Goal: Task Accomplishment & Management: Manage account settings

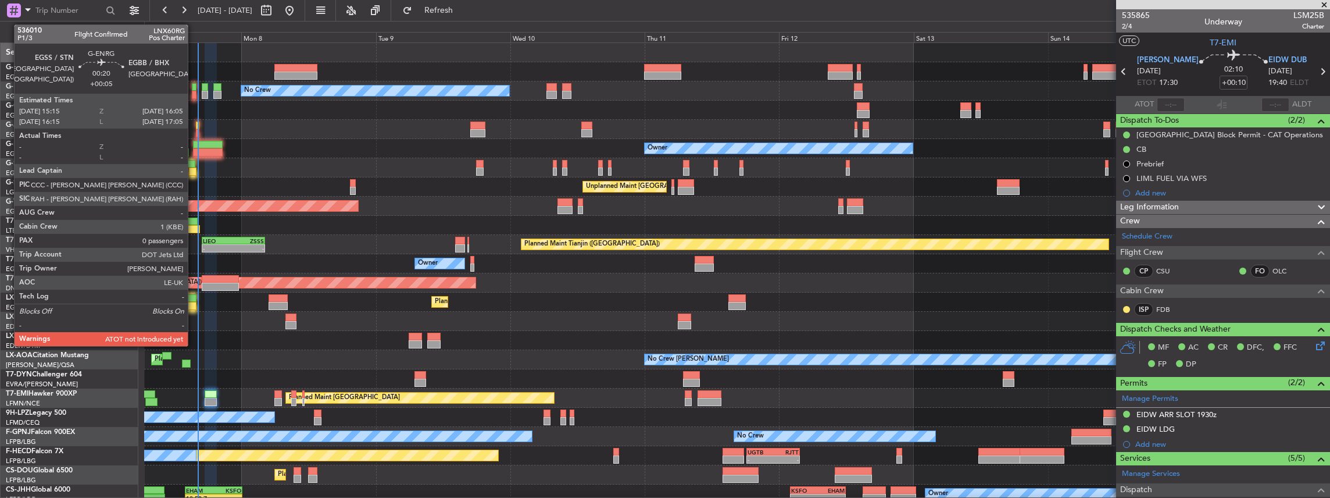
click at [194, 94] on div at bounding box center [194, 95] width 5 height 8
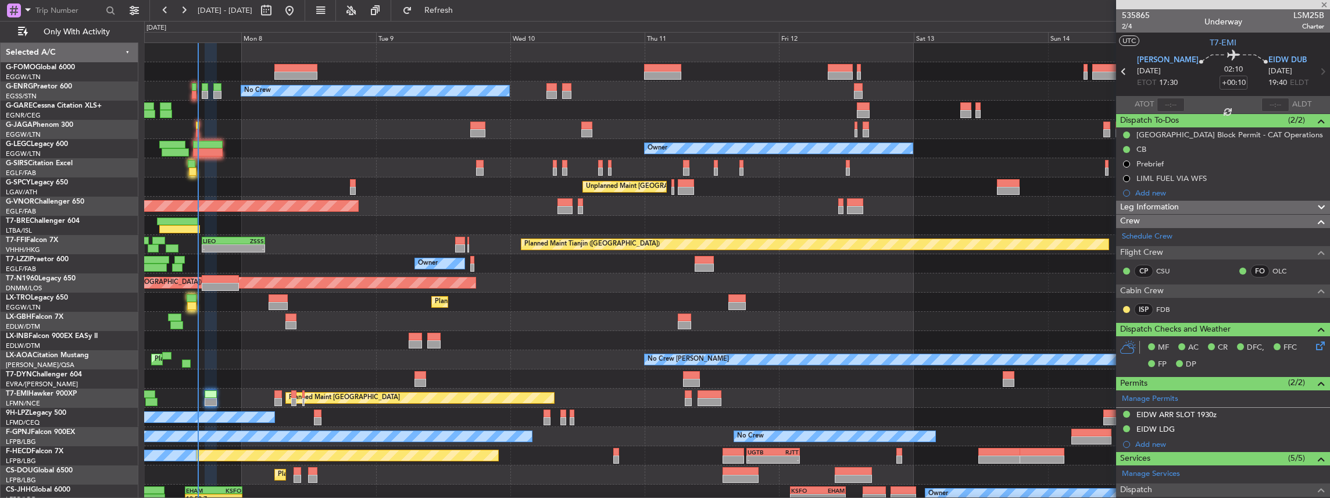
type input "+00:05"
type input "0"
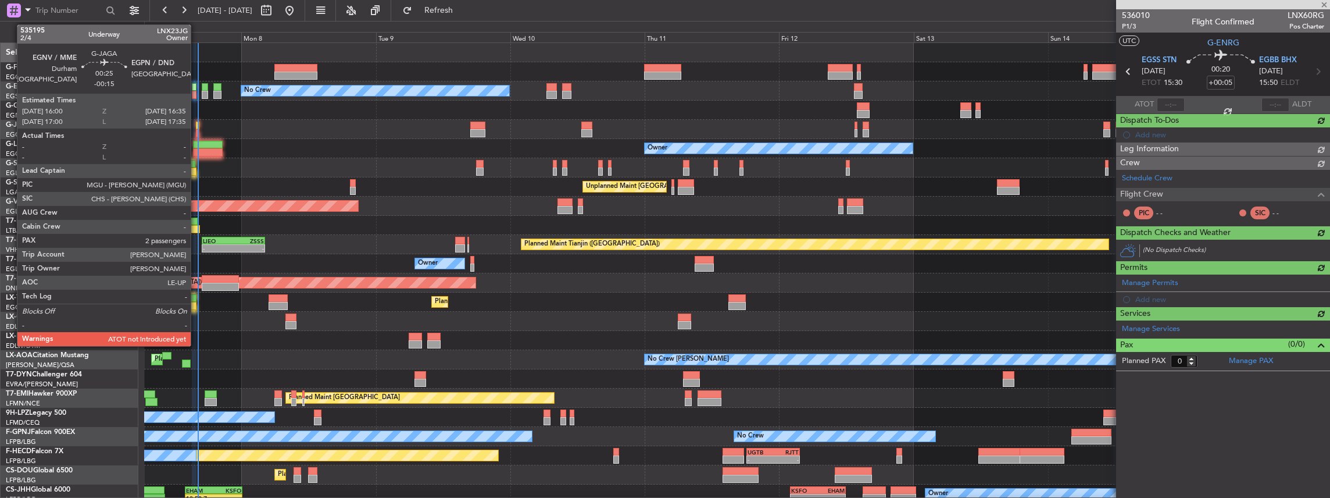
click at [196, 128] on div at bounding box center [197, 125] width 3 height 8
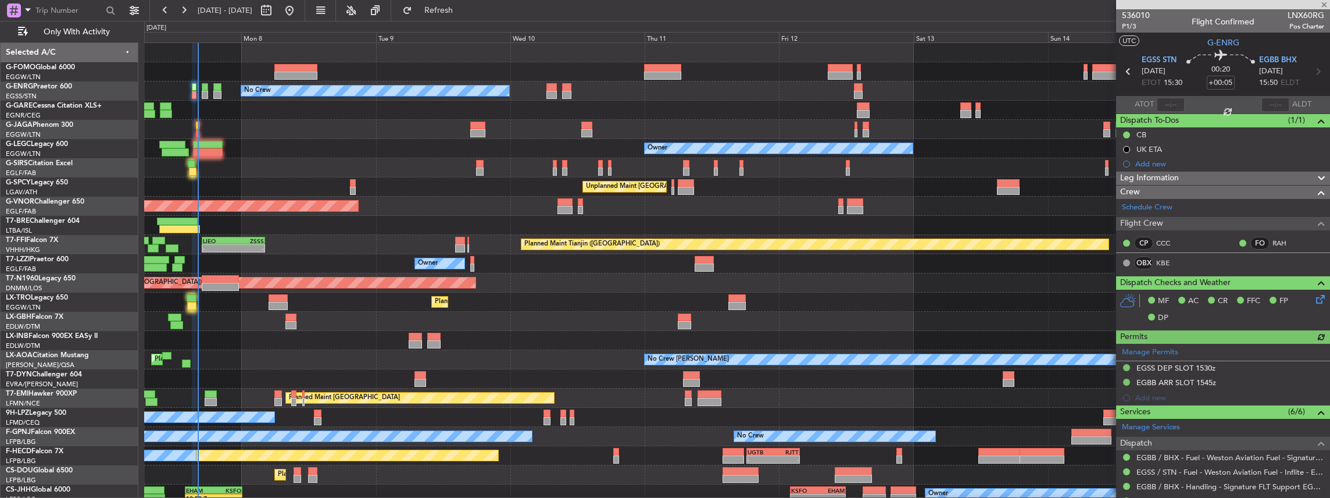
type input "-00:15"
type input "2"
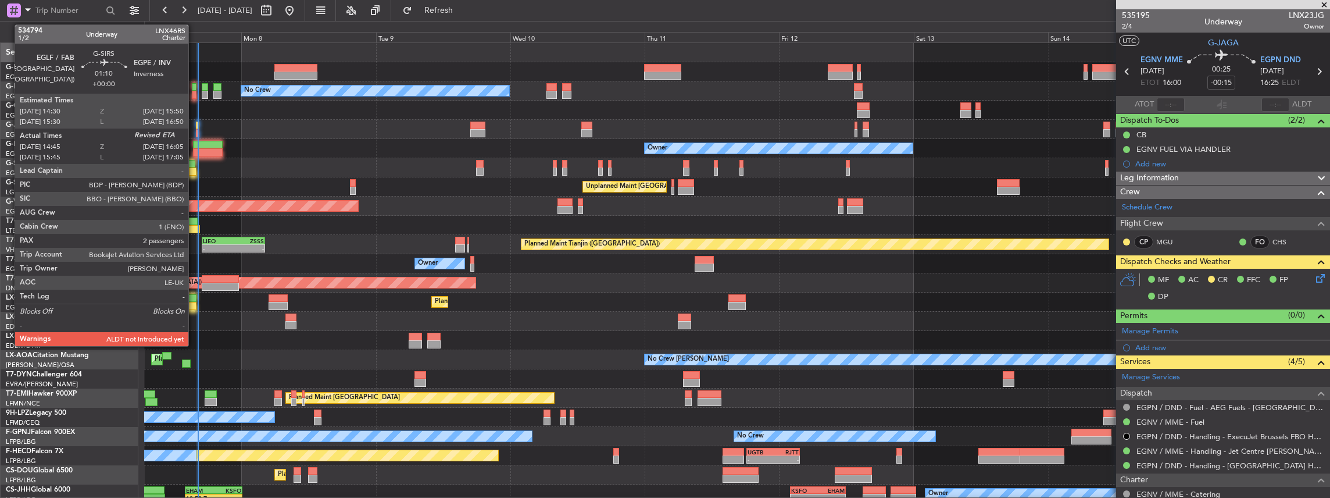
click at [194, 169] on div at bounding box center [193, 171] width 8 height 8
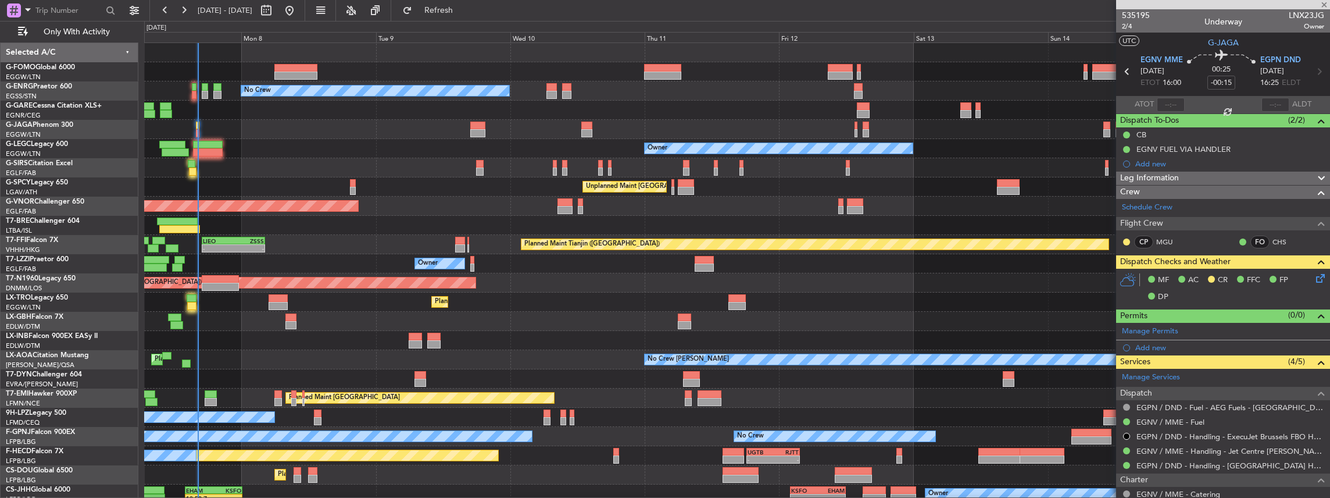
type input "14:45"
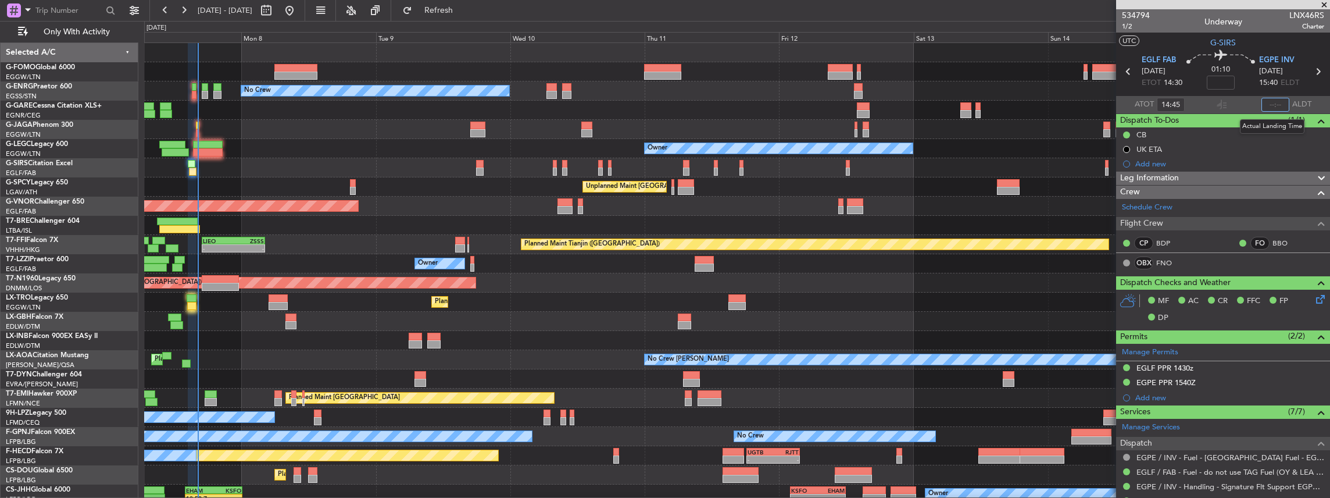
click at [1279, 103] on input "text" at bounding box center [1275, 105] width 28 height 14
type input "15:53"
click at [463, 6] on span "Refresh" at bounding box center [438, 10] width 49 height 8
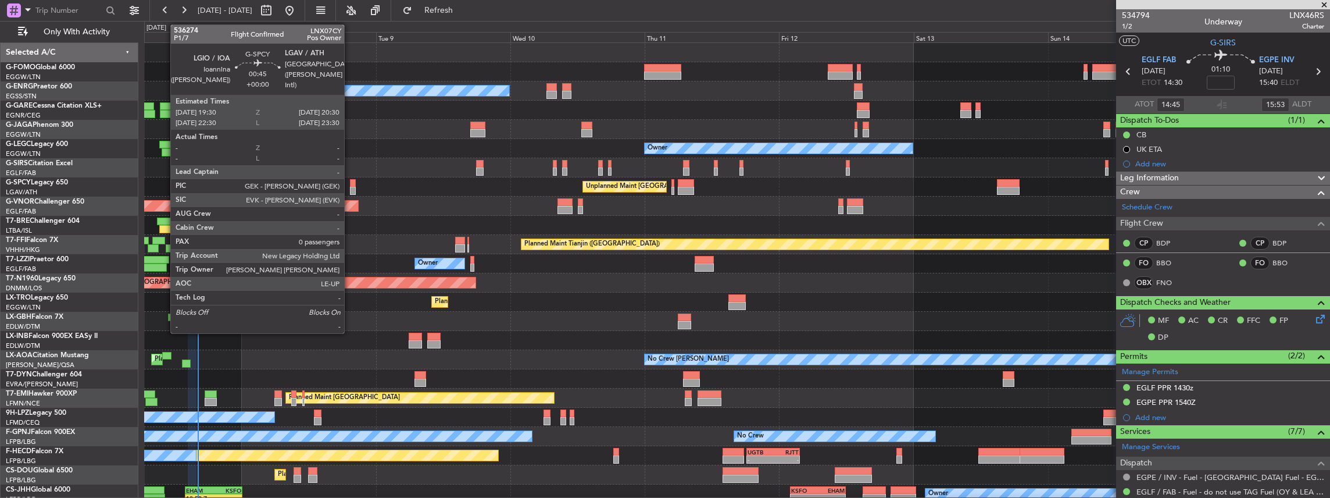
click at [350, 187] on div at bounding box center [353, 191] width 6 height 8
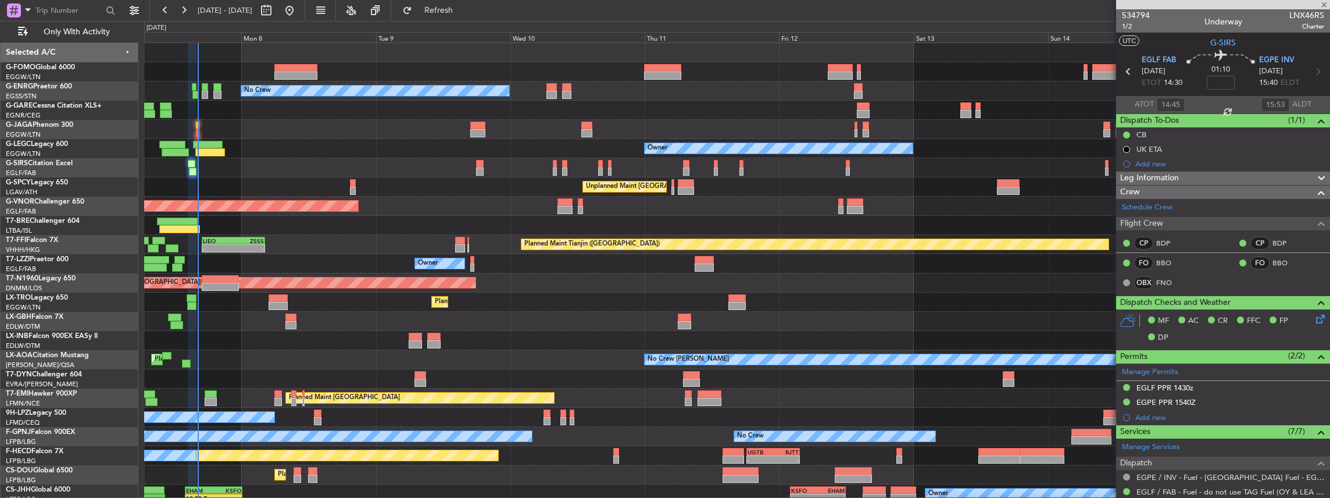
type input "0"
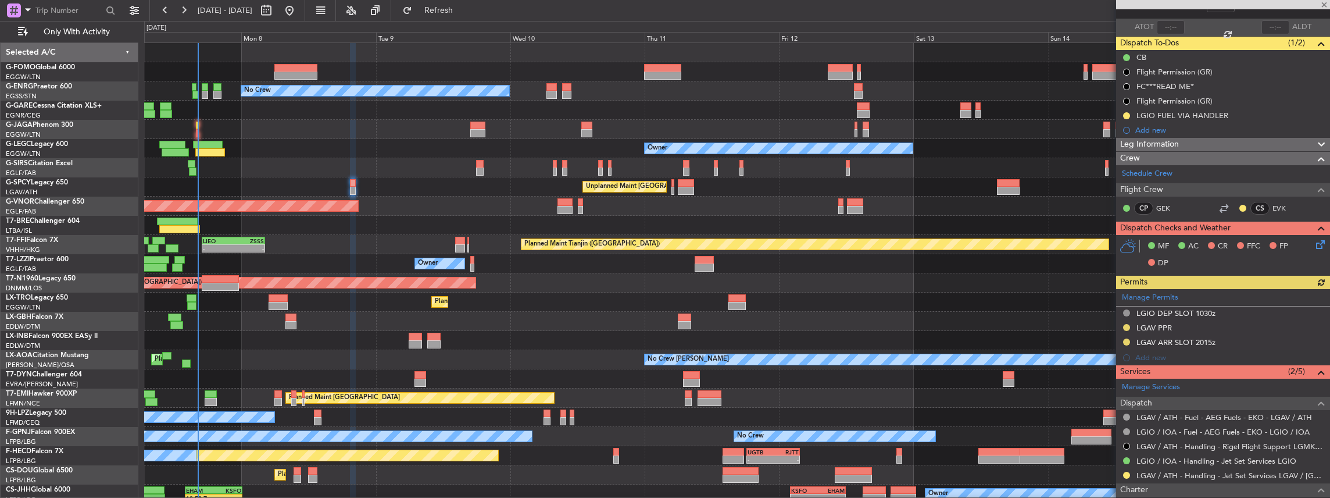
scroll to position [155, 0]
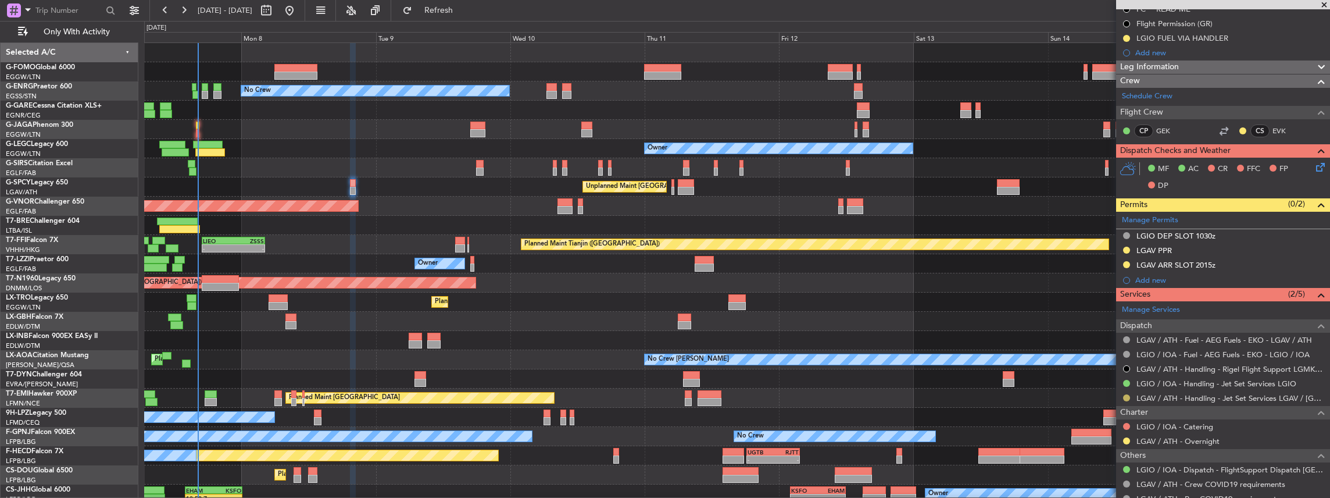
click at [1127, 395] on button at bounding box center [1126, 397] width 7 height 7
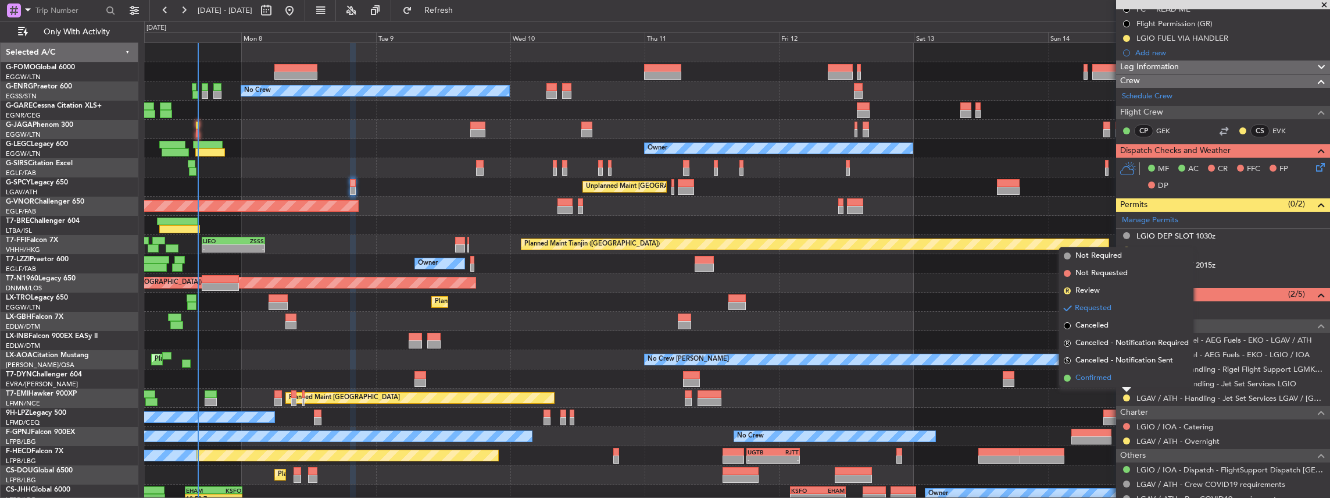
click at [1108, 381] on span "Confirmed" at bounding box center [1093, 378] width 36 height 12
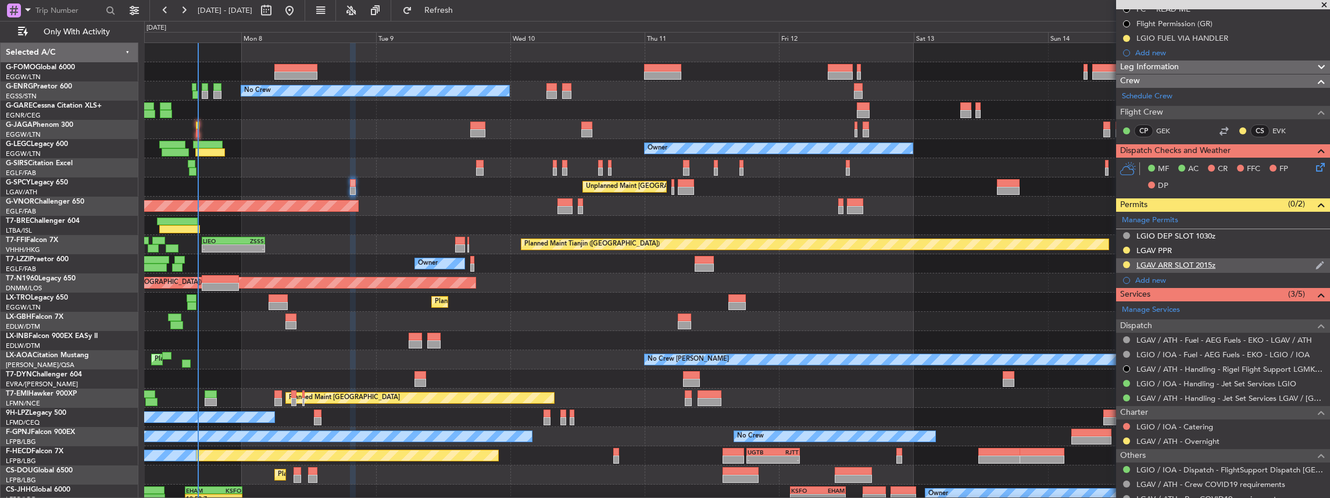
click at [1256, 259] on div "LGAV ARR SLOT 2015z" at bounding box center [1223, 265] width 214 height 15
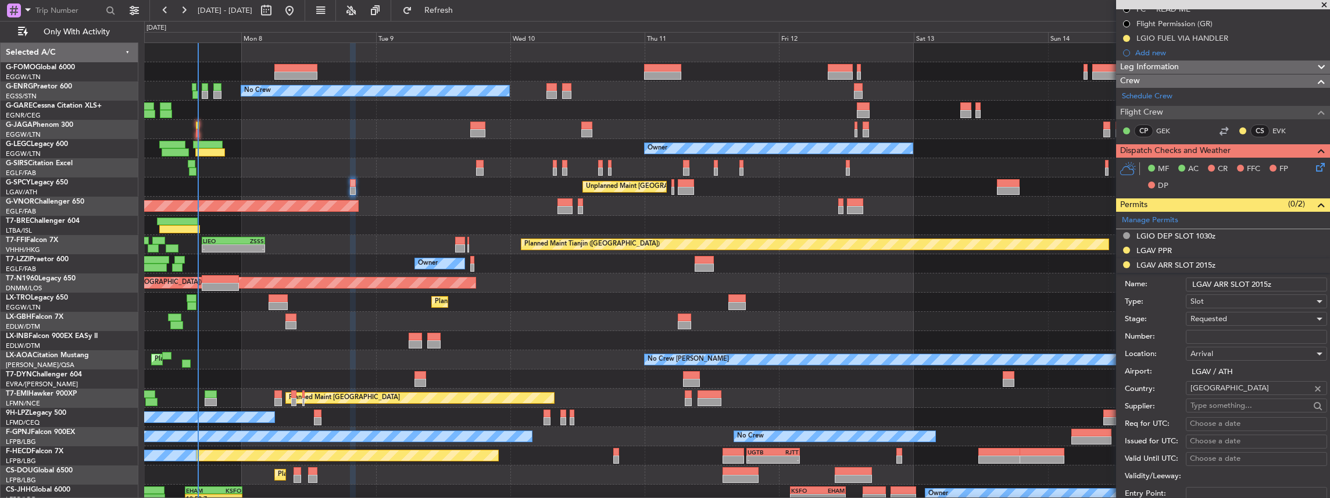
drag, startPoint x: 1267, startPoint y: 281, endPoint x: 1259, endPoint y: 283, distance: 7.8
click at [1259, 283] on input "LGAV ARR SLOT 2015z" at bounding box center [1256, 284] width 141 height 14
type input "LGAV ARR SLOT 2030z"
click at [1220, 319] on span "Requested" at bounding box center [1209, 318] width 37 height 10
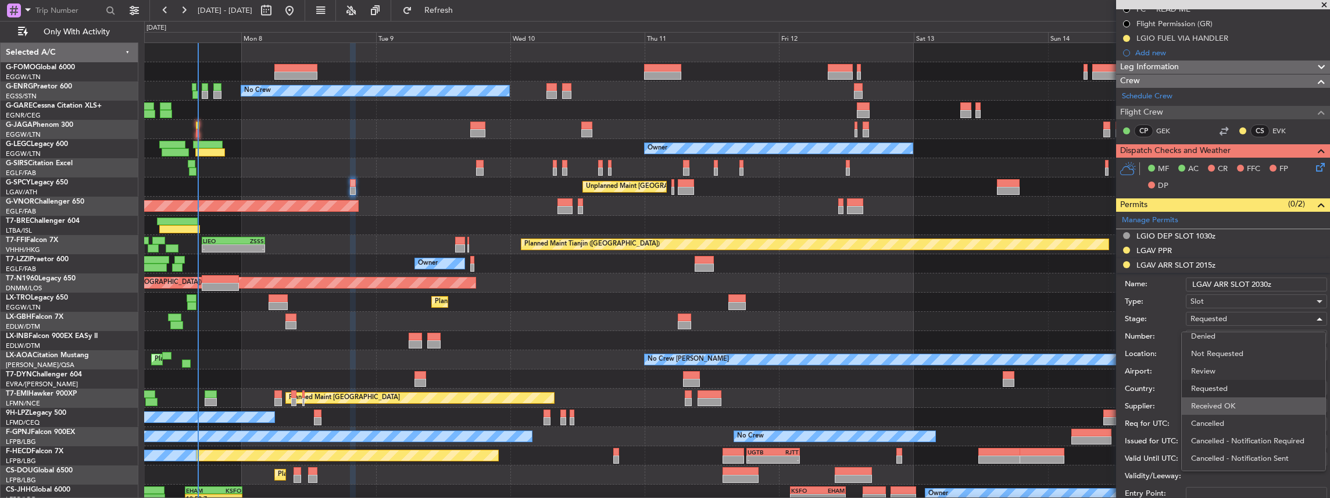
click at [1222, 399] on span "Received OK" at bounding box center [1254, 405] width 126 height 17
click at [1211, 331] on input "Number:" at bounding box center [1256, 337] width 141 height 14
paste input "LGAVAJST546000"
type input "LGAVAJST546000"
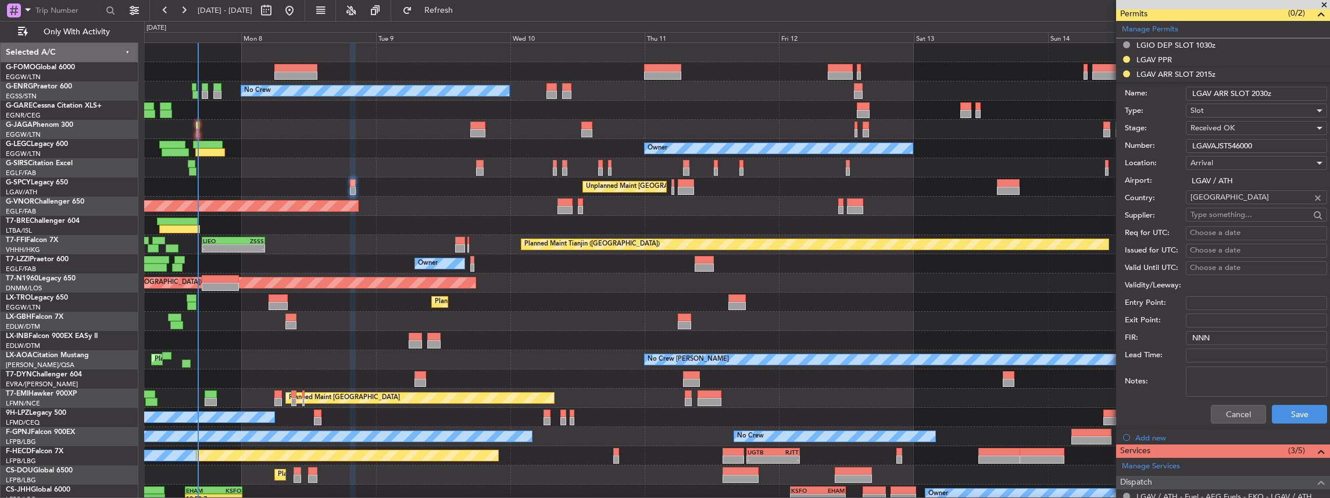
scroll to position [349, 0]
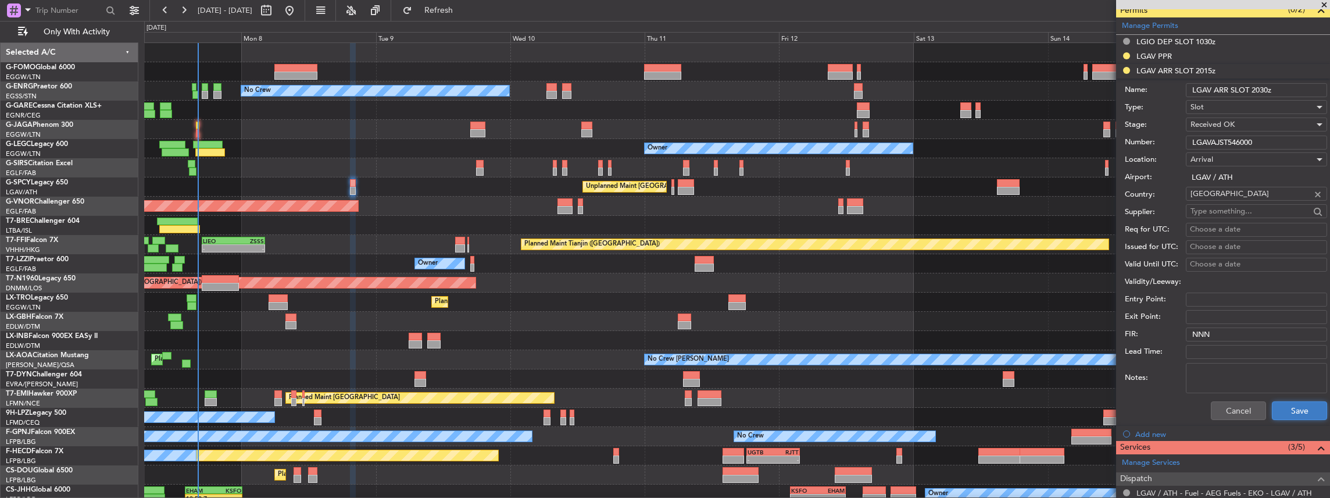
click at [1291, 402] on button "Save" at bounding box center [1299, 410] width 55 height 19
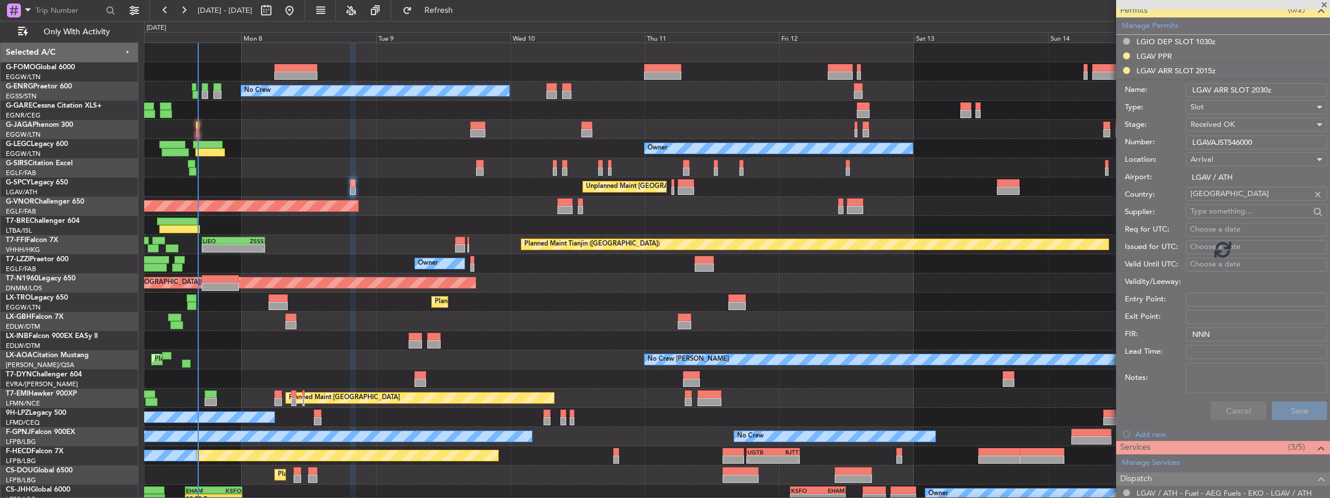
scroll to position [192, 0]
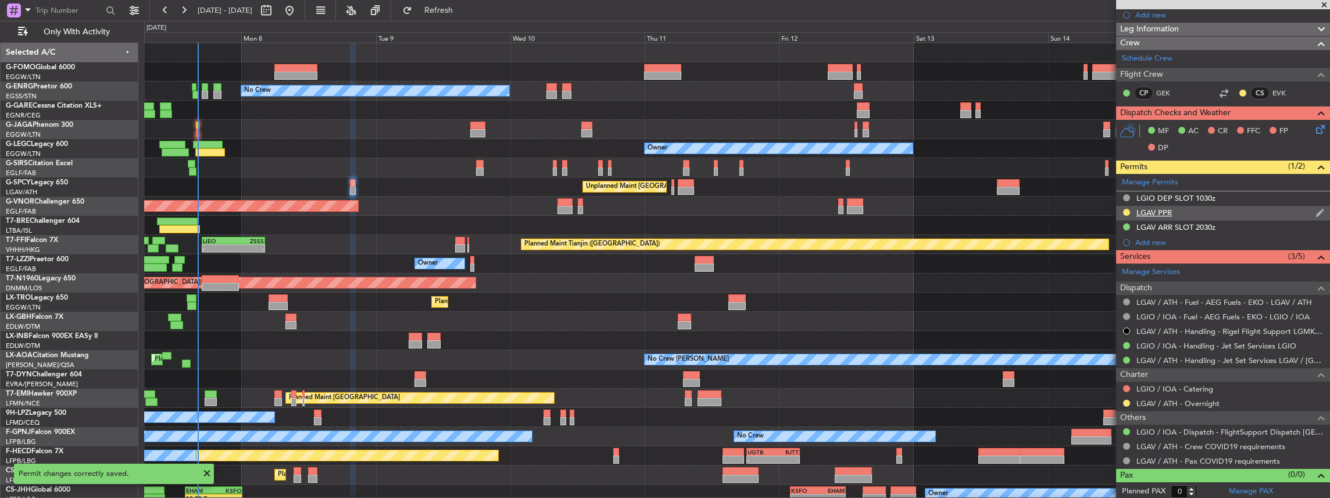
click at [1216, 208] on div "LGAV PPR" at bounding box center [1223, 213] width 214 height 15
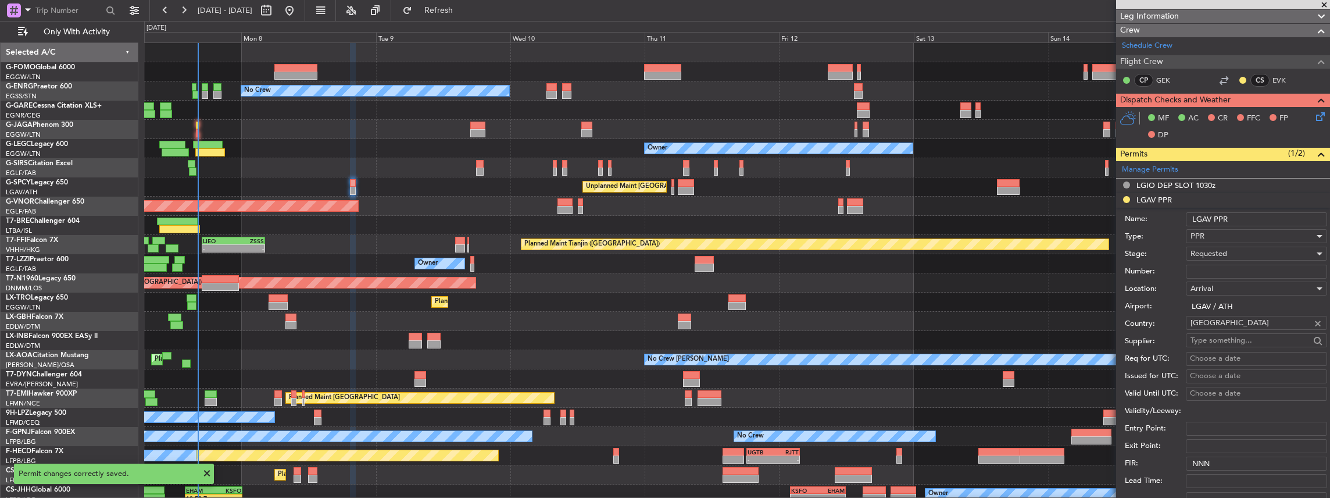
scroll to position [194, 0]
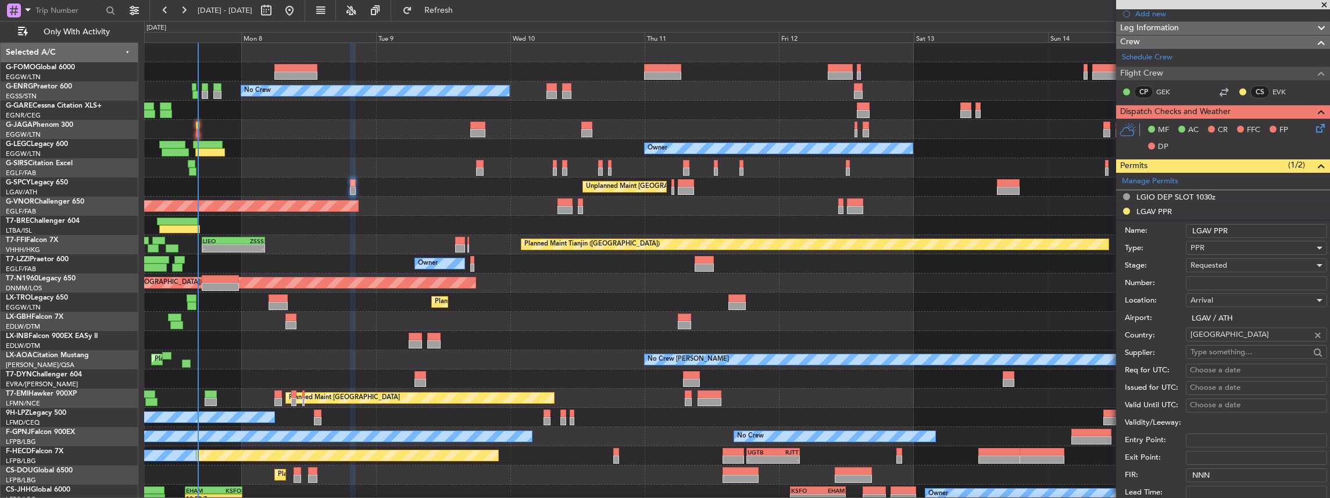
click at [1214, 265] on span "Requested" at bounding box center [1209, 265] width 37 height 10
click at [1226, 352] on span "Received OK" at bounding box center [1254, 352] width 126 height 17
click at [1239, 280] on input "Number:" at bounding box center [1256, 283] width 141 height 14
paste input "LGAV03812070925/0809252030/1109250500"
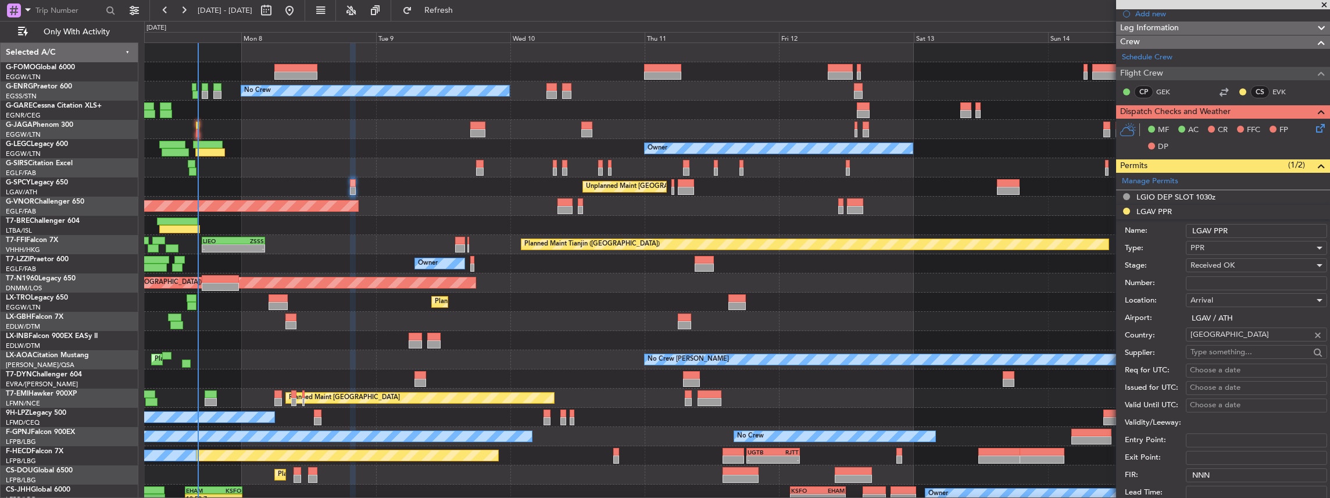
type input "LGAV03812070925/0809252030/1109250500"
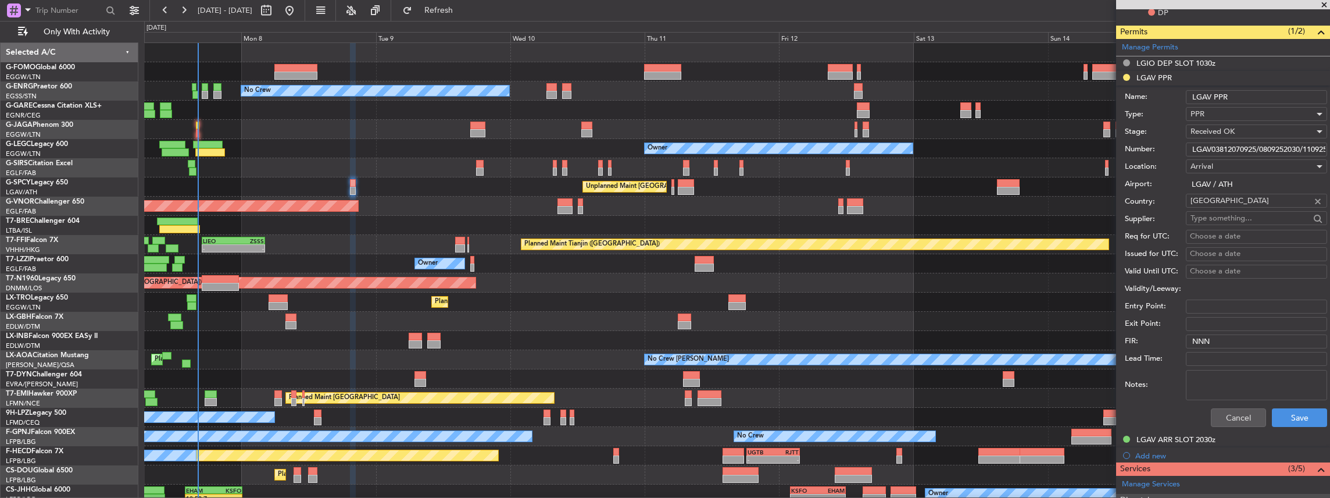
scroll to position [426, 0]
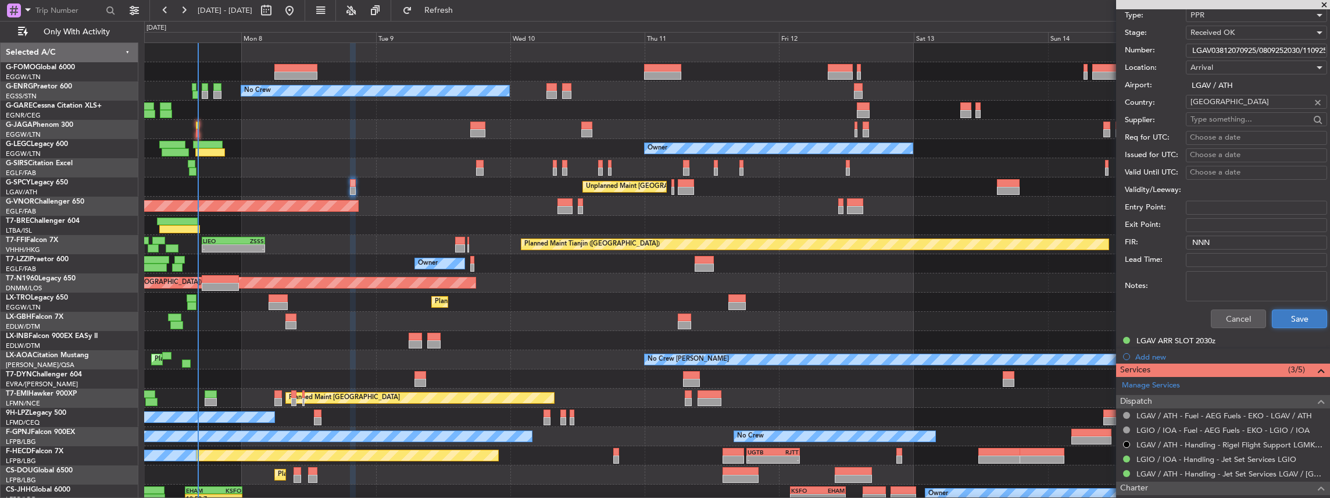
click at [1295, 316] on button "Save" at bounding box center [1299, 318] width 55 height 19
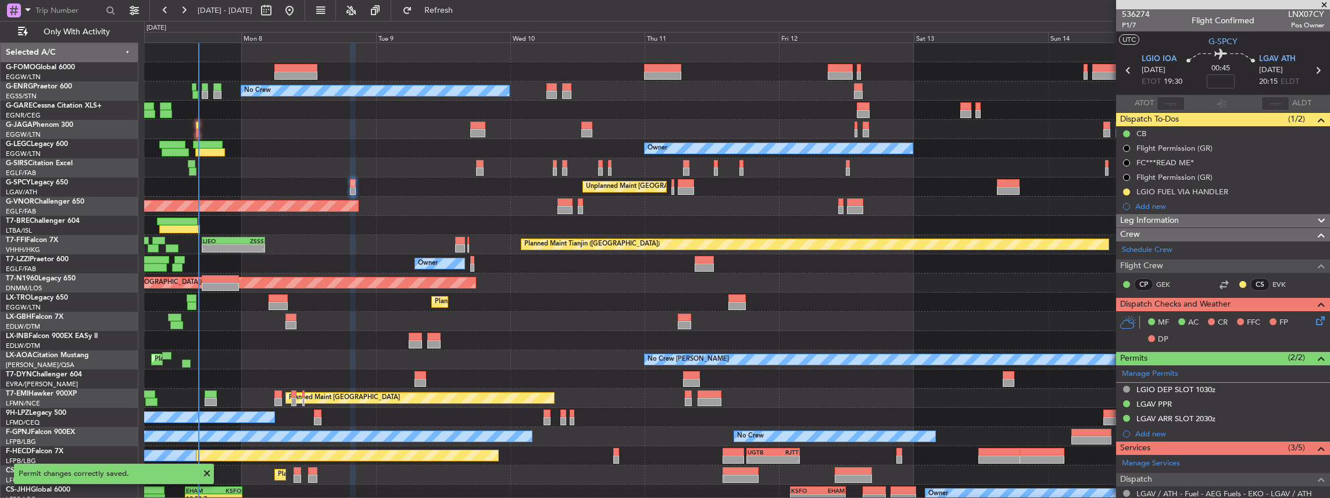
scroll to position [0, 0]
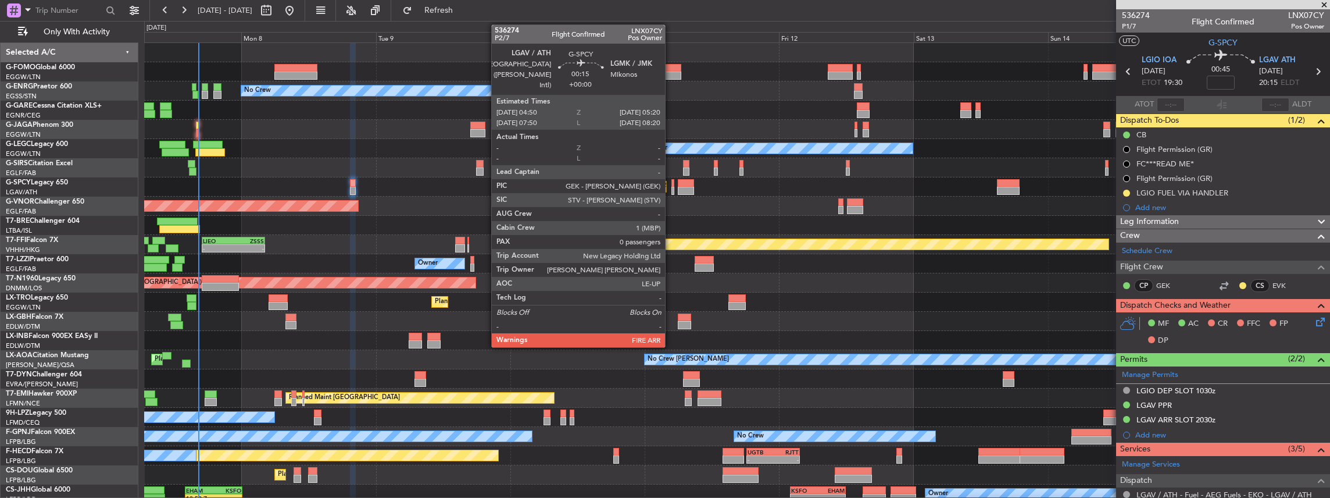
click at [671, 187] on div at bounding box center [672, 191] width 3 height 8
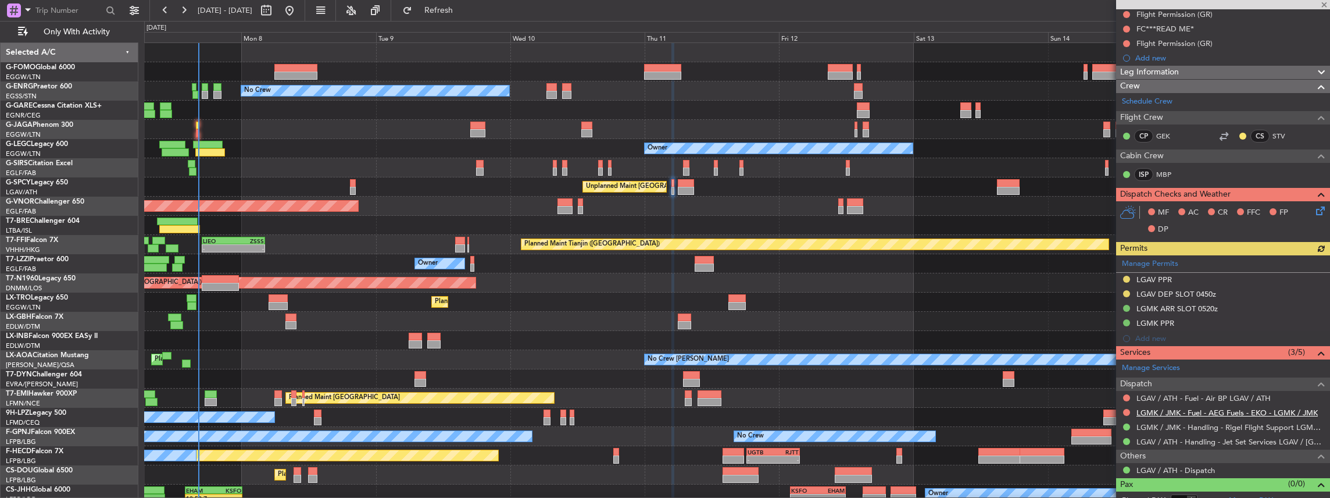
scroll to position [144, 0]
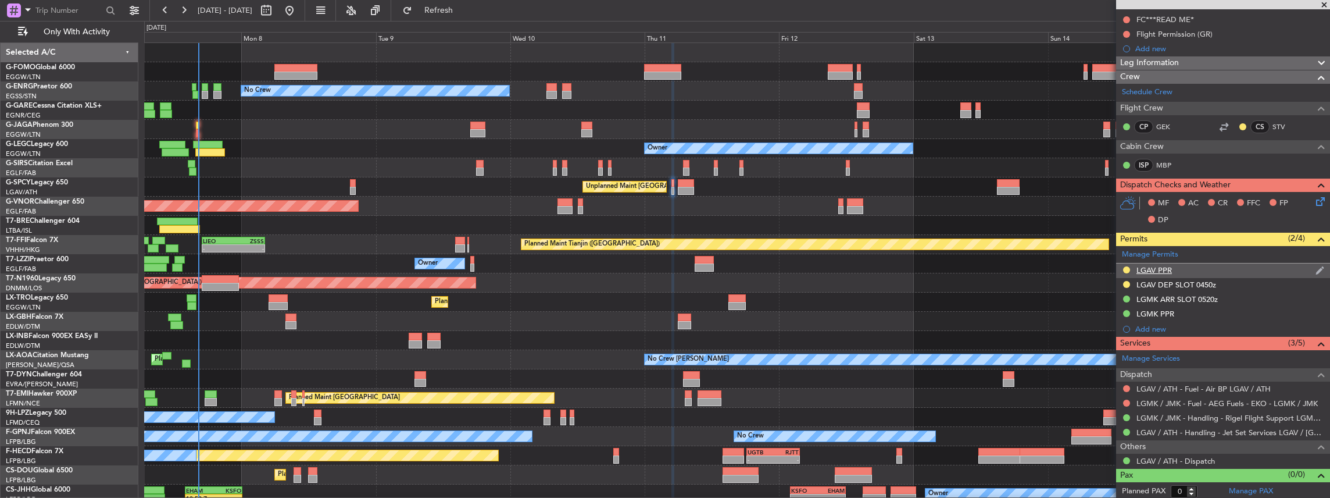
click at [1211, 265] on div "LGAV PPR" at bounding box center [1223, 270] width 214 height 15
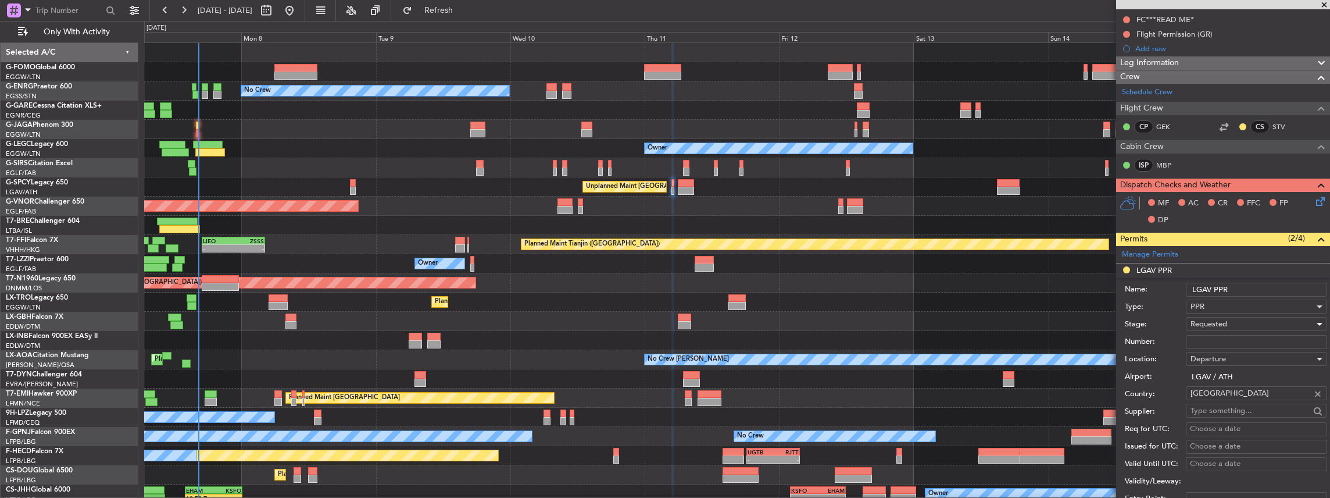
click at [1223, 325] on span "Requested" at bounding box center [1209, 324] width 37 height 10
click at [1217, 402] on span "Received OK" at bounding box center [1254, 410] width 126 height 17
click at [1207, 339] on input "Number:" at bounding box center [1256, 342] width 141 height 14
paste input "LGAV03812070925/0809252030/1109250500"
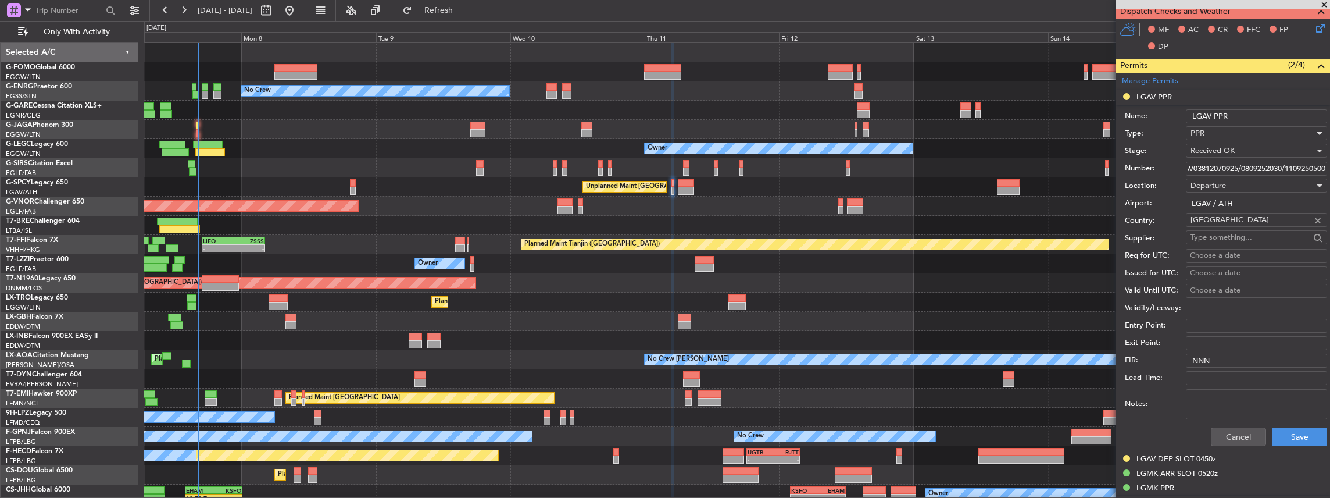
scroll to position [338, 0]
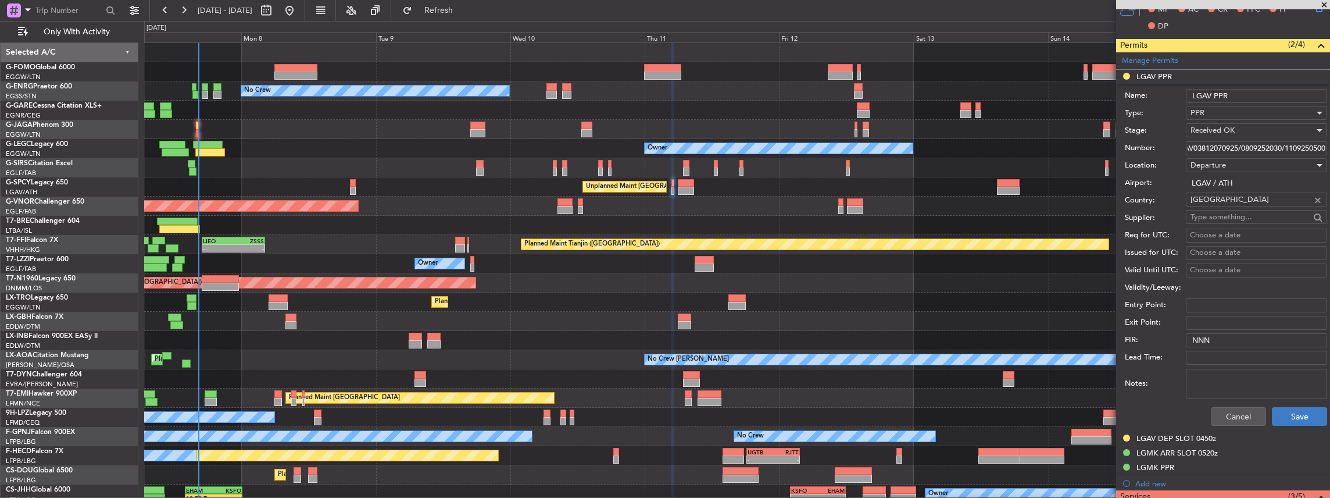
type input "LGAV03812070925/0809252030/1109250500"
click at [1303, 413] on button "Save" at bounding box center [1299, 416] width 55 height 19
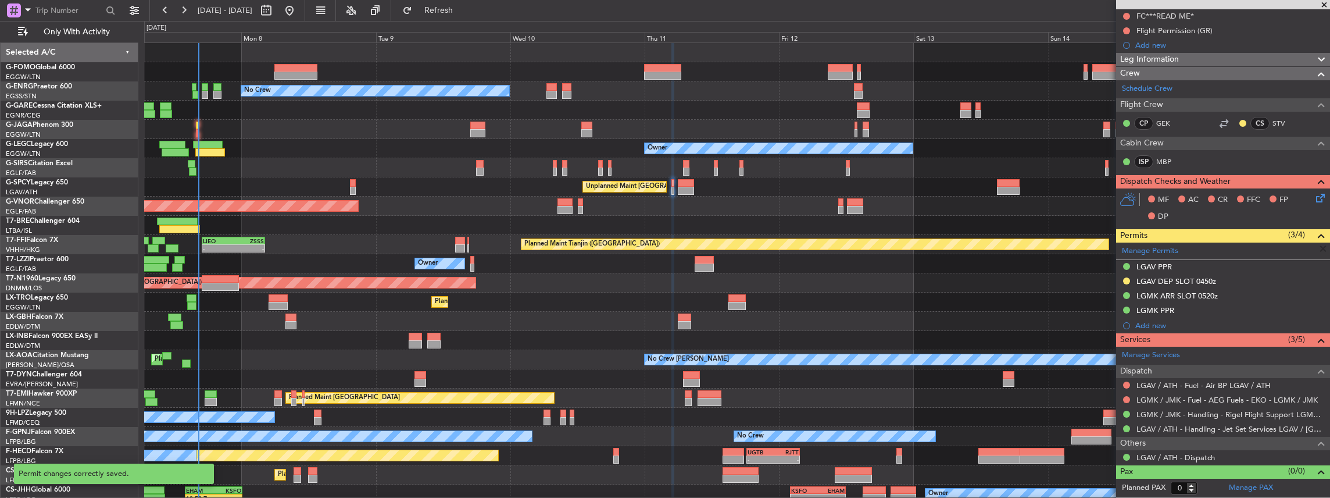
scroll to position [144, 0]
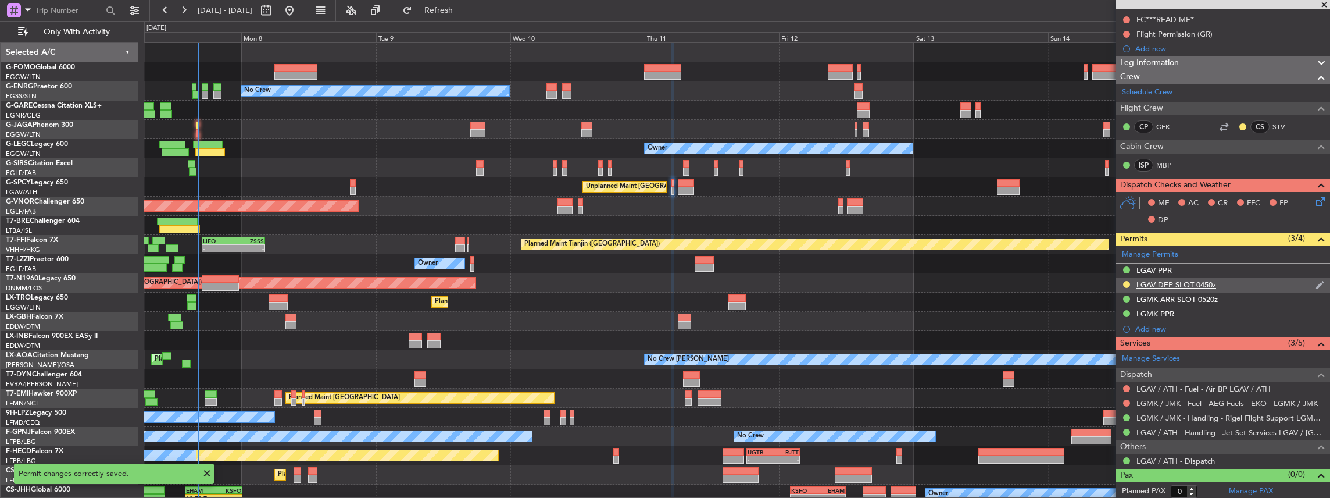
click at [1228, 283] on div "LGAV DEP SLOT 0450z" at bounding box center [1223, 285] width 214 height 15
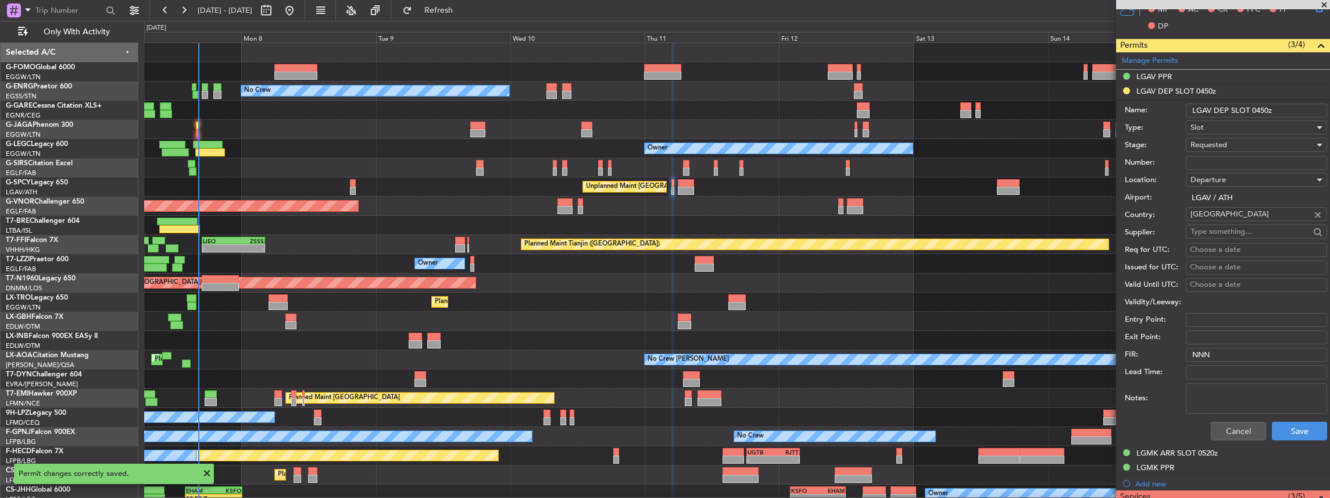
click at [1257, 142] on div "Requested" at bounding box center [1253, 144] width 124 height 17
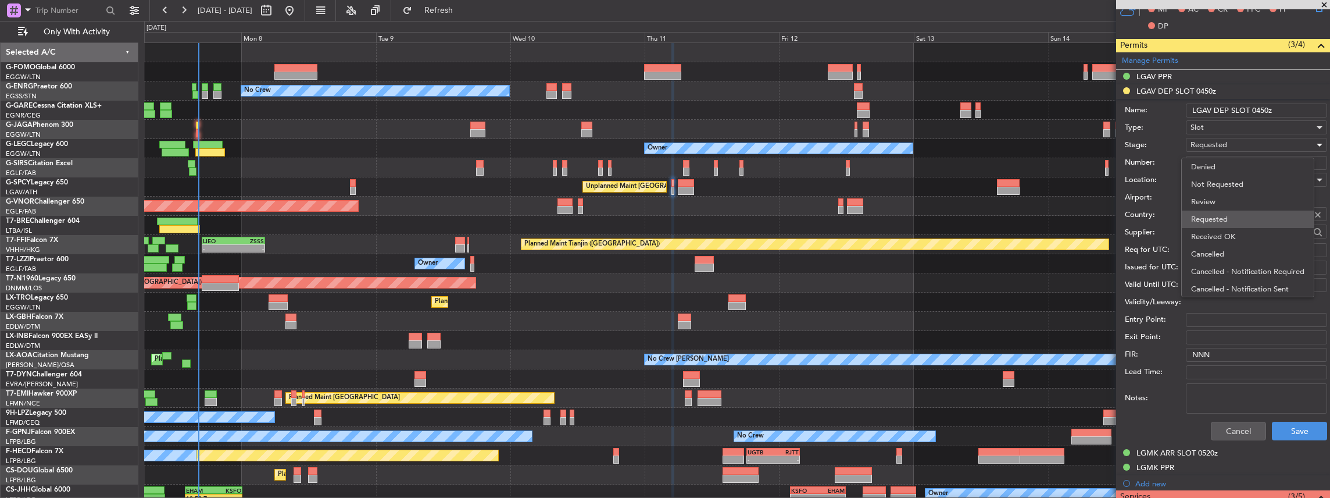
scroll to position [5, 0]
click at [1232, 229] on span "Received OK" at bounding box center [1254, 231] width 126 height 17
click at [1228, 156] on input "Number:" at bounding box center [1256, 163] width 141 height 14
paste input "LGAVDJST546000"
type input "LGAVDJST546000"
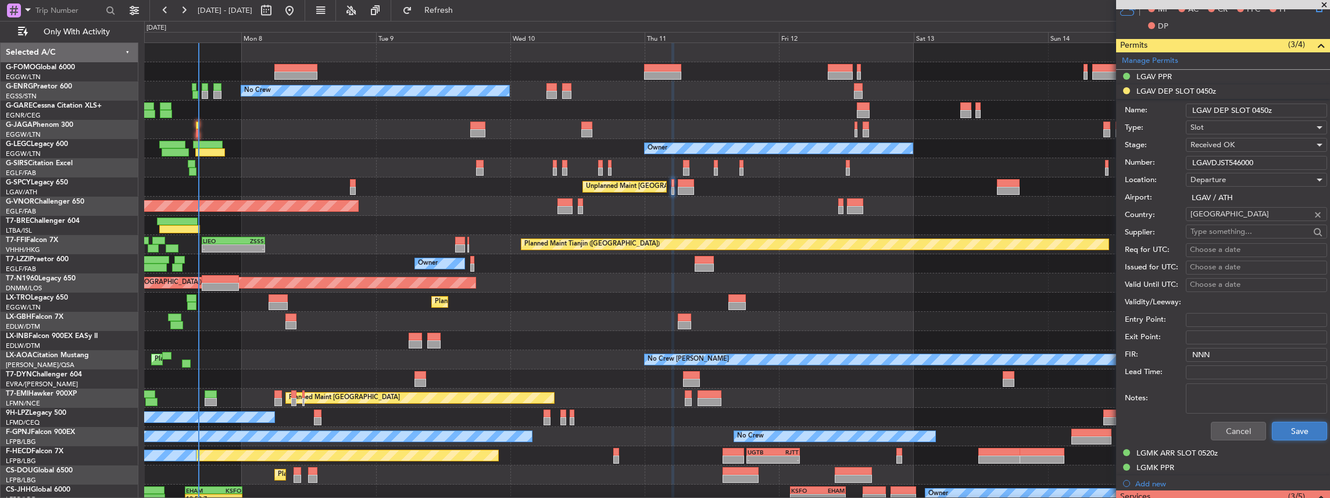
click at [1297, 427] on button "Save" at bounding box center [1299, 430] width 55 height 19
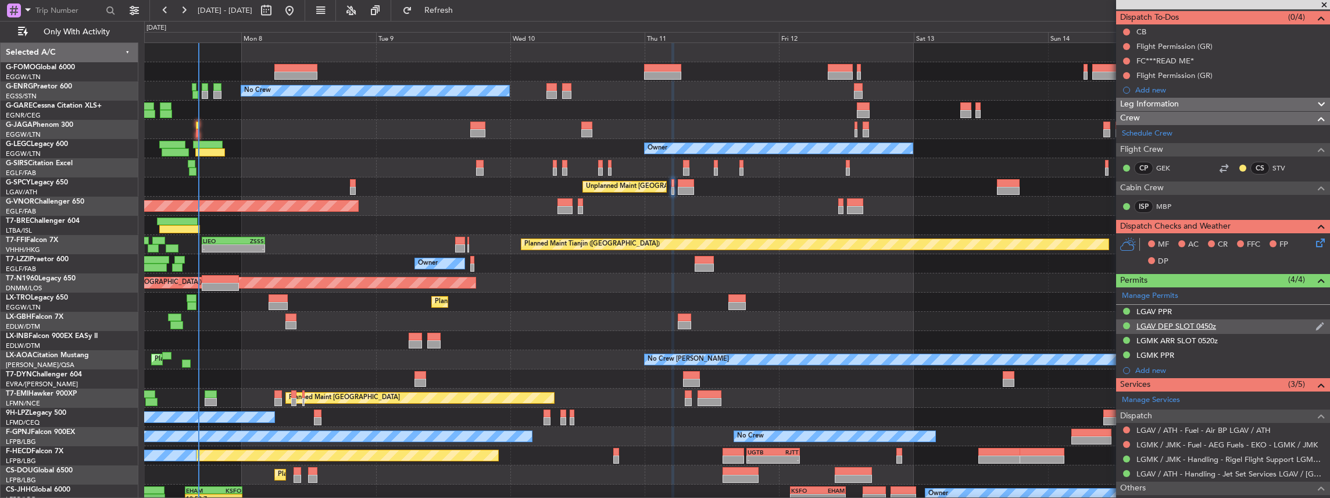
scroll to position [144, 0]
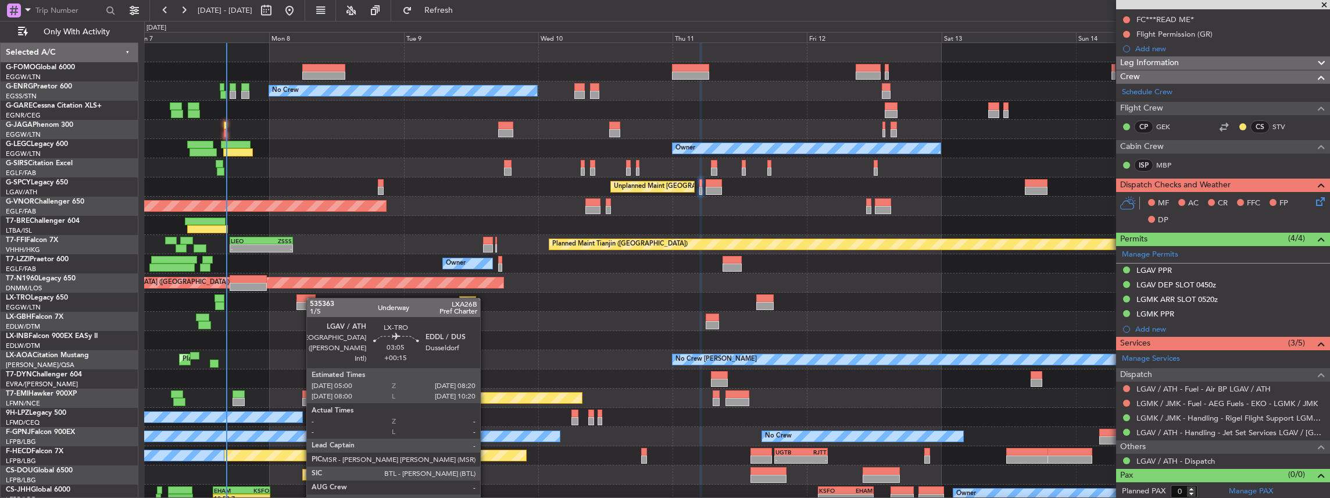
click at [313, 298] on div "Planned Maint [GEOGRAPHIC_DATA] ([GEOGRAPHIC_DATA]) No Crew Owner Unplanned Mai…" at bounding box center [737, 283] width 1186 height 480
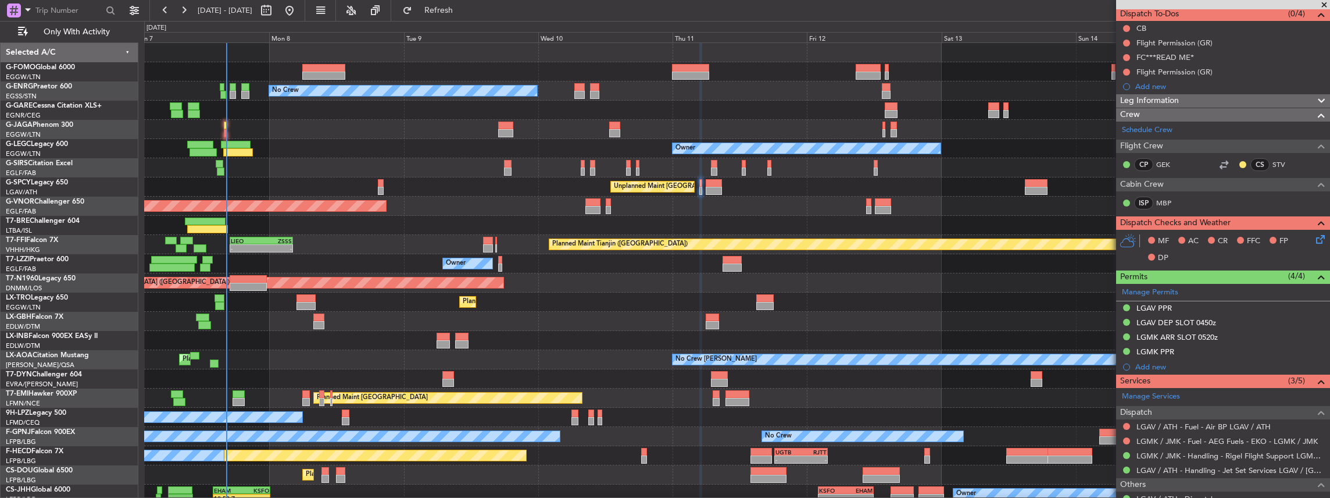
scroll to position [66, 0]
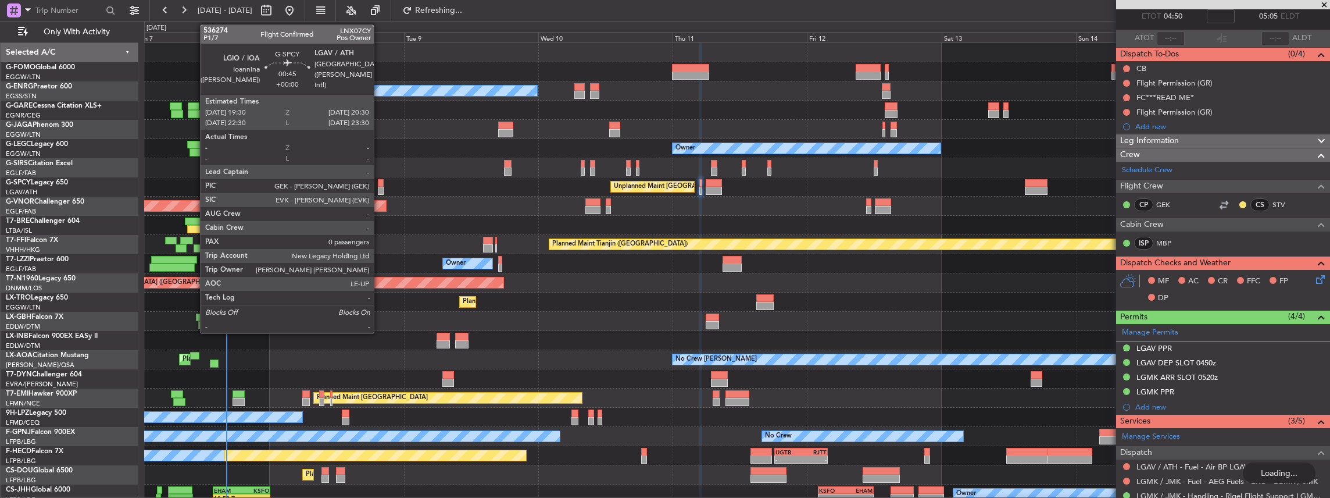
click at [380, 187] on div at bounding box center [381, 191] width 6 height 8
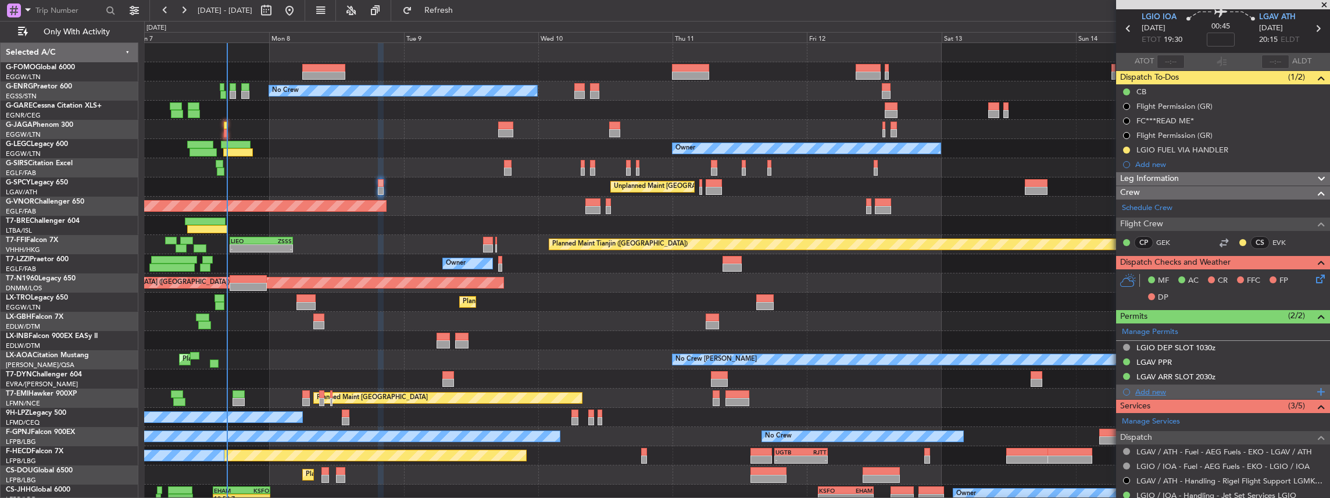
scroll to position [77, 0]
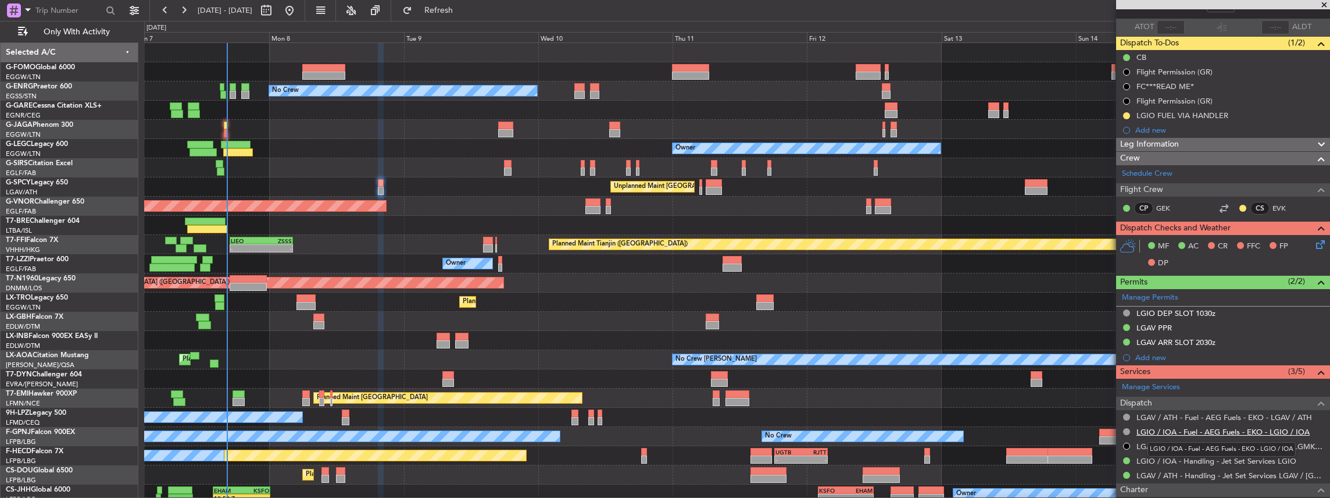
click at [1213, 431] on link "LGIO / IOA - Fuel - AEG Fuels - EKO - LGIO / IOA" at bounding box center [1222, 432] width 173 height 10
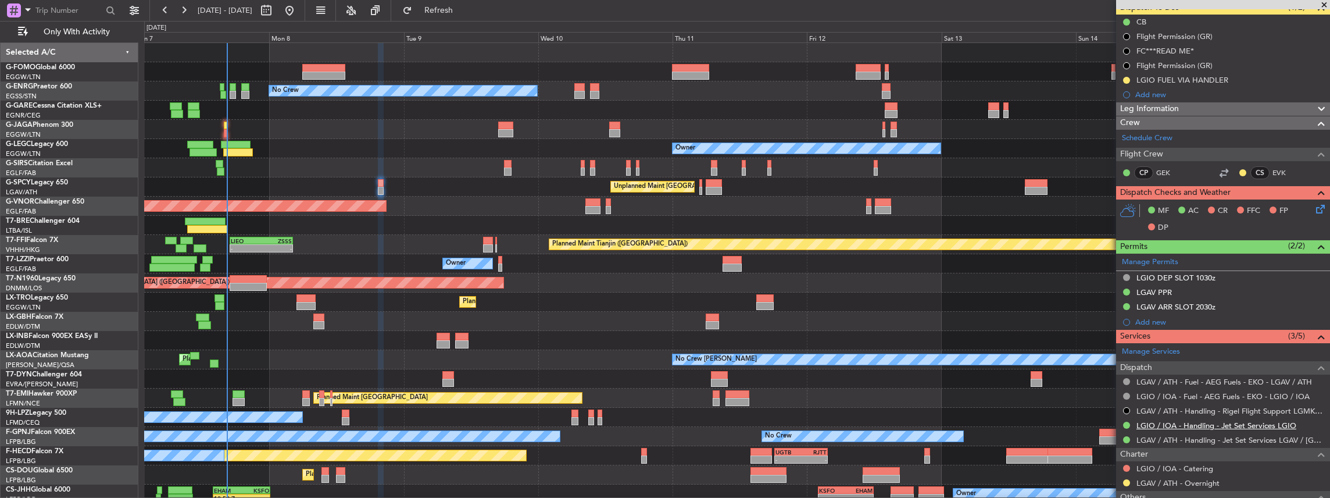
scroll to position [116, 0]
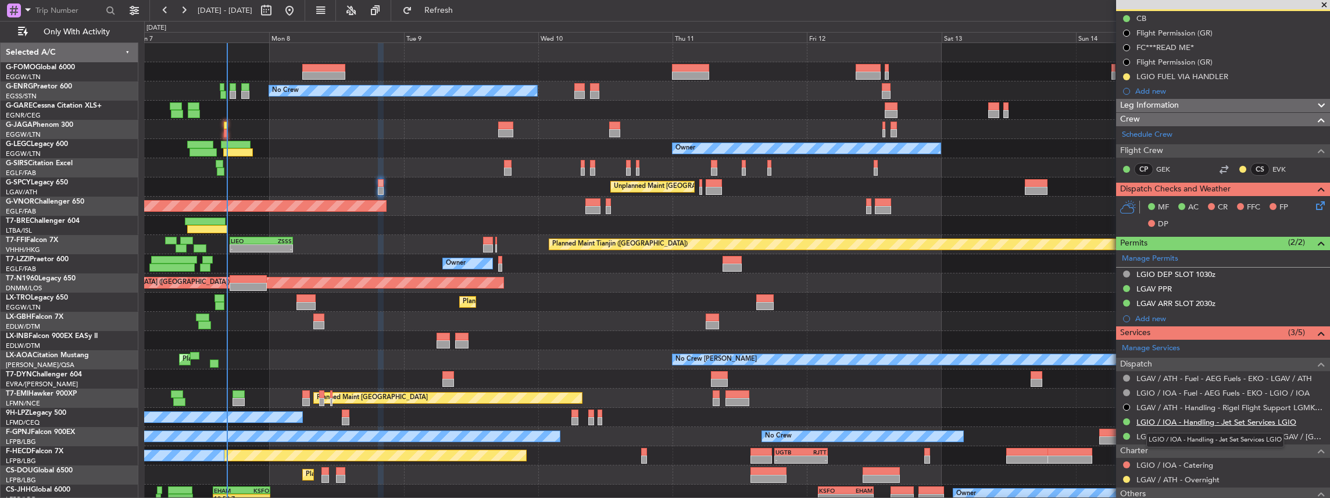
click at [1208, 419] on link "LGIO / IOA - Handling - Jet Set Services LGIO" at bounding box center [1216, 422] width 160 height 10
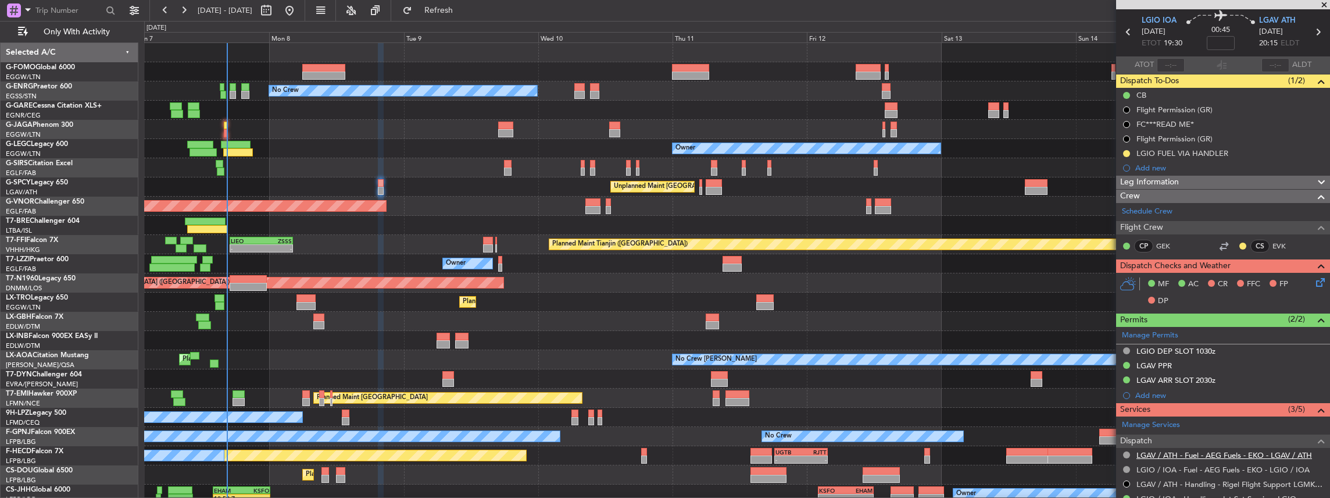
scroll to position [77, 0]
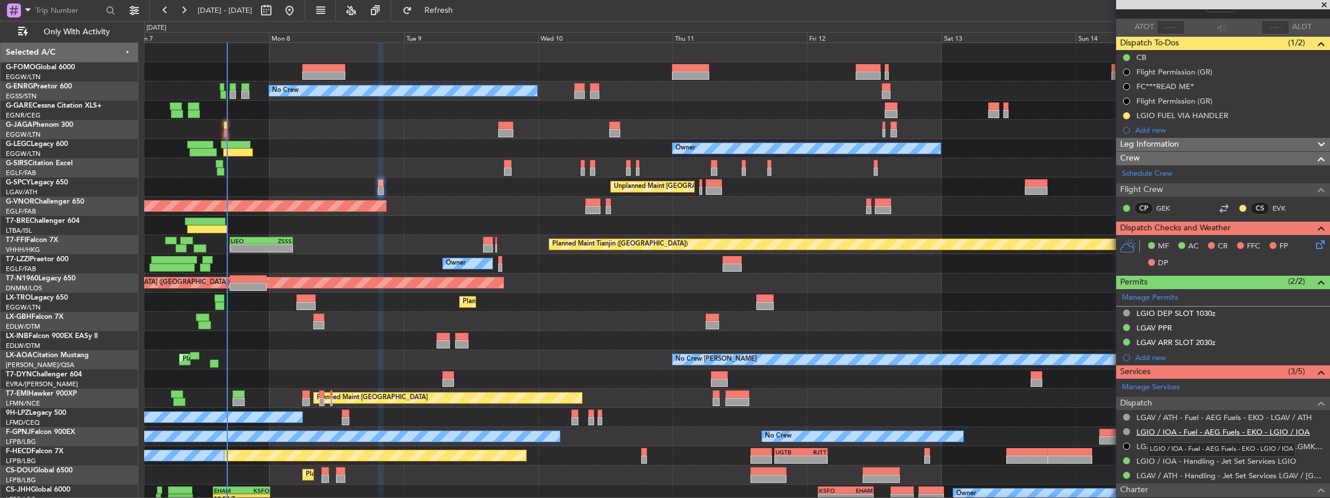
click at [1187, 429] on link "LGIO / IOA - Fuel - AEG Fuels - EKO - LGIO / IOA" at bounding box center [1222, 432] width 173 height 10
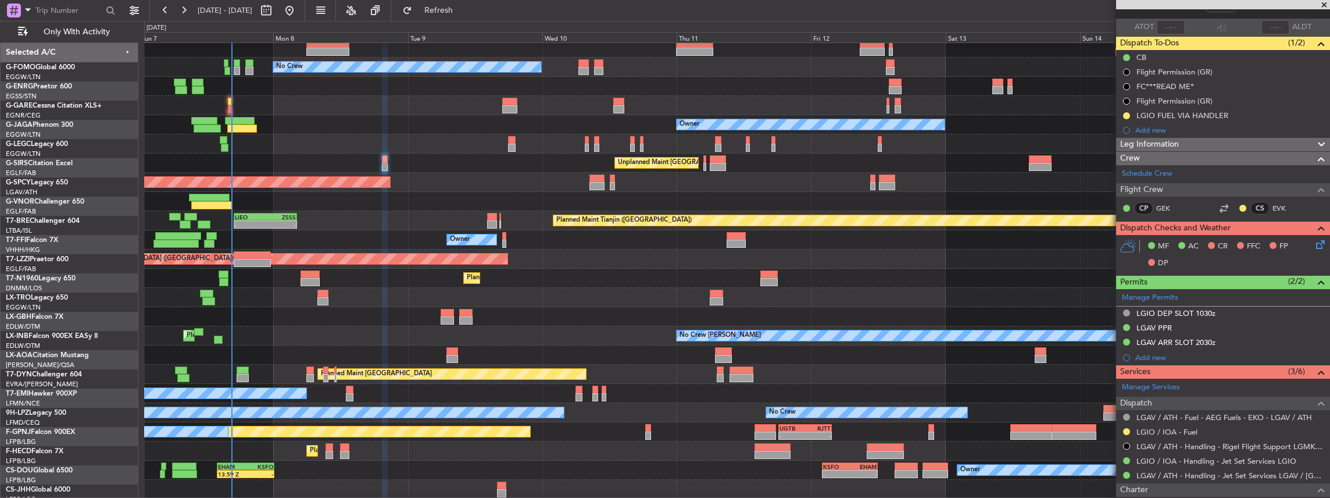
scroll to position [24, 0]
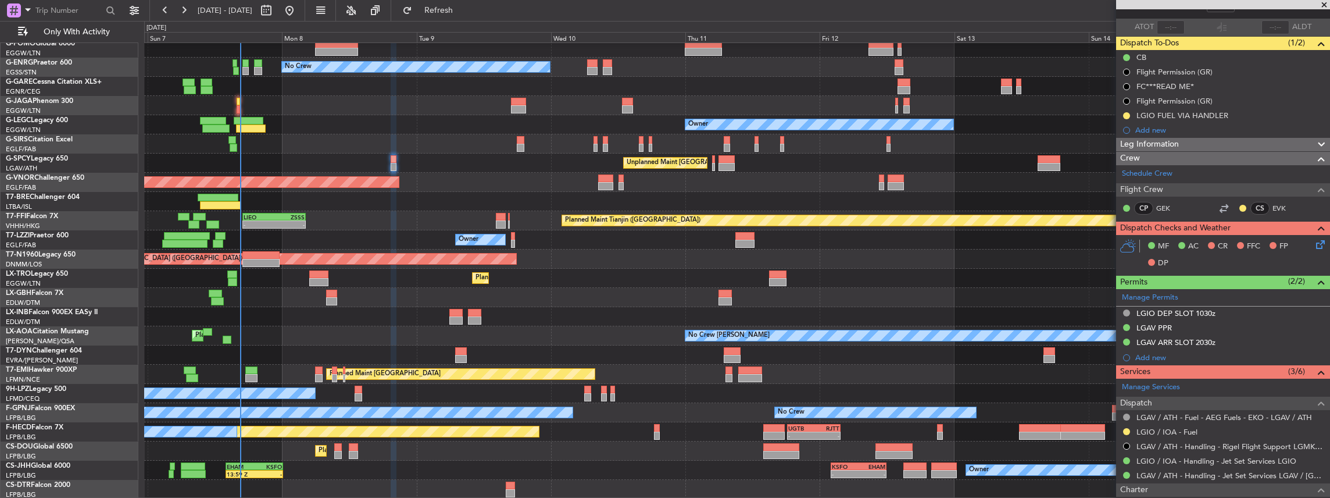
click at [436, 309] on div "Planned Maint [GEOGRAPHIC_DATA] ([GEOGRAPHIC_DATA]) No Crew Owner Unplanned Mai…" at bounding box center [737, 259] width 1186 height 480
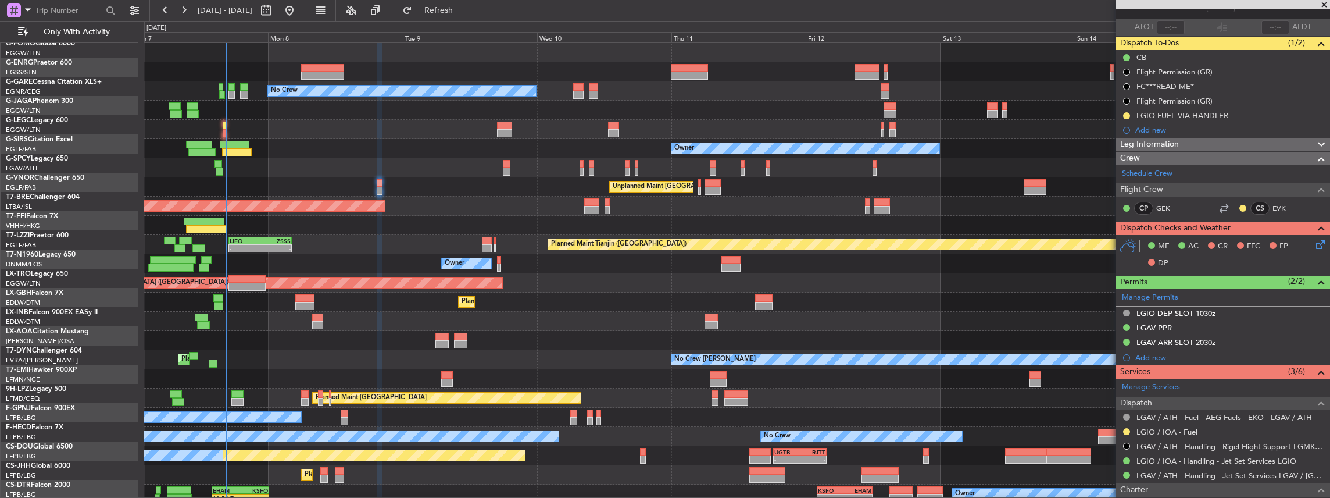
scroll to position [0, 0]
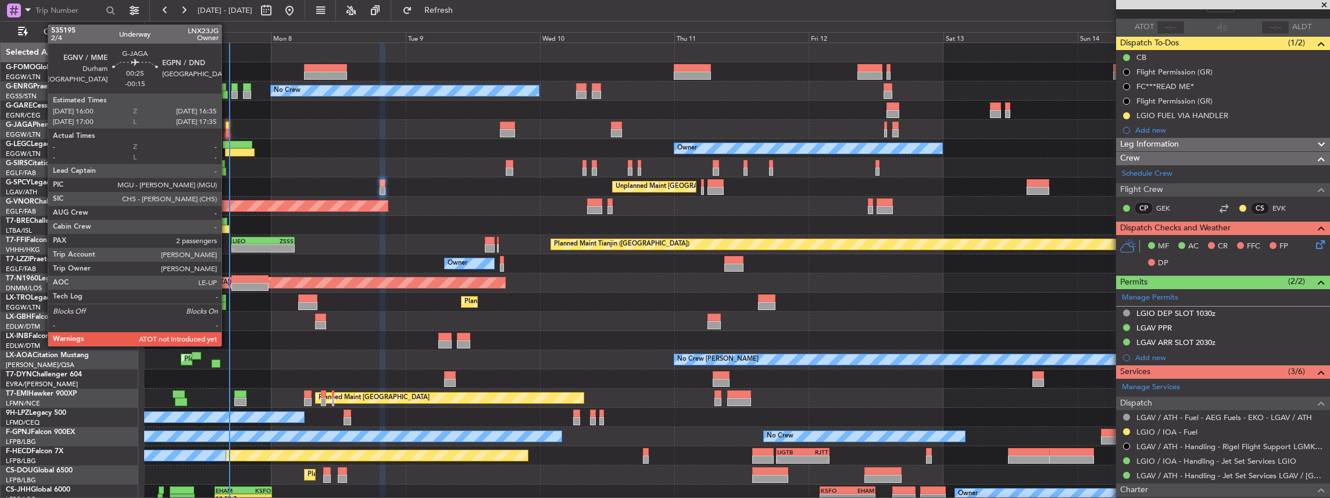
click at [227, 127] on div at bounding box center [227, 125] width 3 height 8
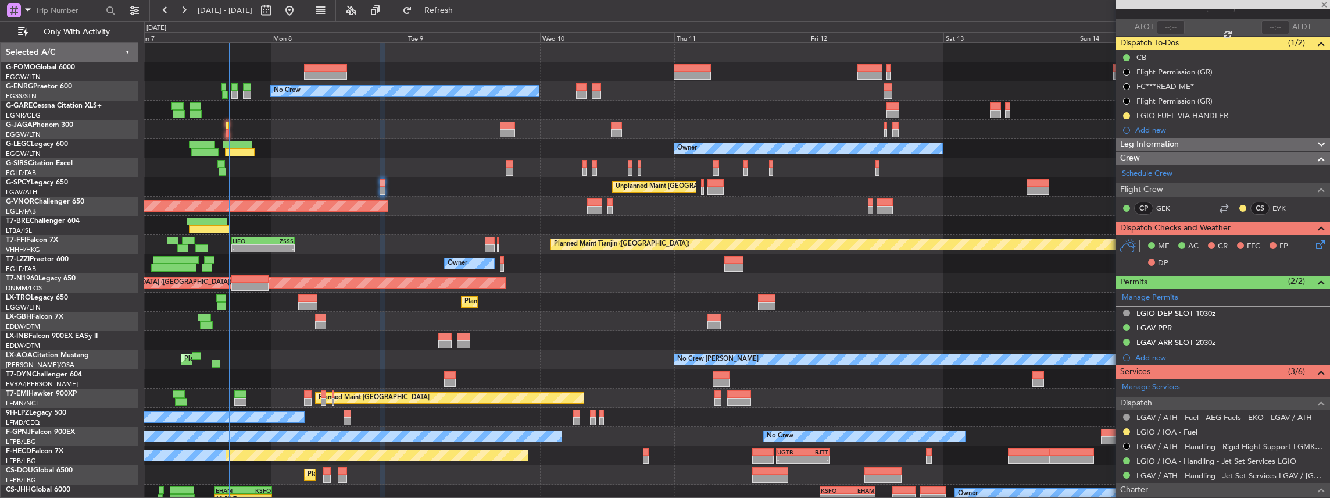
type input "-00:15"
type input "2"
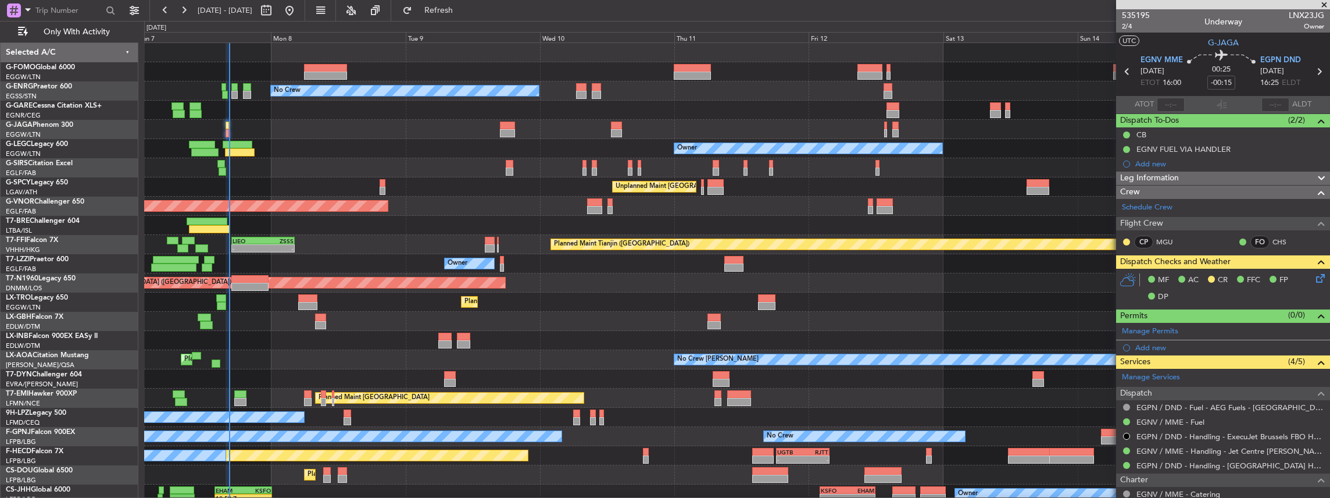
click at [1308, 14] on span "LNX23JG" at bounding box center [1306, 15] width 35 height 12
copy span "LNX23JG"
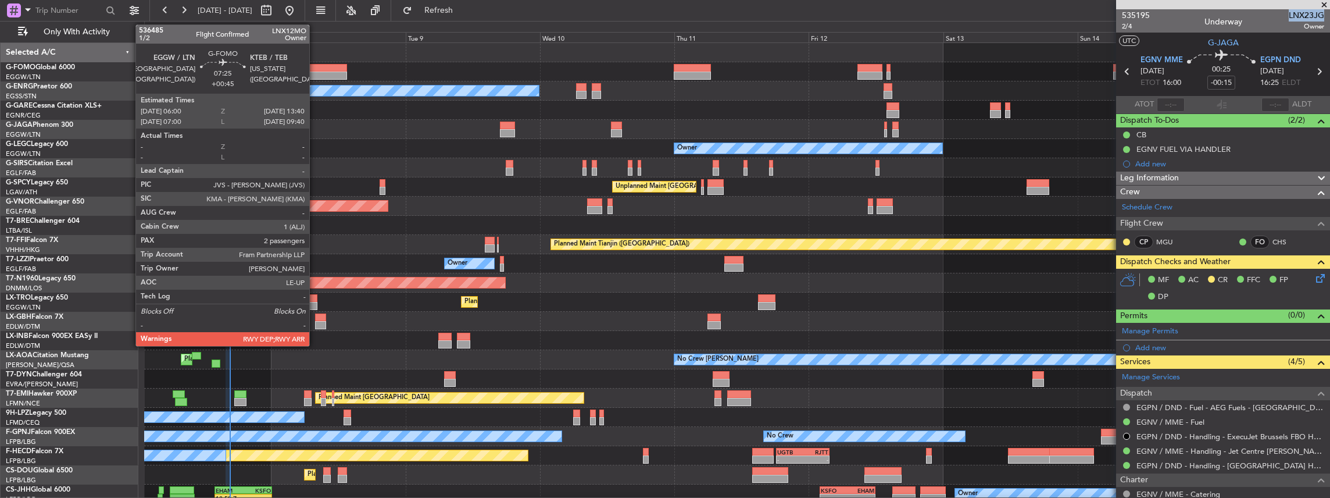
click at [315, 72] on div at bounding box center [325, 76] width 43 height 8
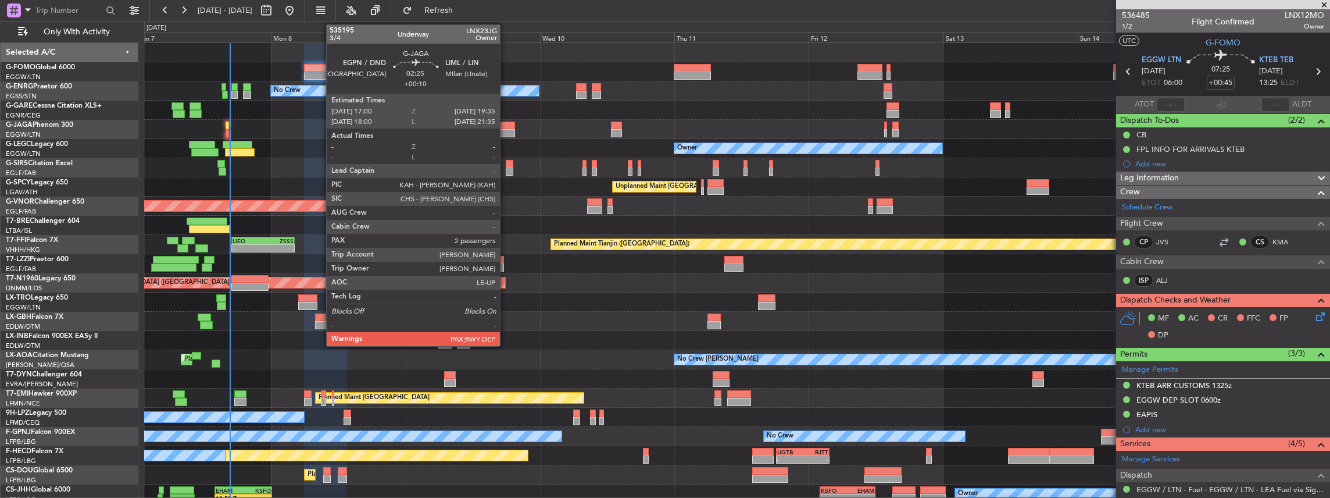
click at [506, 126] on div at bounding box center [507, 125] width 15 height 8
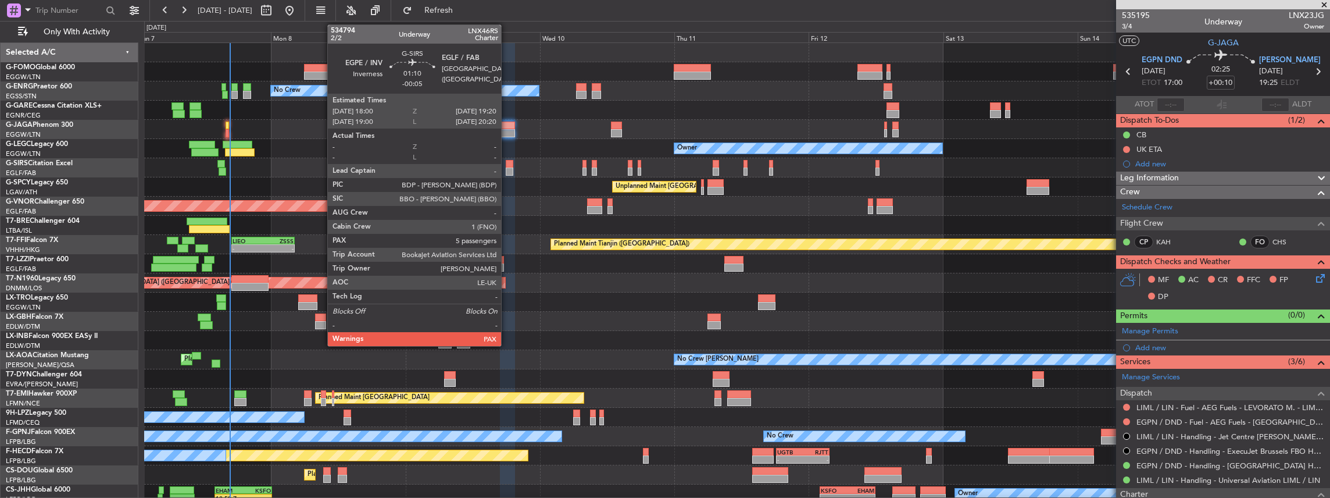
click at [507, 167] on div at bounding box center [510, 171] width 8 height 8
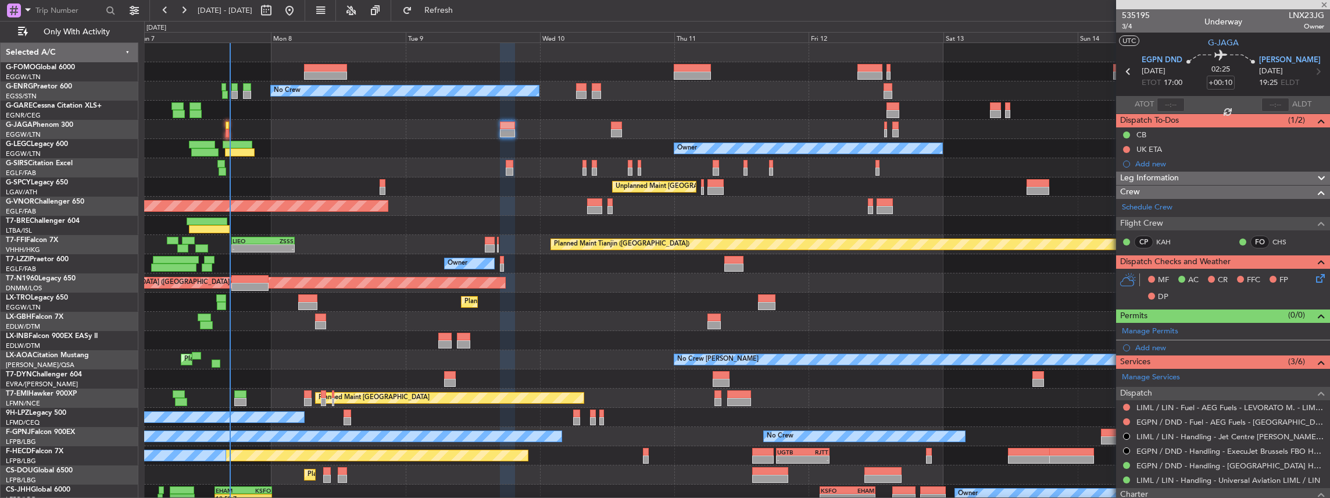
type input "-00:05"
type input "5"
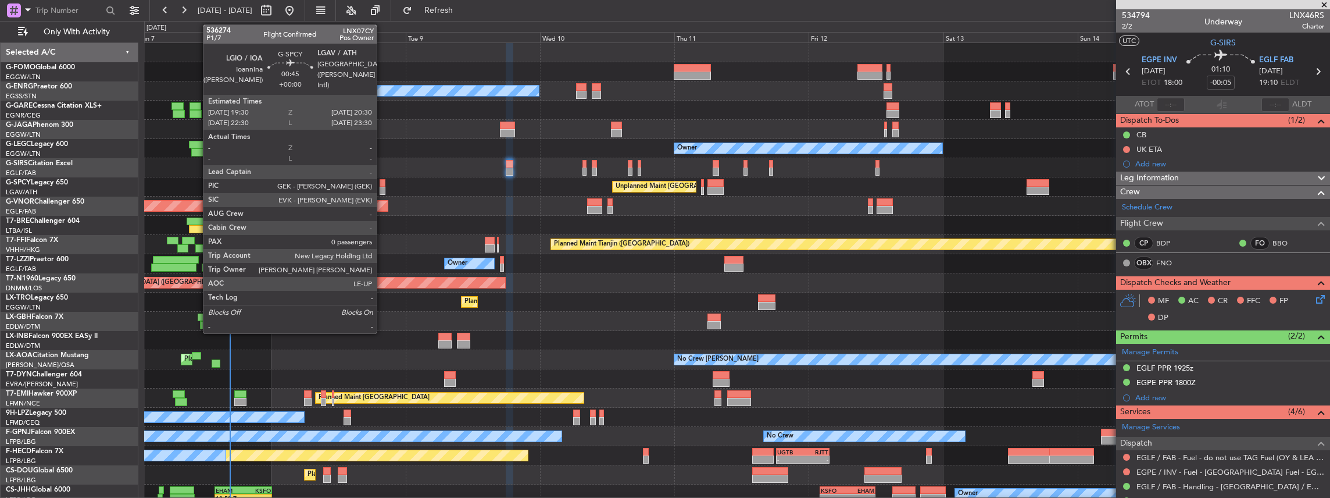
click at [383, 184] on div at bounding box center [383, 183] width 6 height 8
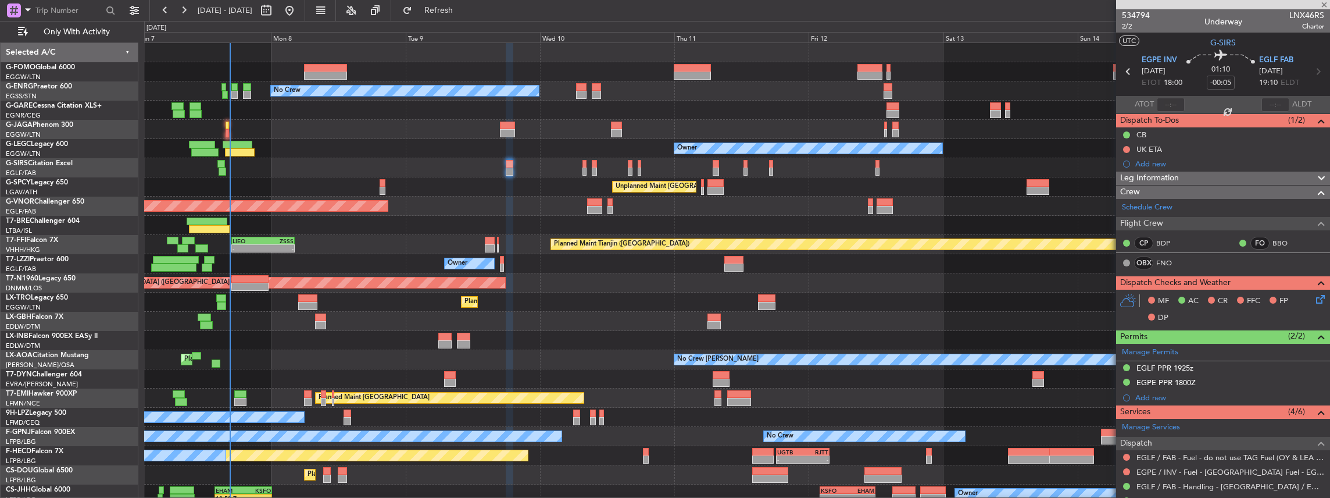
type input "0"
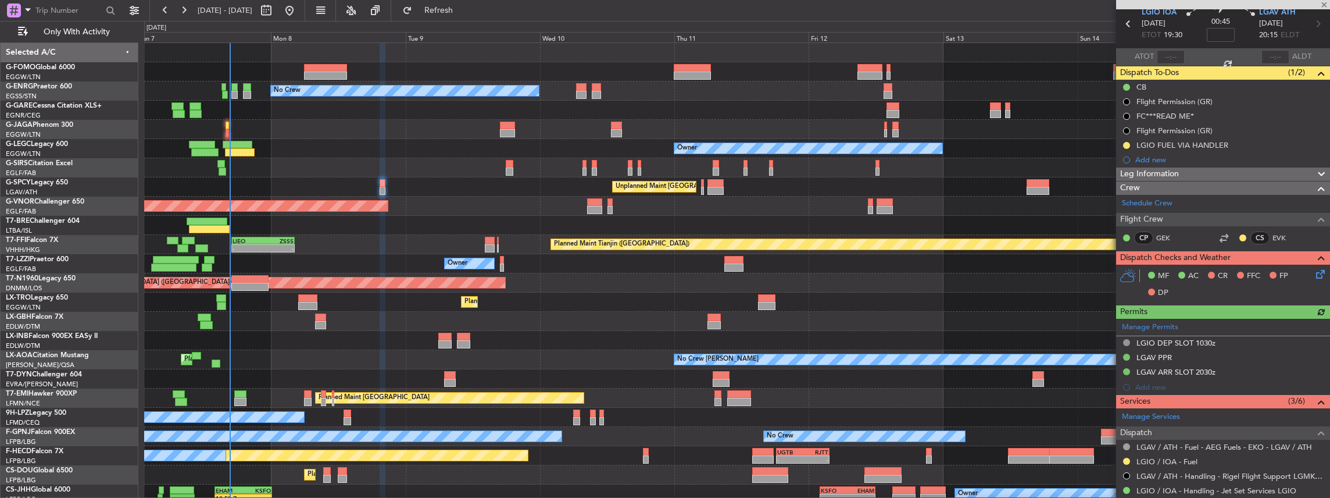
scroll to position [77, 0]
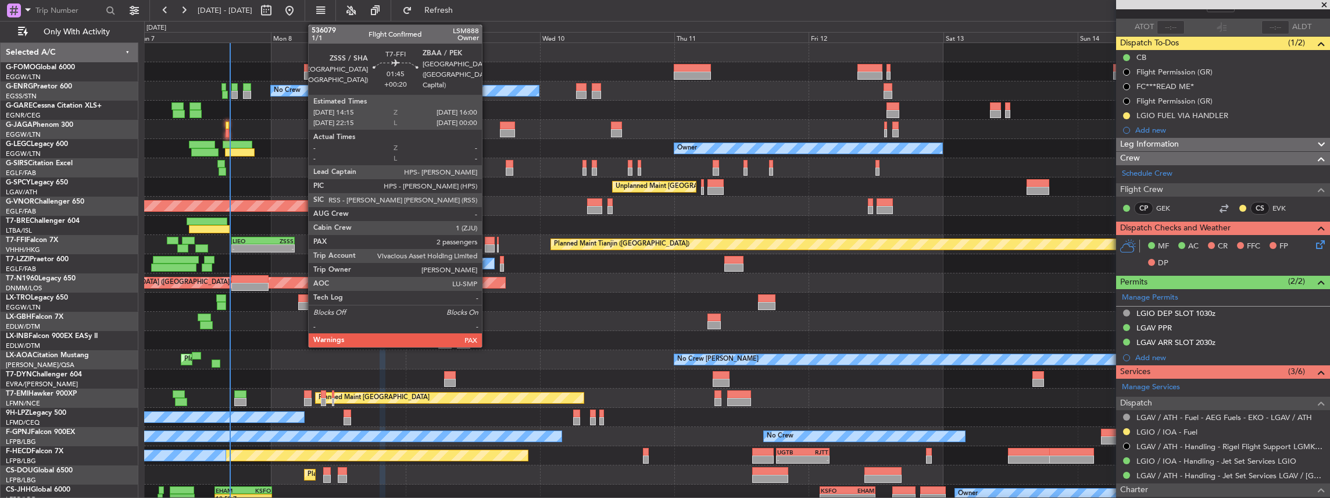
click at [488, 240] on div at bounding box center [490, 241] width 10 height 8
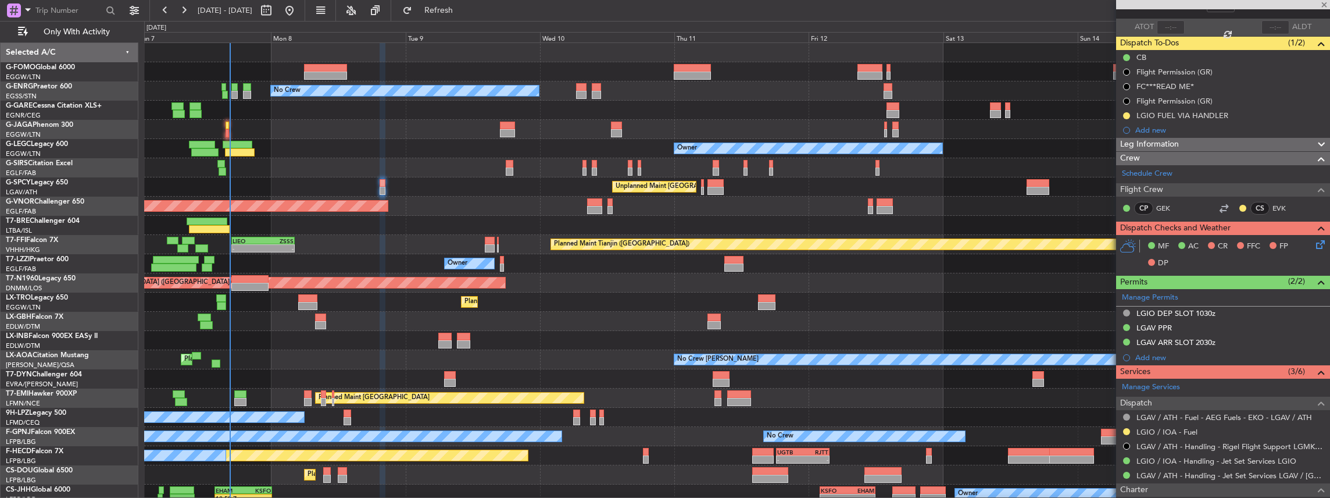
type input "+00:20"
type input "5"
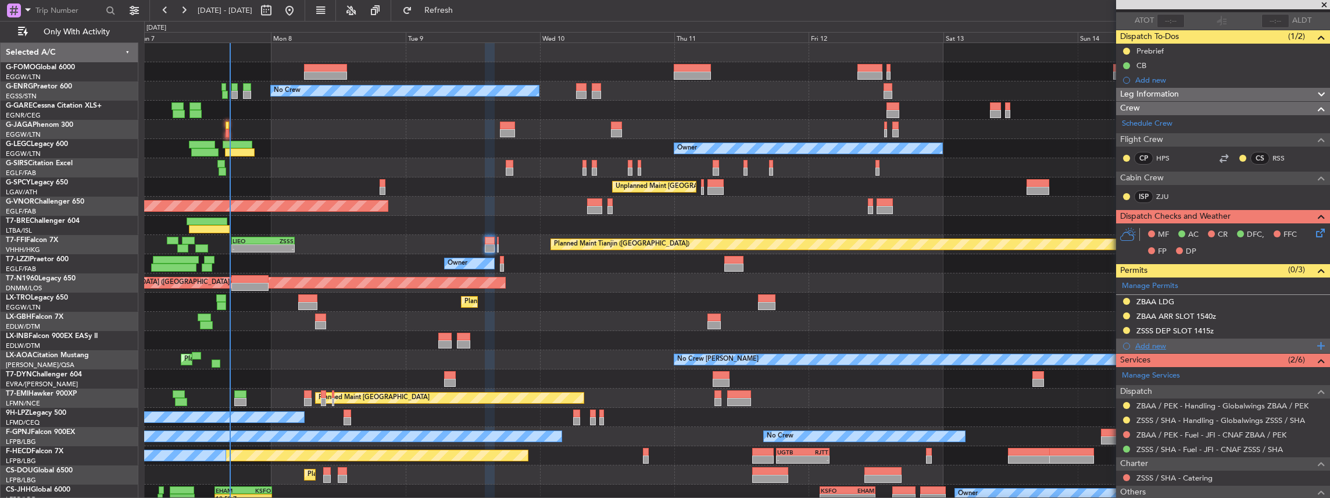
scroll to position [155, 0]
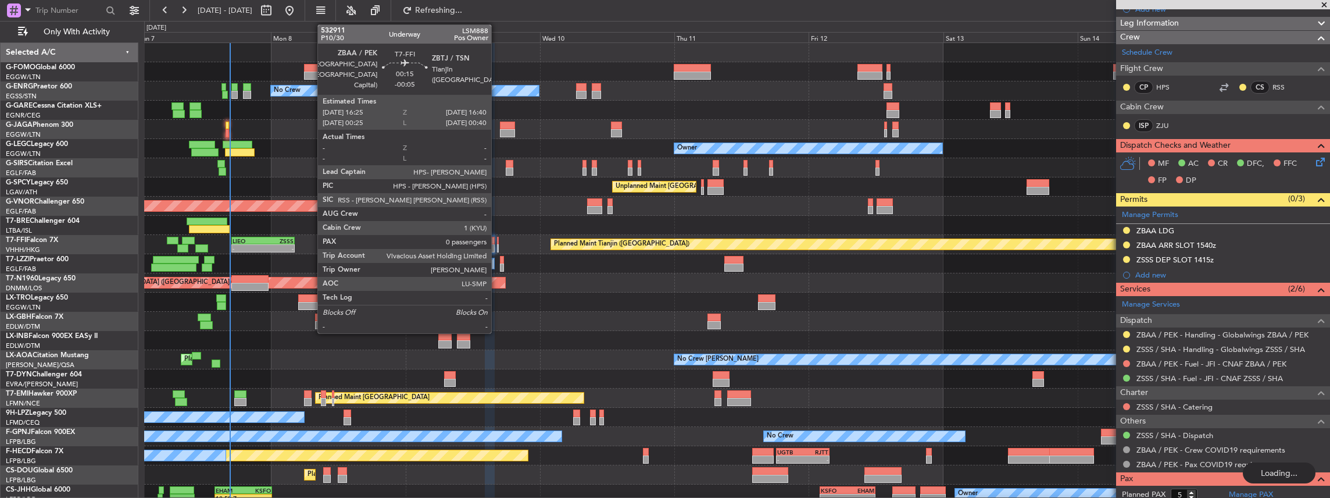
click at [497, 244] on div at bounding box center [498, 248] width 2 height 8
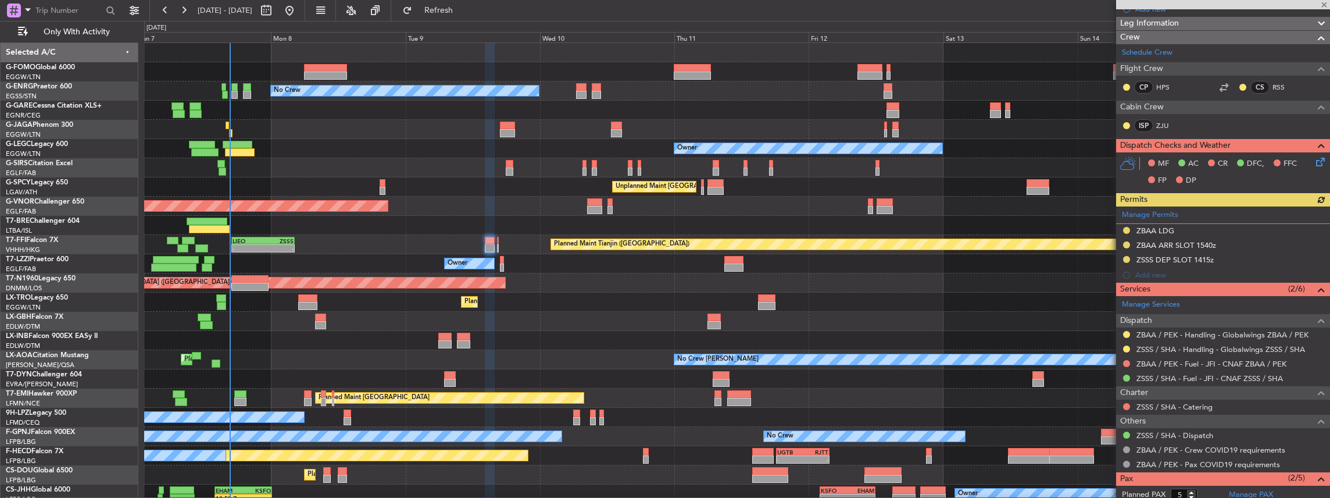
type input "-00:05"
type input "0"
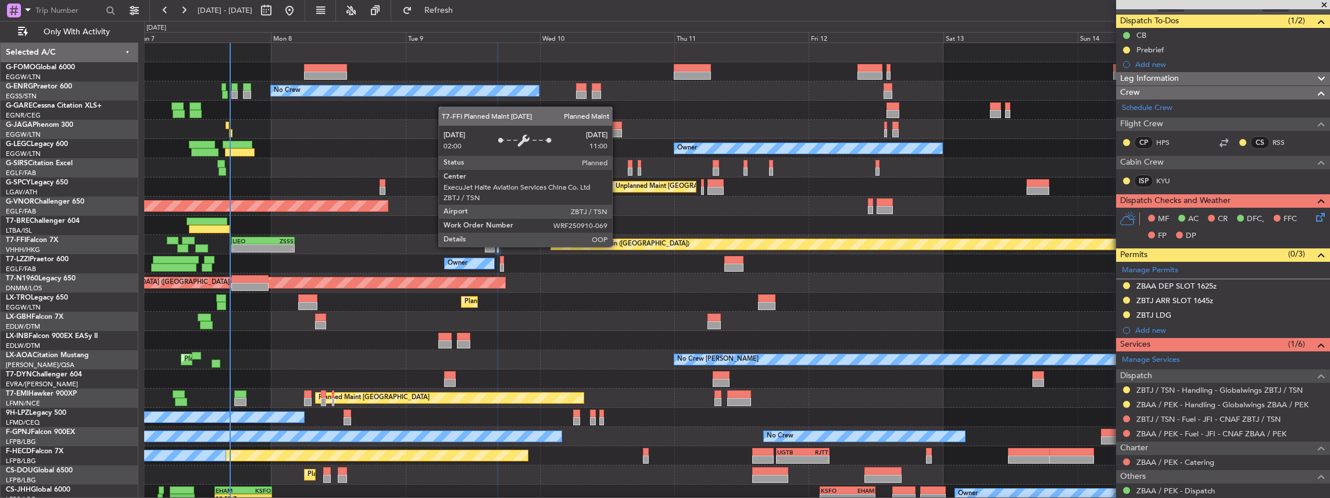
scroll to position [0, 0]
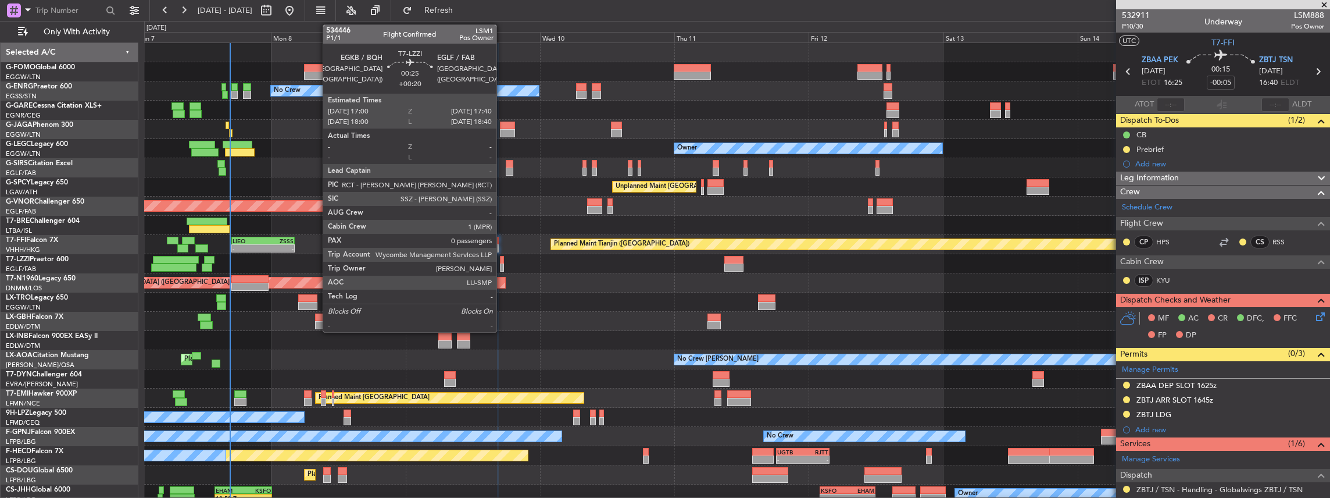
click at [502, 267] on div at bounding box center [502, 267] width 4 height 8
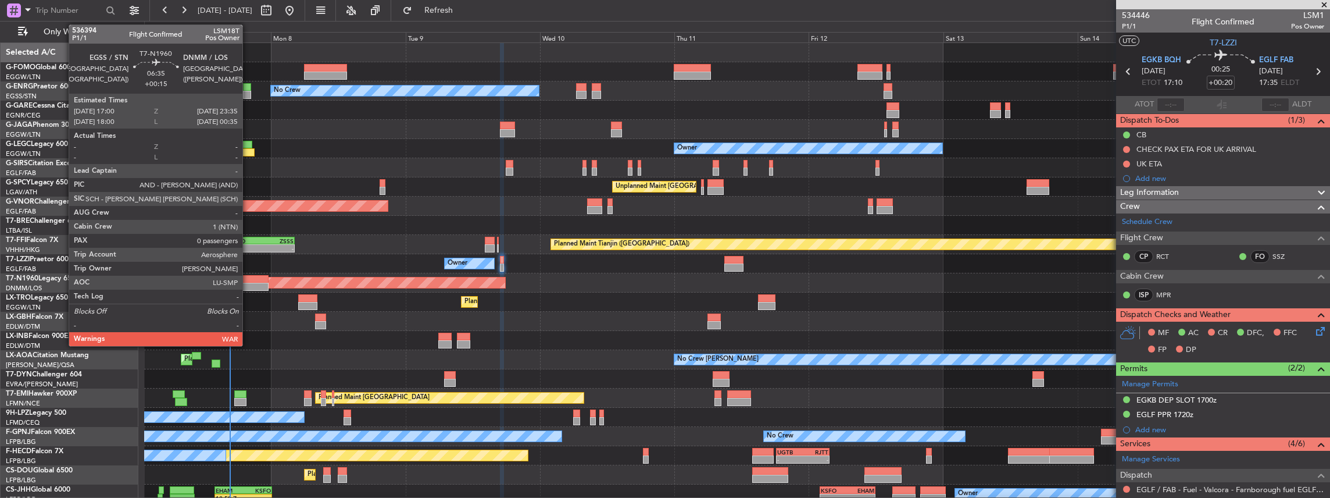
click at [248, 281] on div at bounding box center [249, 279] width 37 height 8
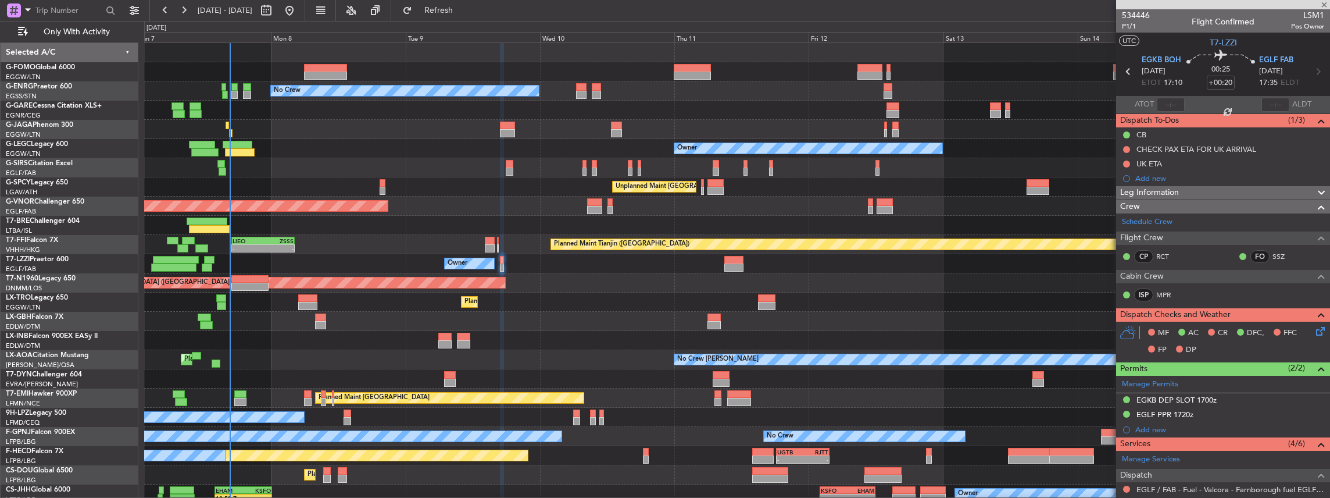
type input "+00:15"
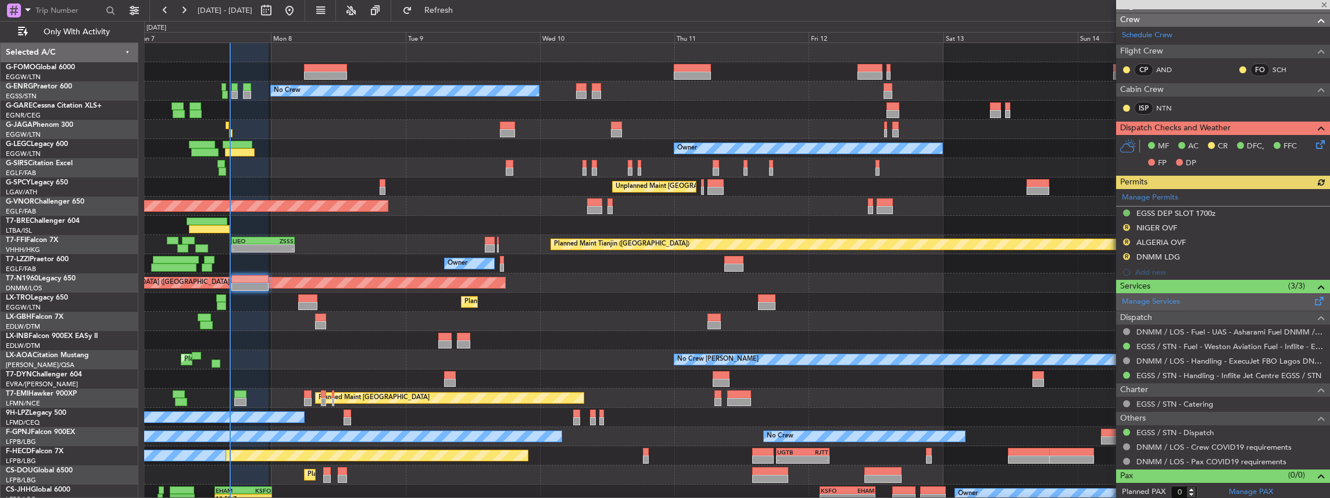
scroll to position [172, 0]
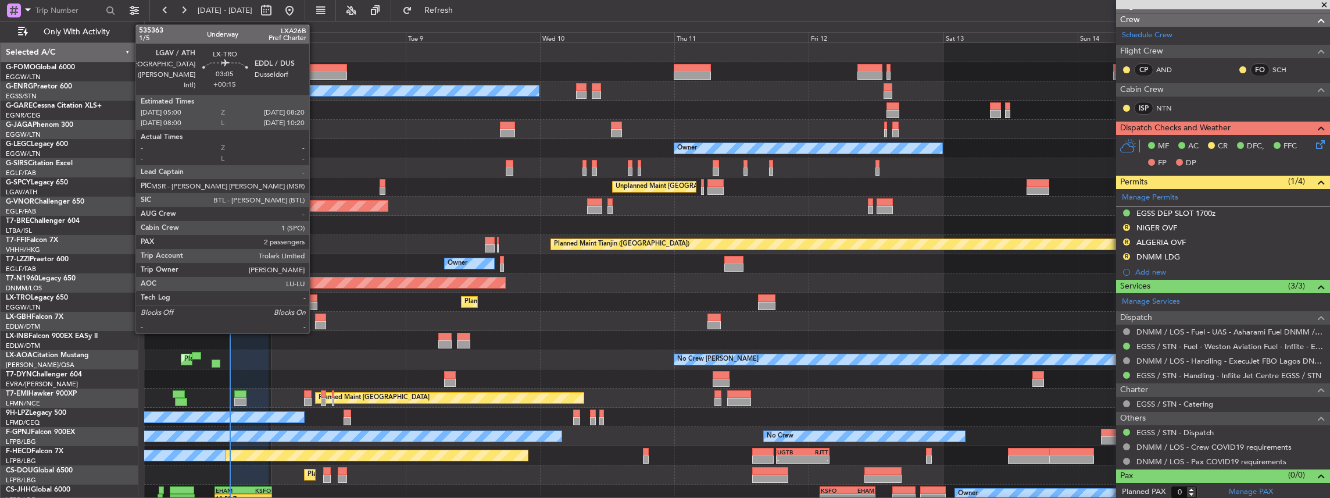
click at [315, 301] on div at bounding box center [307, 298] width 19 height 8
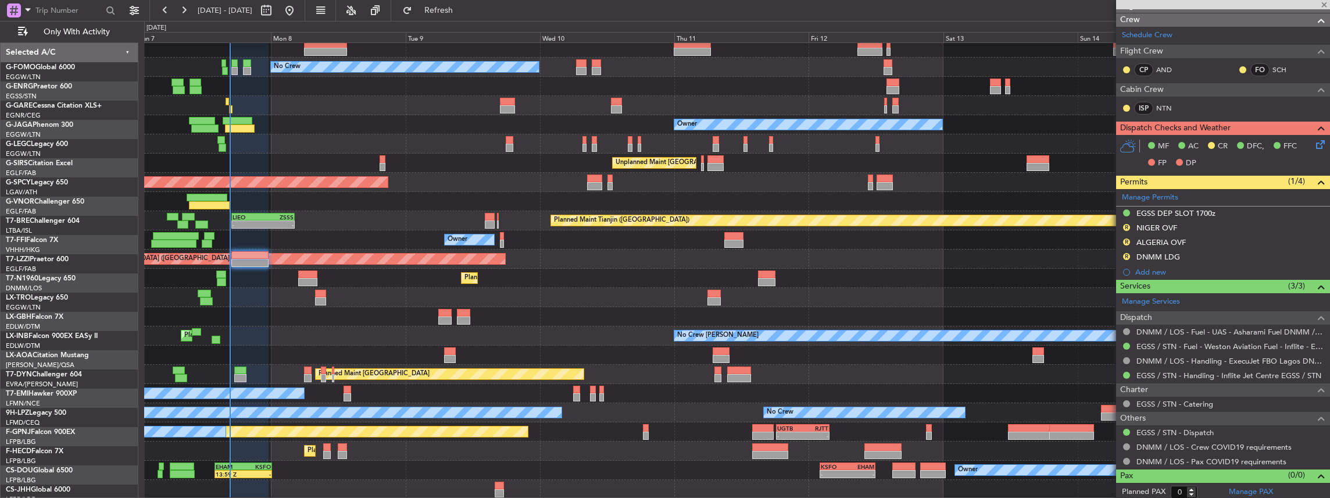
scroll to position [24, 0]
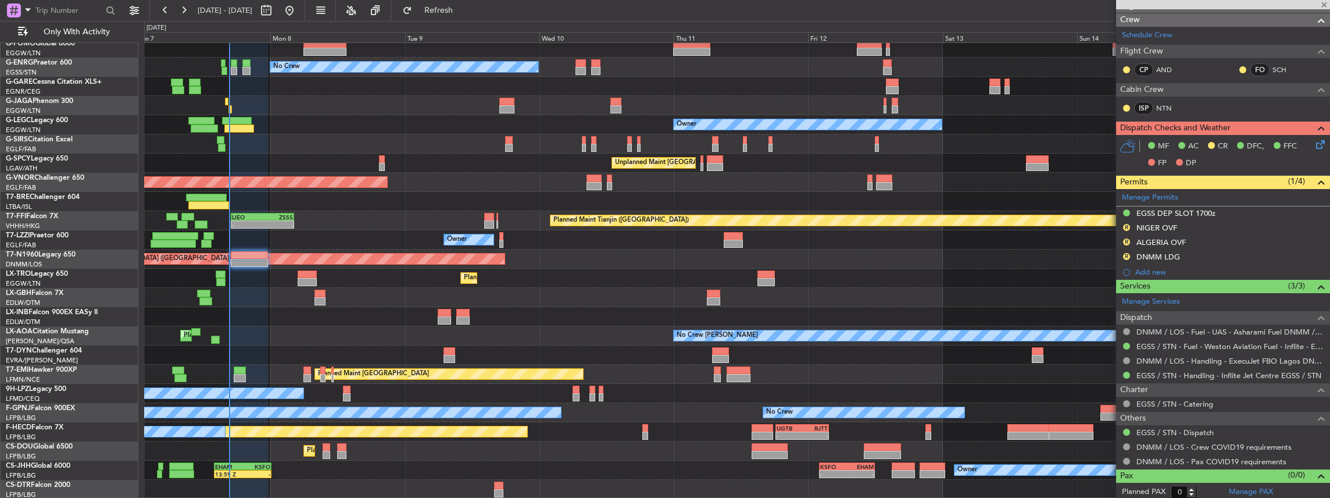
click at [348, 300] on div "Planned Maint [GEOGRAPHIC_DATA] ([GEOGRAPHIC_DATA]) No Crew Owner Unplanned Mai…" at bounding box center [737, 259] width 1186 height 480
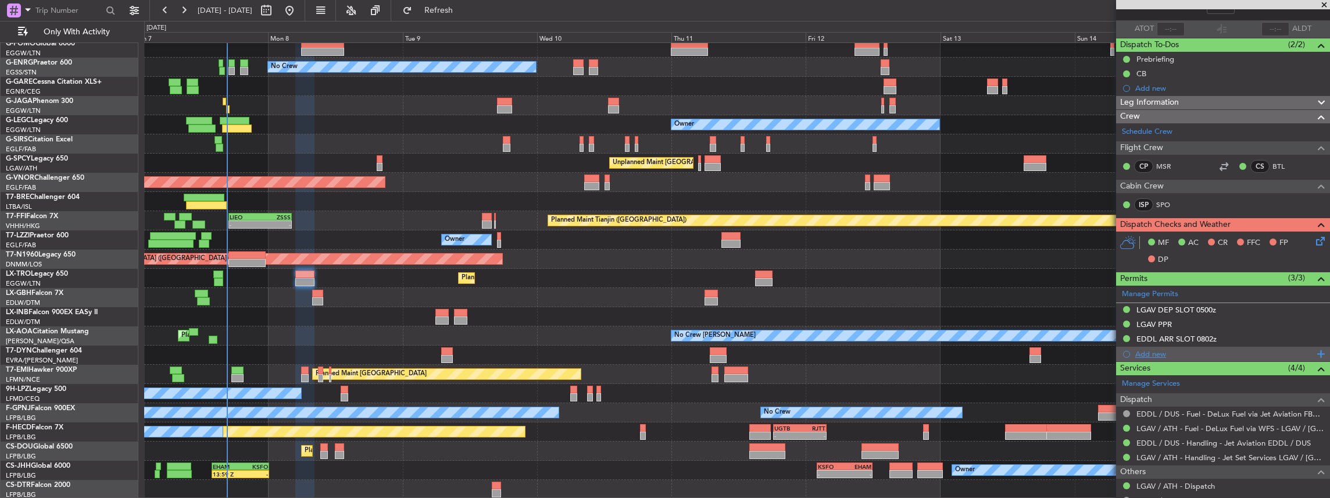
scroll to position [77, 0]
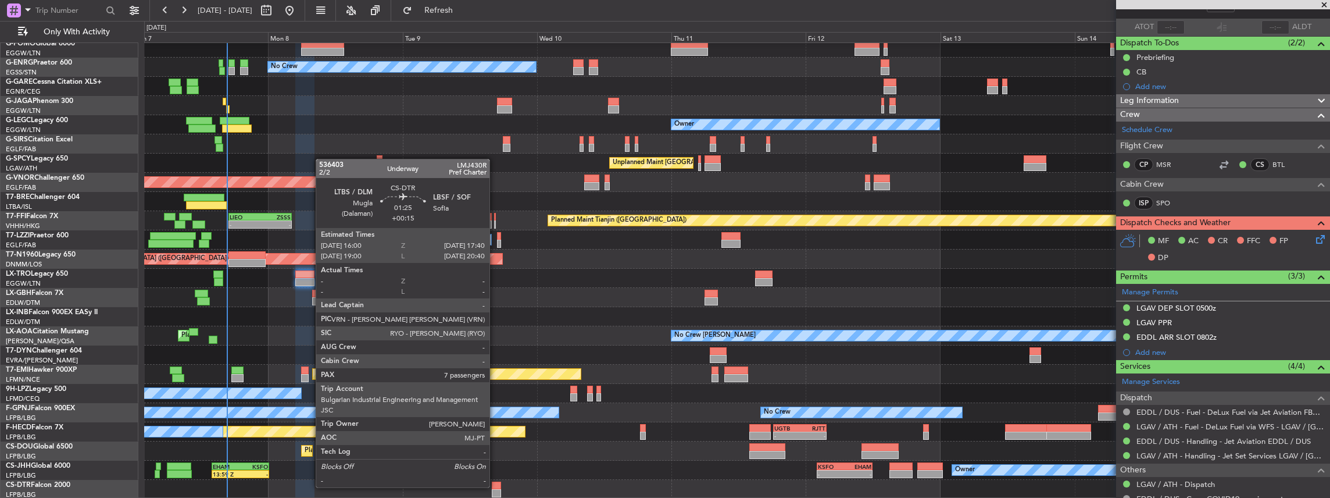
click at [495, 486] on div at bounding box center [497, 485] width 10 height 8
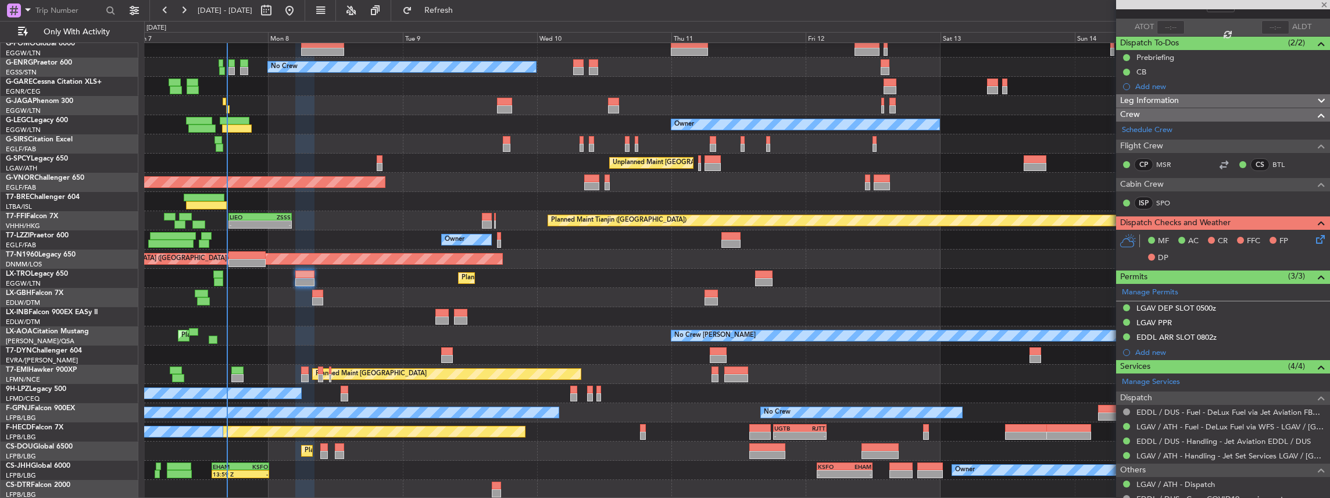
type input "7"
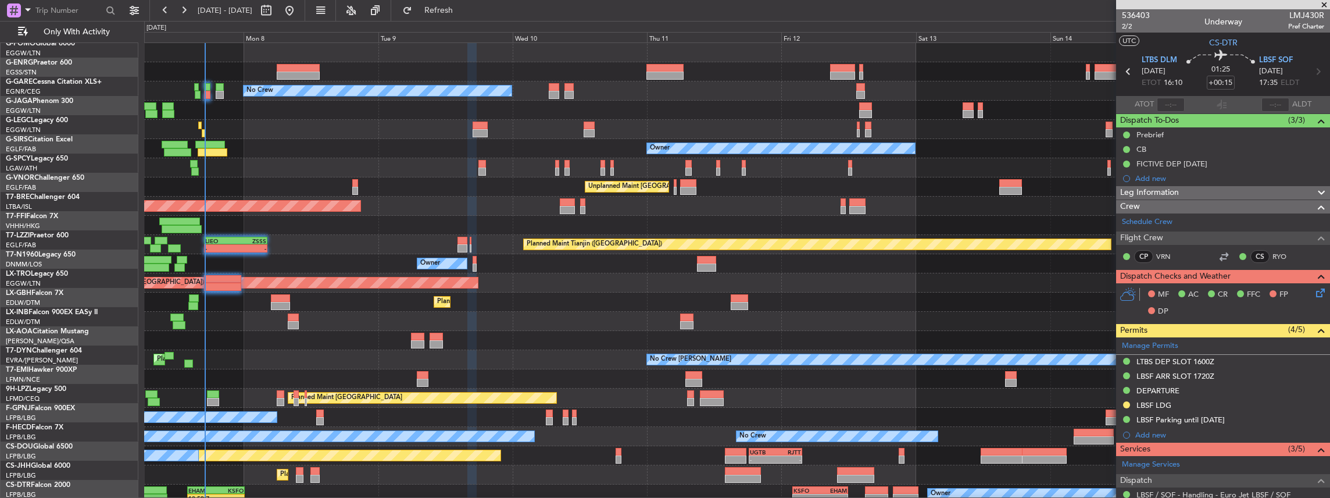
scroll to position [0, 0]
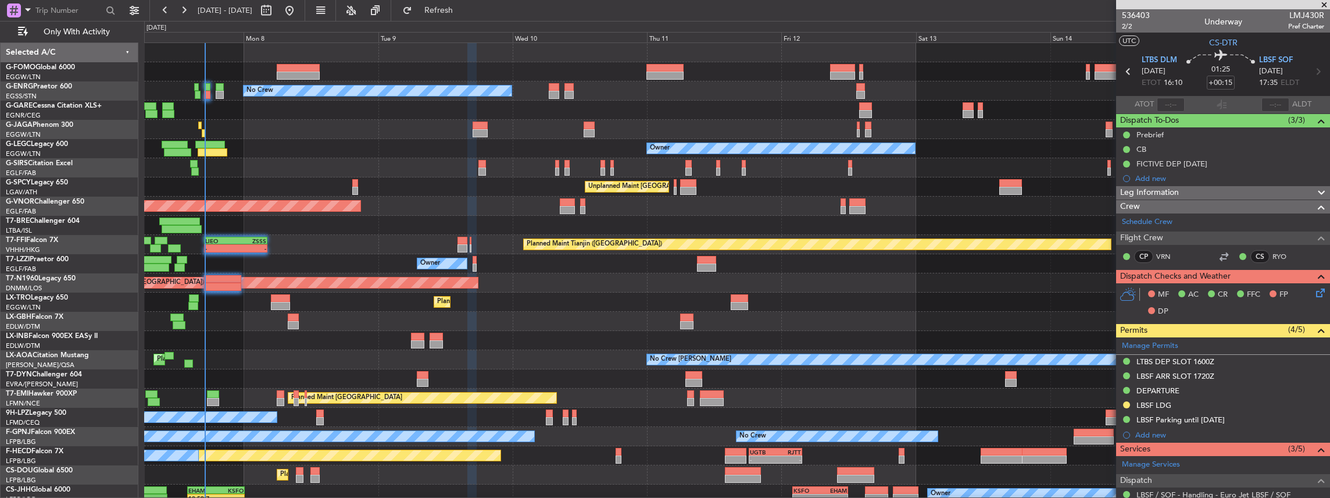
click at [337, 159] on div "Planned Maint [GEOGRAPHIC_DATA] ([GEOGRAPHIC_DATA]) No Crew Owner Unplanned Mai…" at bounding box center [737, 283] width 1186 height 480
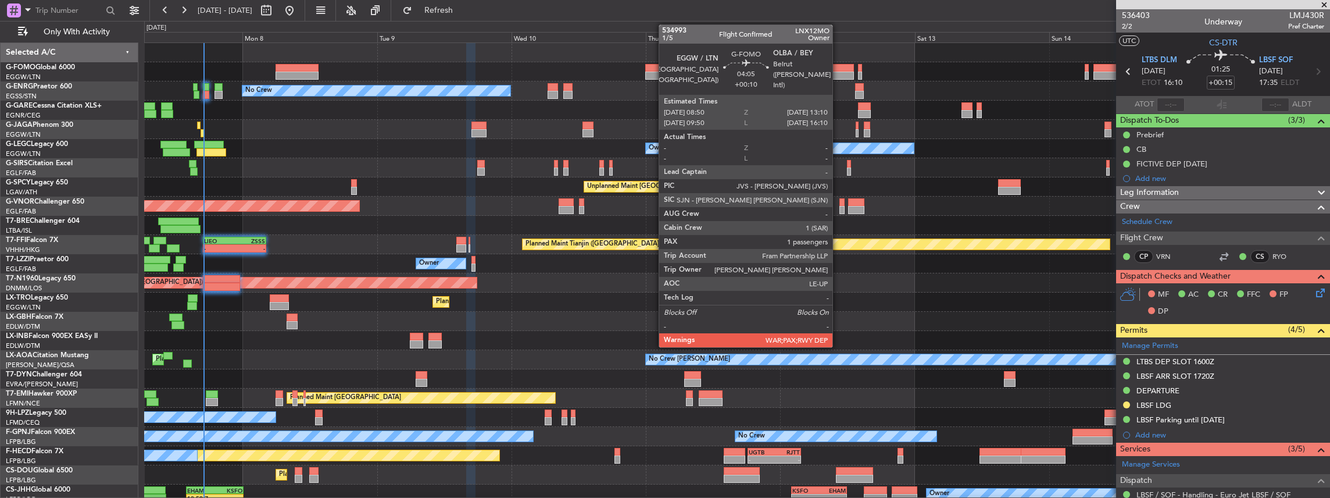
click at [838, 74] on div at bounding box center [841, 76] width 24 height 8
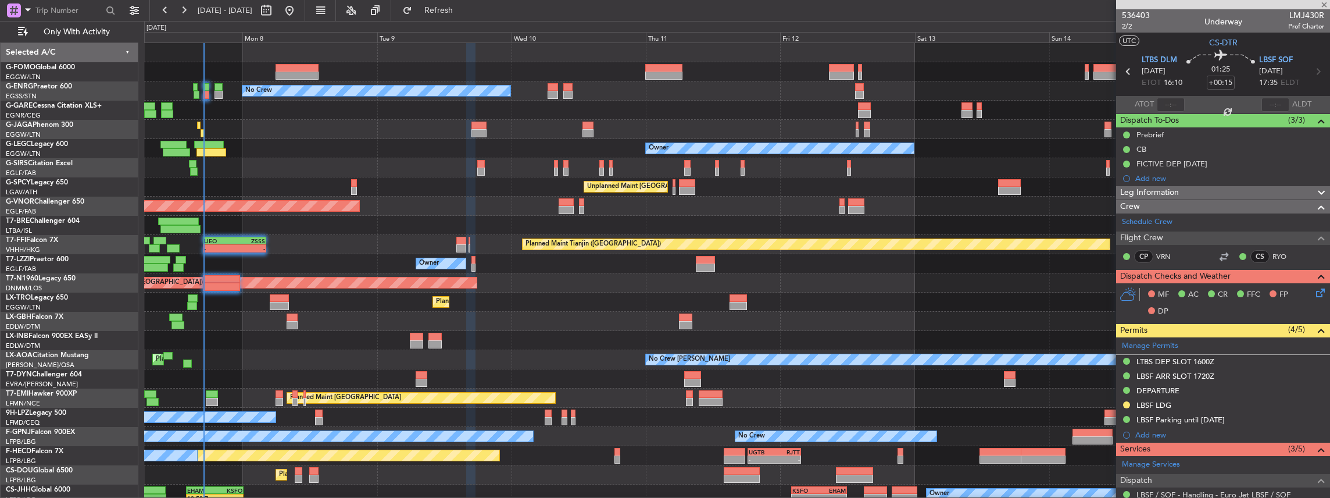
type input "+00:10"
type input "1"
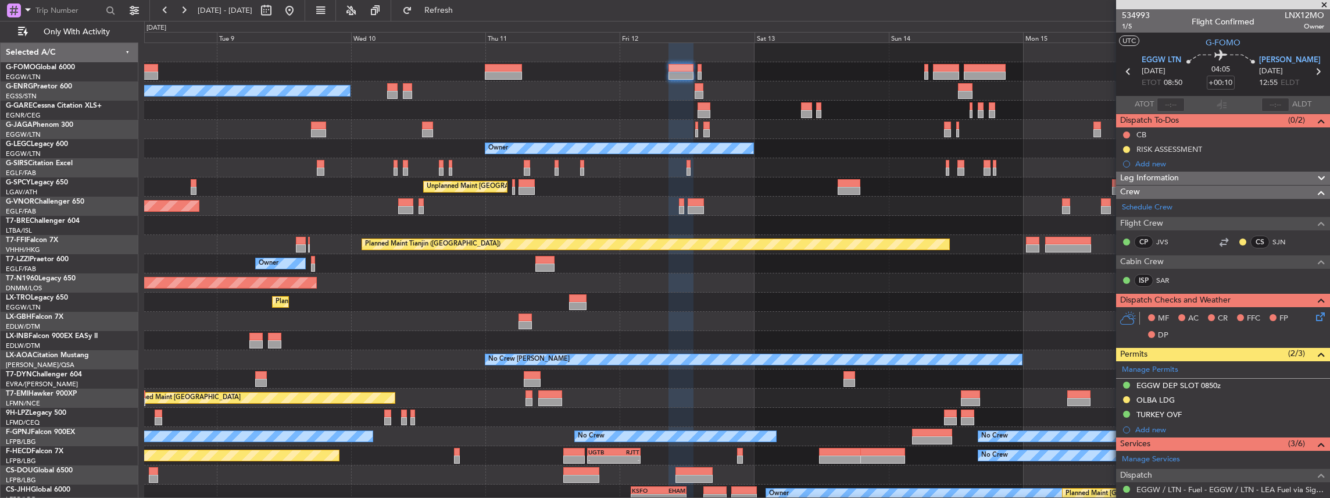
click at [777, 171] on div "Planned Maint London (Luton) No Crew Owner Unplanned Maint Athens (Eleftherios …" at bounding box center [737, 283] width 1186 height 480
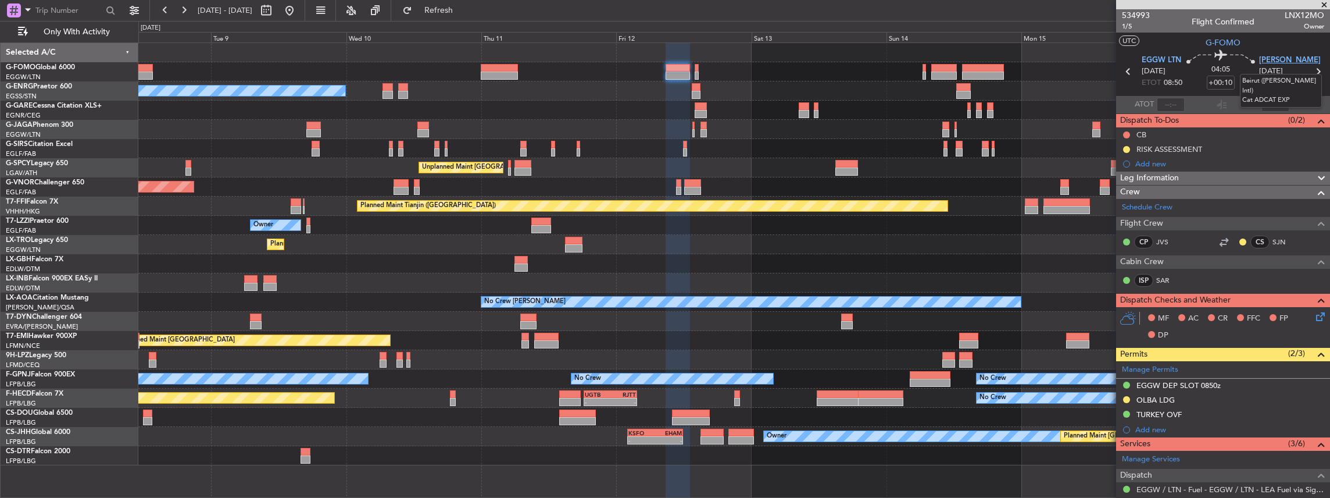
click at [1278, 59] on span "[PERSON_NAME]" at bounding box center [1290, 61] width 62 height 12
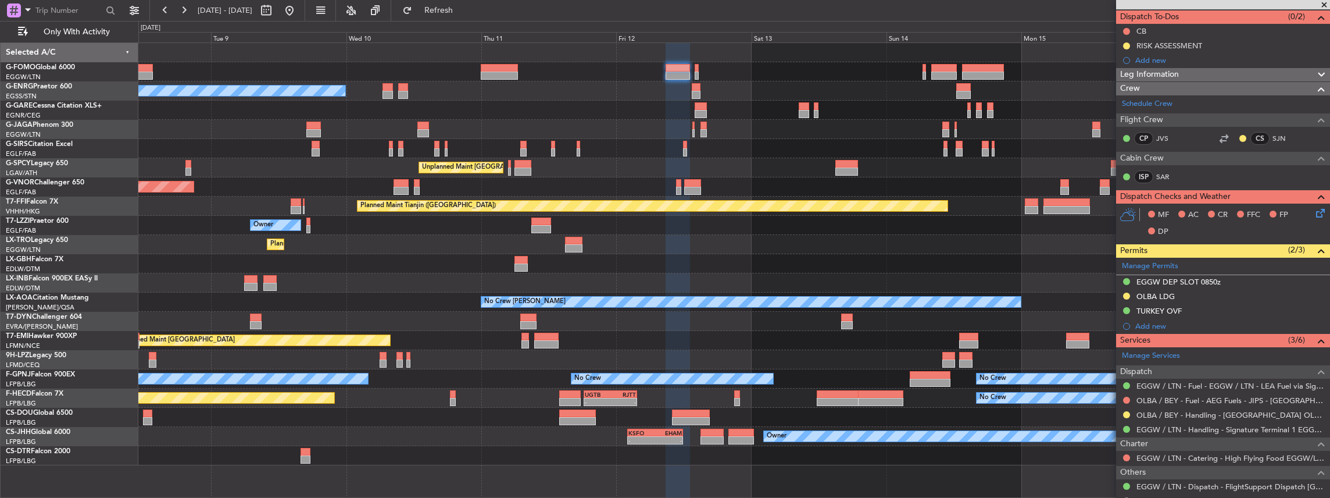
scroll to position [116, 0]
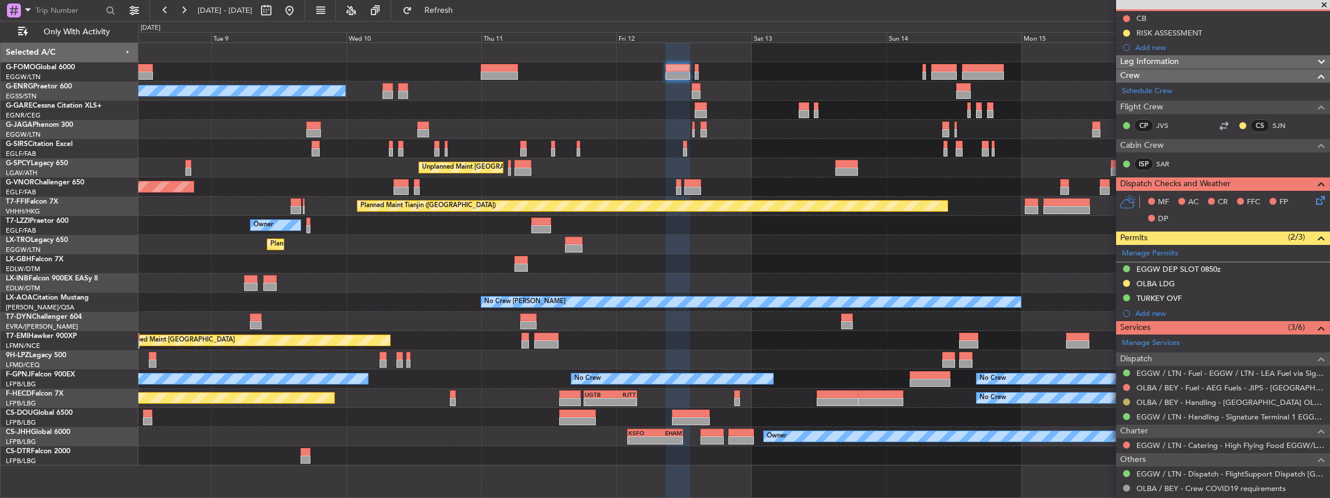
click at [1126, 399] on button at bounding box center [1126, 401] width 7 height 7
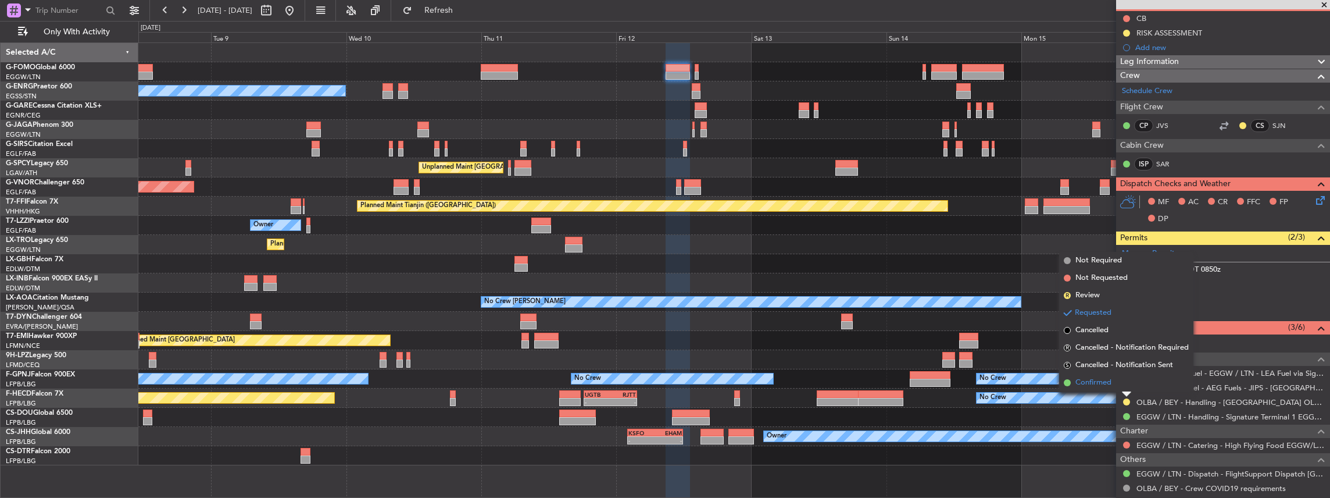
click at [1125, 381] on li "Confirmed" at bounding box center [1126, 382] width 134 height 17
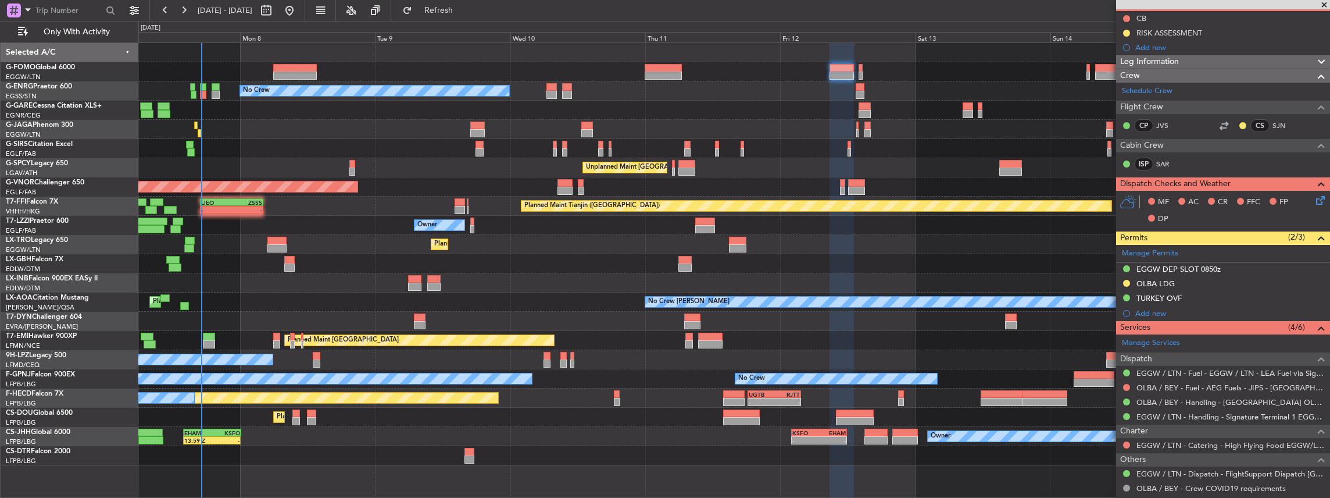
click at [496, 346] on div "Planned Maint London (Luton) No Crew Unplanned Maint Athens (Eleftherios Venize…" at bounding box center [734, 254] width 1192 height 422
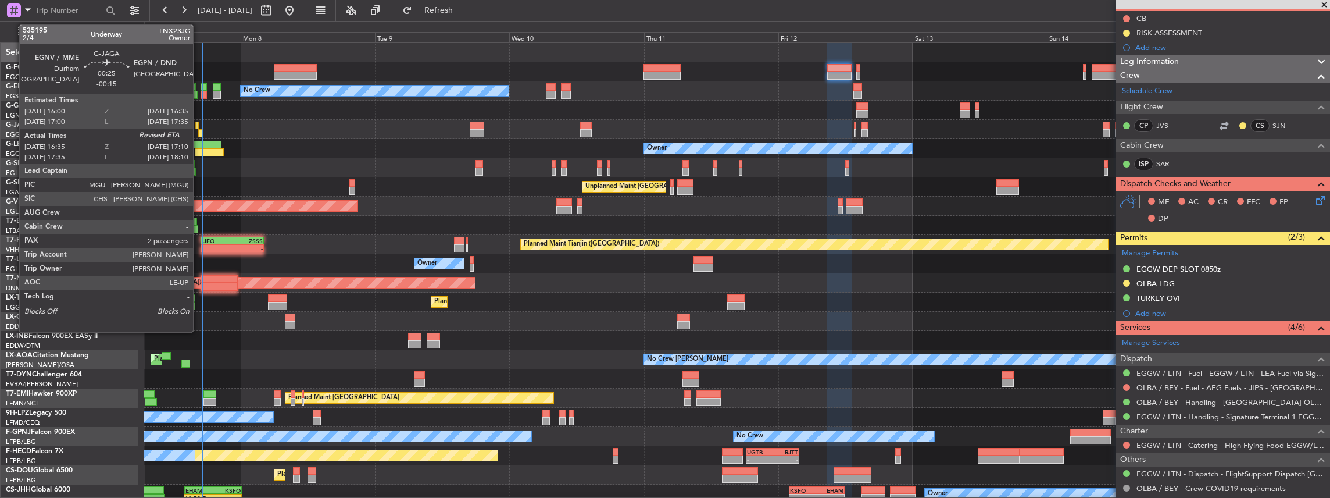
click at [199, 132] on div at bounding box center [199, 133] width 3 height 8
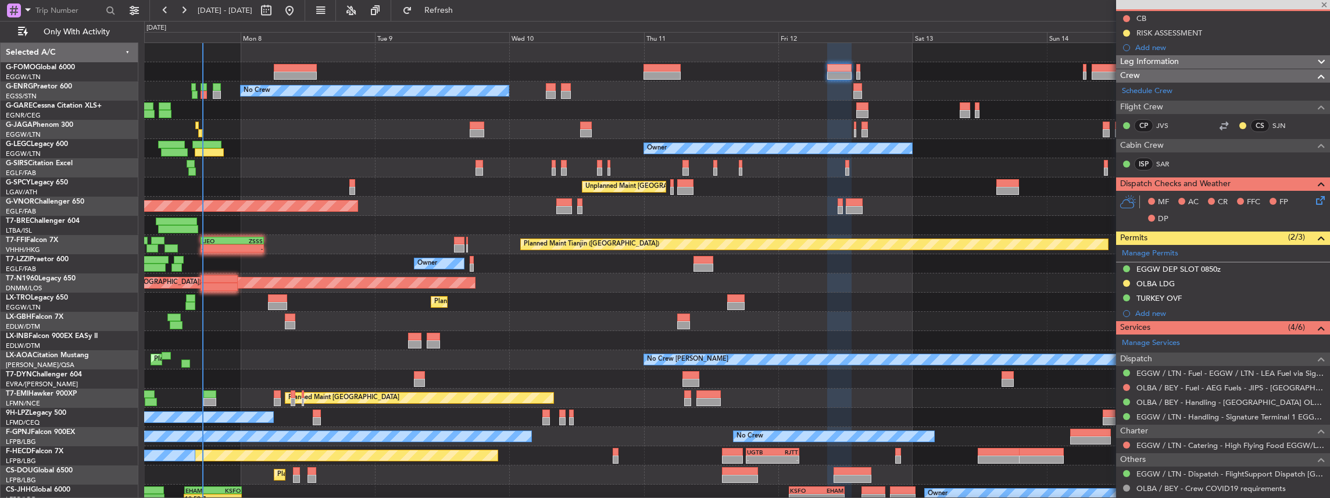
type input "-00:15"
type input "16:35"
type input "2"
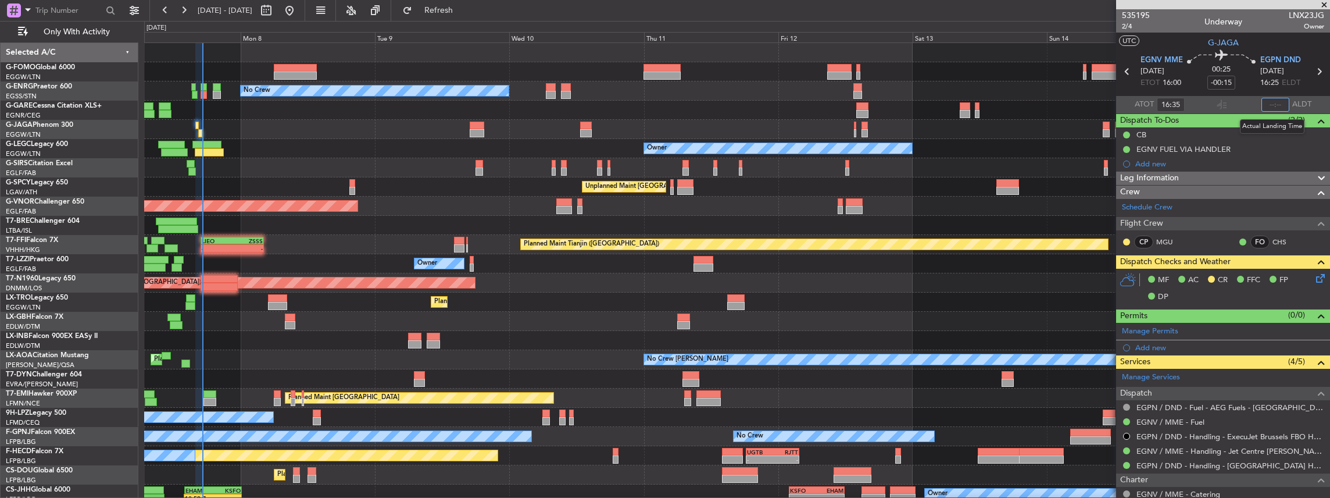
click at [1273, 102] on input "text" at bounding box center [1275, 105] width 28 height 14
click at [1230, 101] on section "ATOT 16:35 1709 ALDT" at bounding box center [1223, 104] width 214 height 17
type input "17:09"
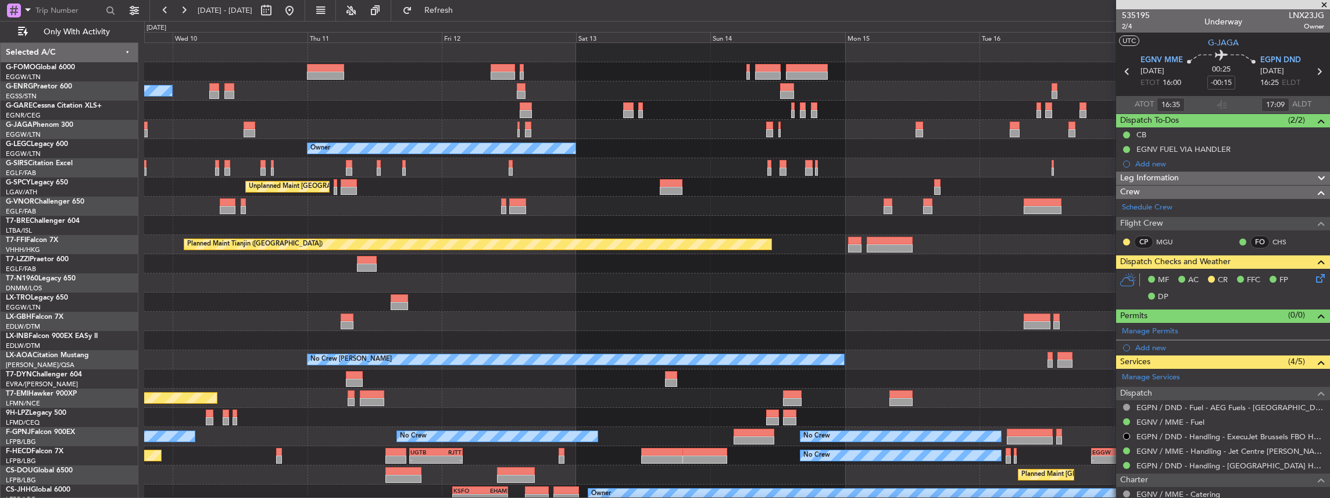
click at [501, 187] on div "No Crew Owner Unplanned Maint Athens (Eleftherios Venizelos Intl) Planned Maint…" at bounding box center [737, 283] width 1186 height 480
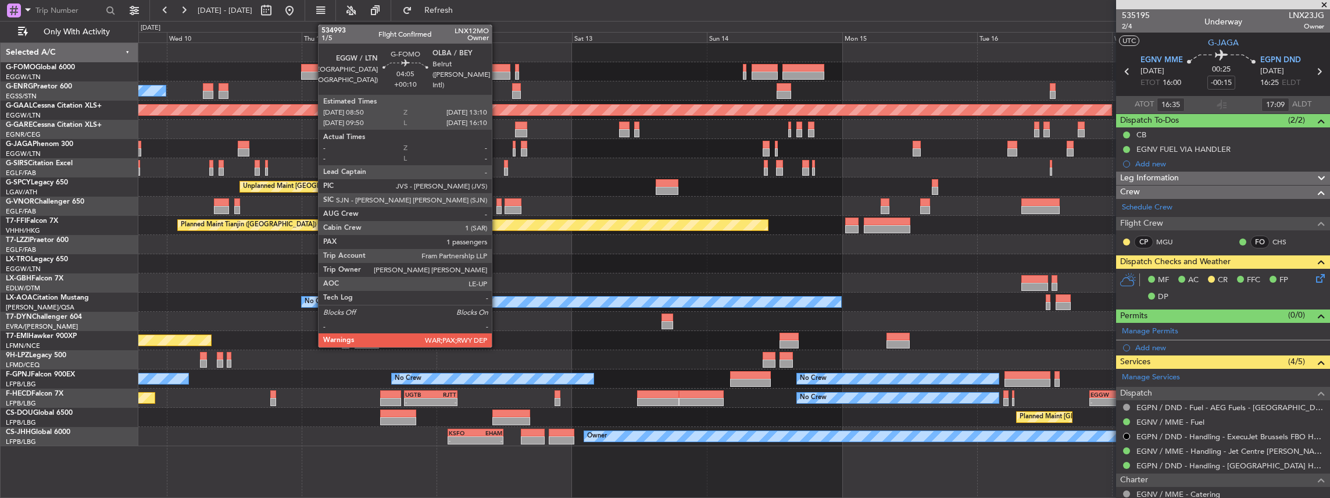
click at [498, 72] on div at bounding box center [498, 76] width 24 height 8
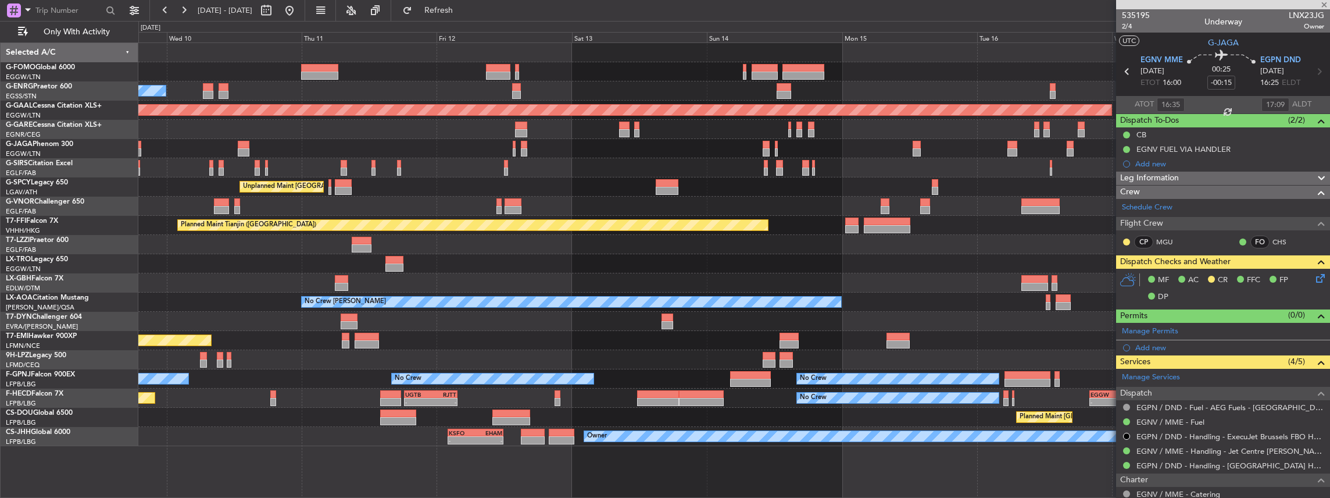
type input "+00:10"
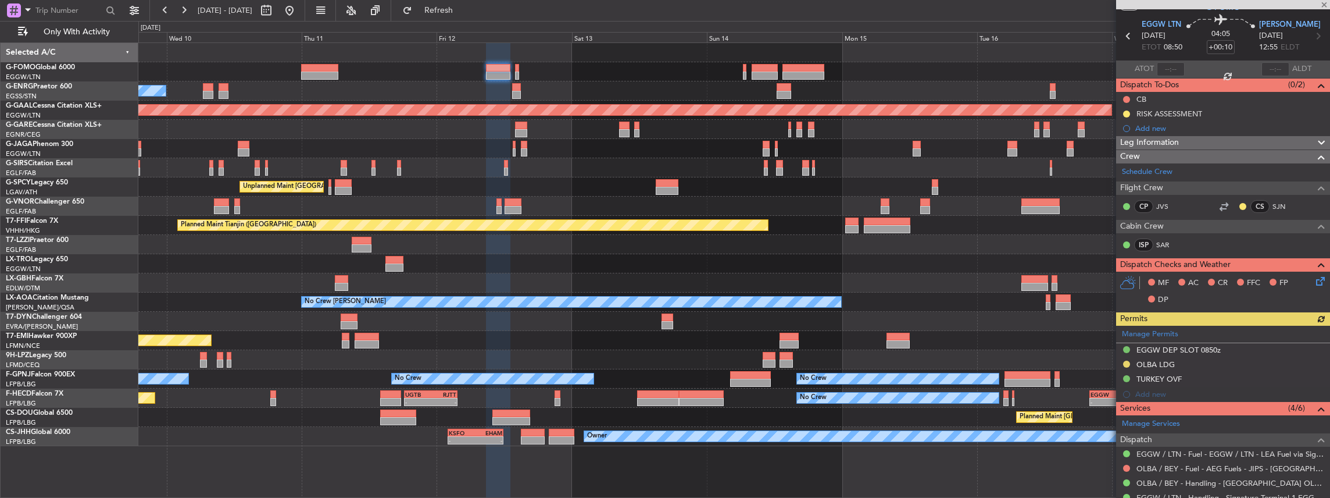
scroll to position [77, 0]
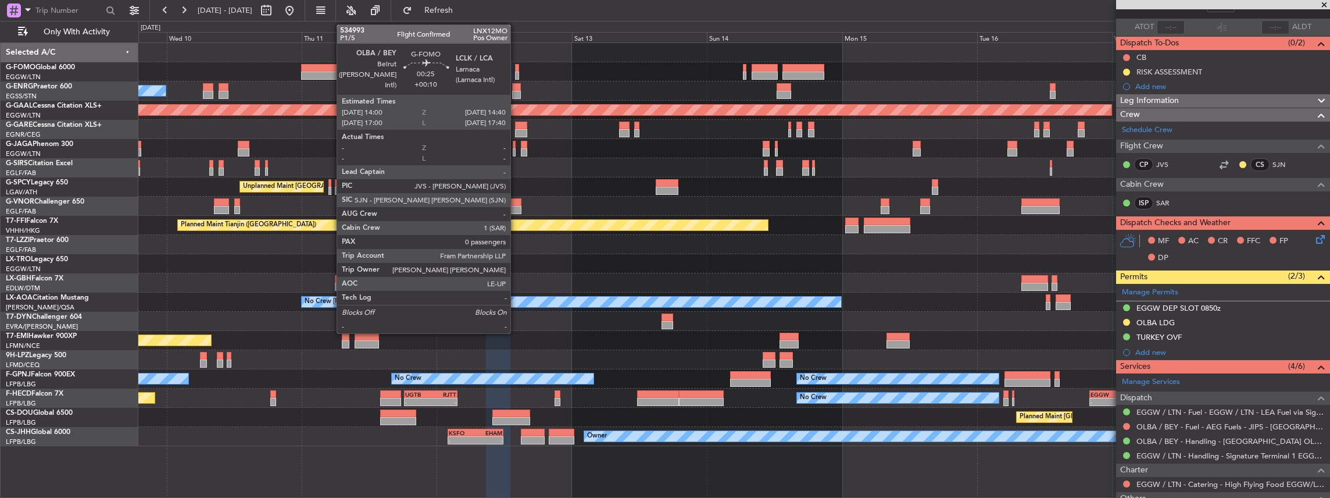
click at [516, 73] on div at bounding box center [517, 76] width 4 height 8
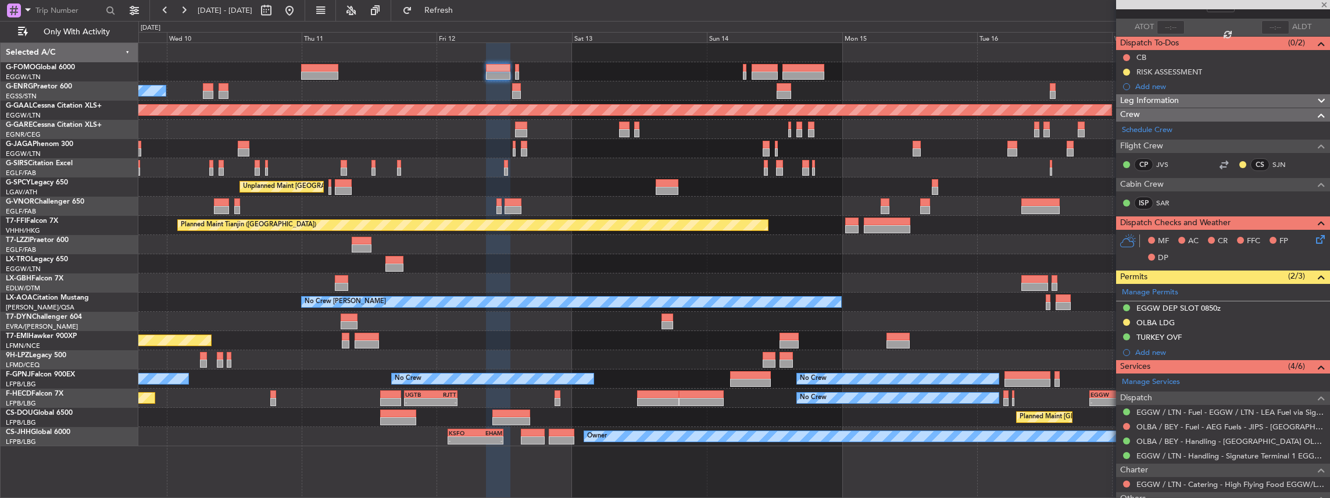
type input "0"
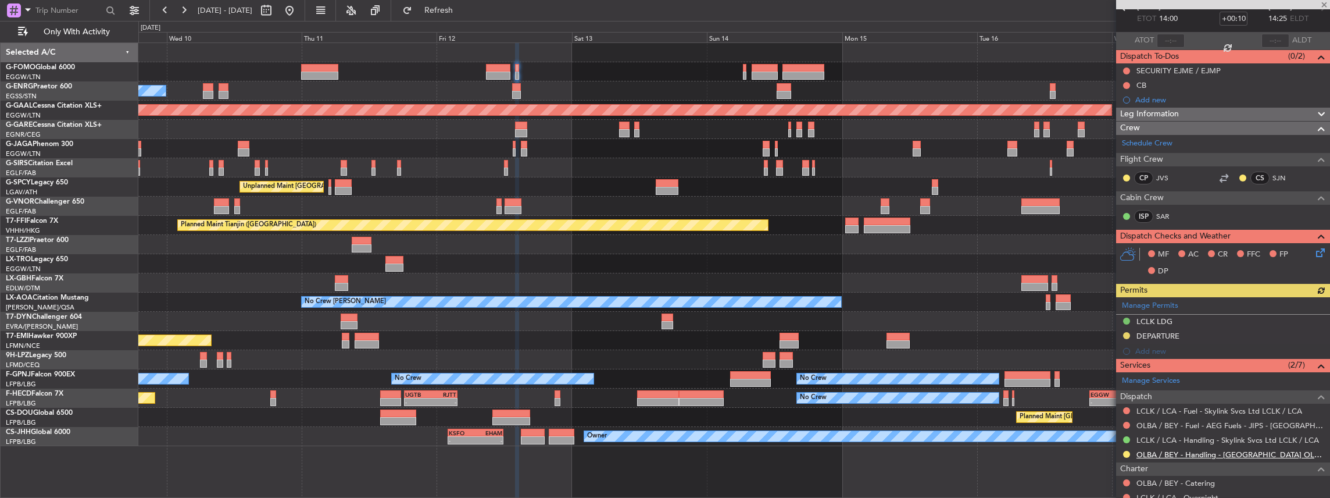
scroll to position [155, 0]
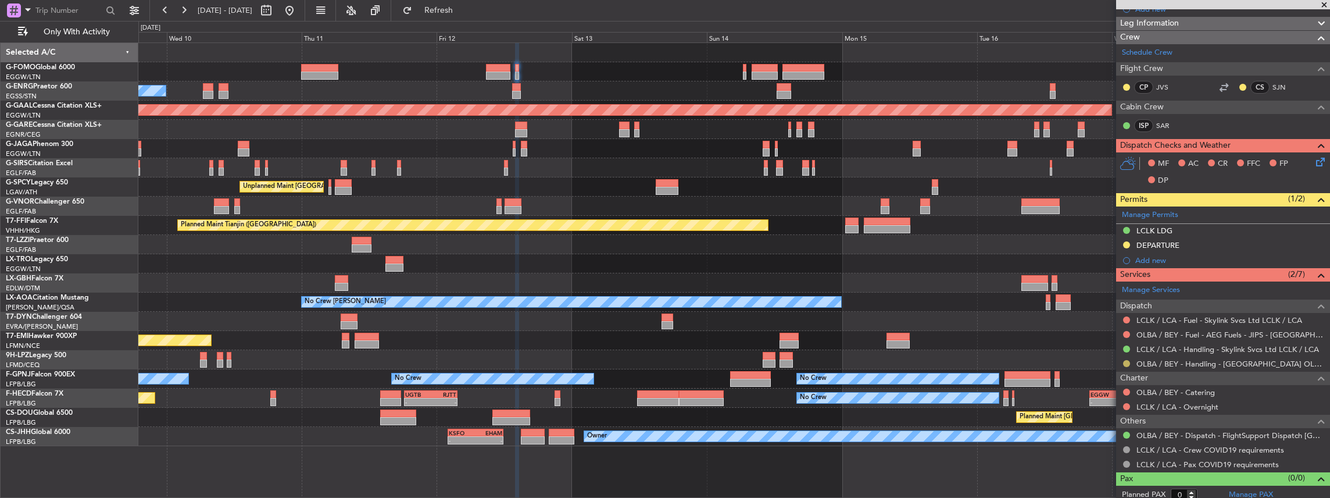
click at [1125, 360] on button at bounding box center [1126, 363] width 7 height 7
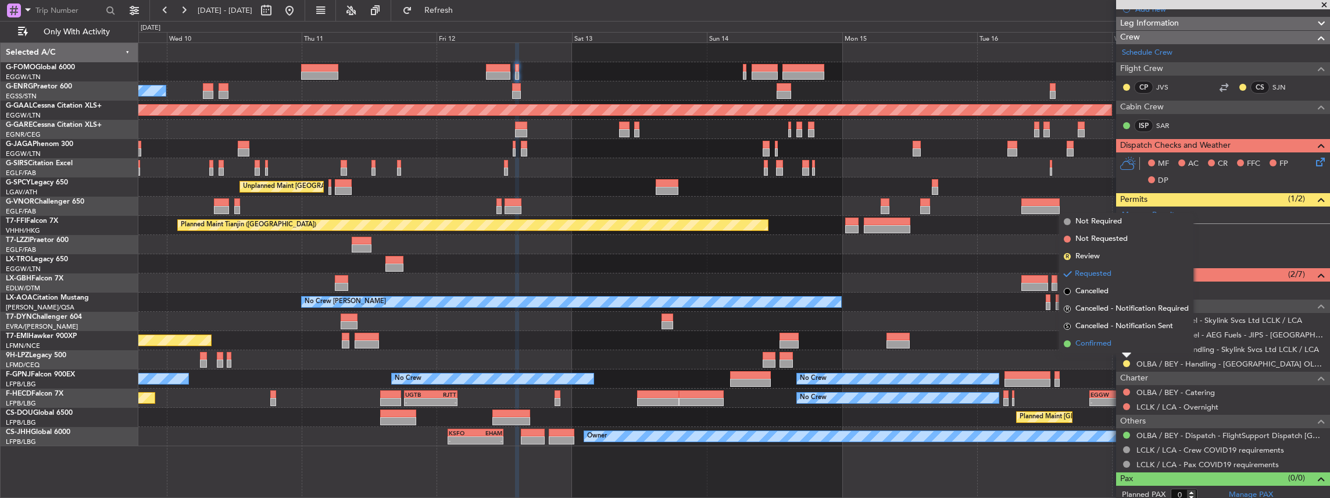
click at [1114, 349] on li "Confirmed" at bounding box center [1126, 343] width 134 height 17
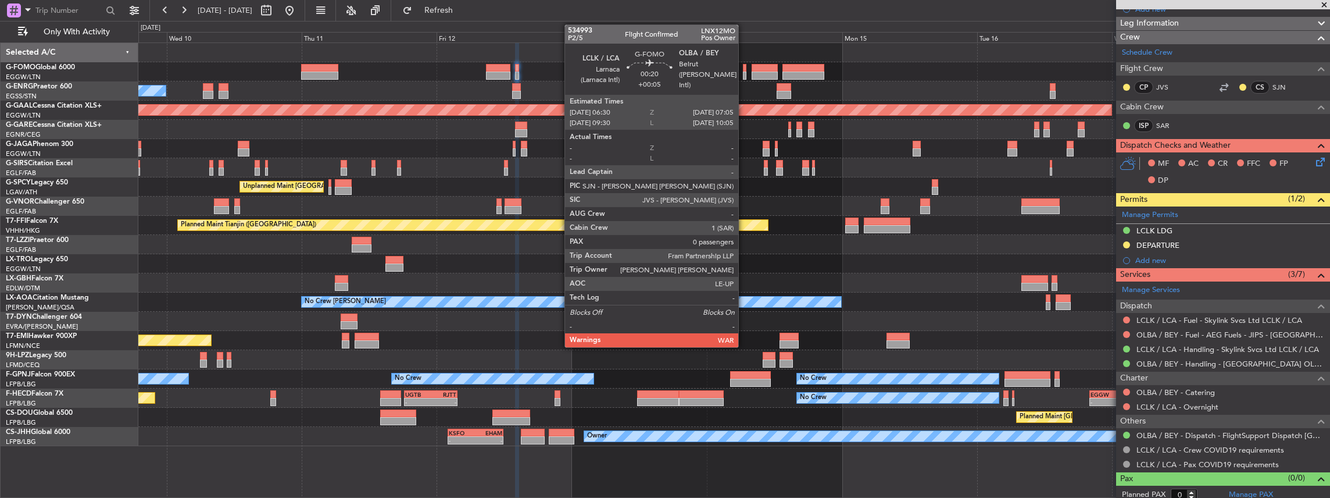
click at [744, 74] on div at bounding box center [744, 76] width 3 height 8
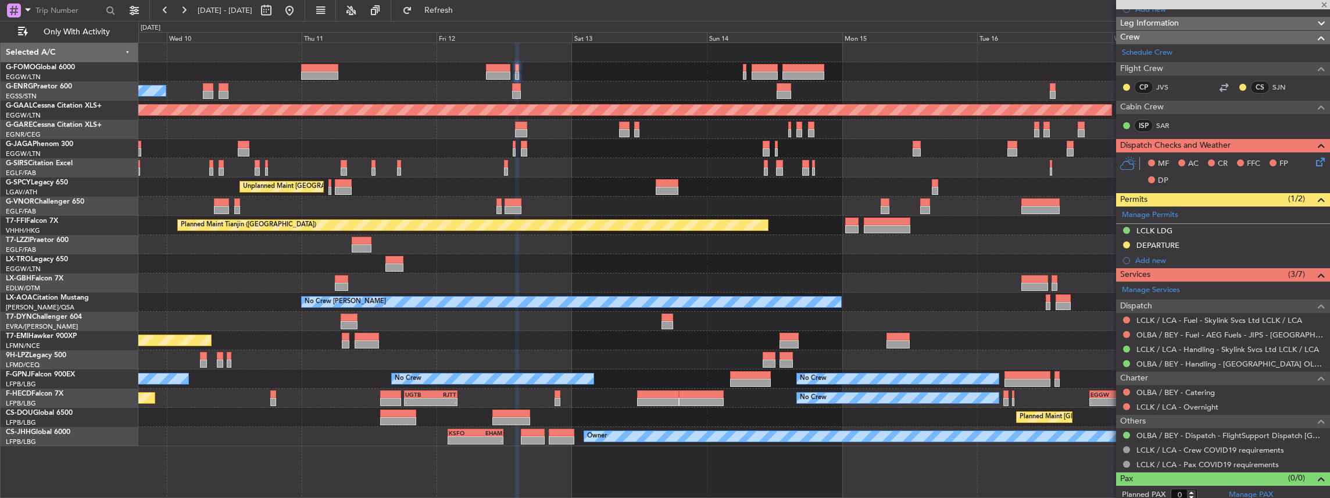
type input "+00:05"
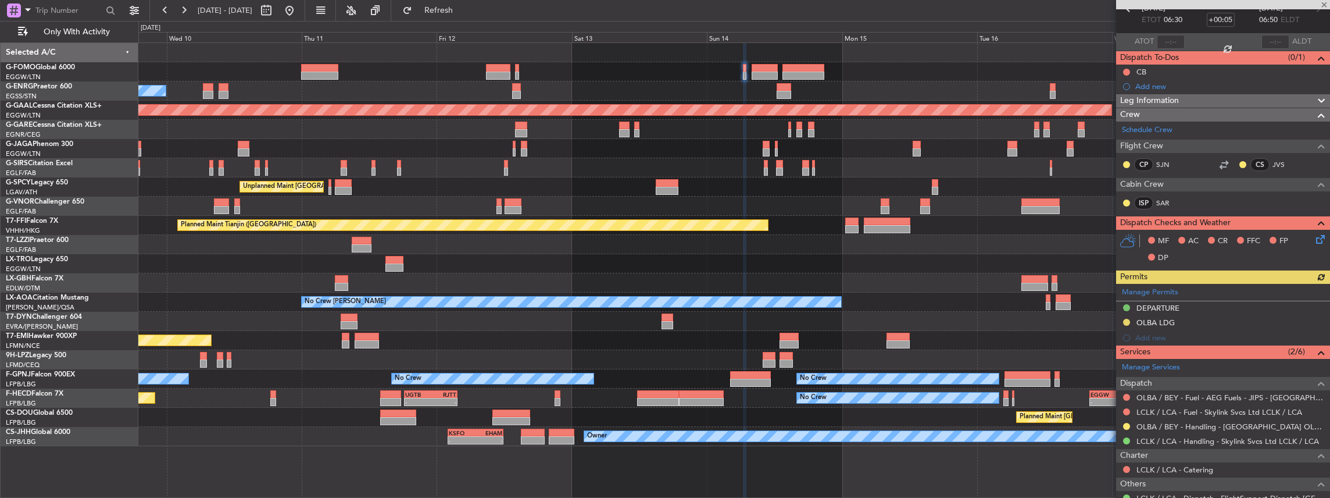
scroll to position [129, 0]
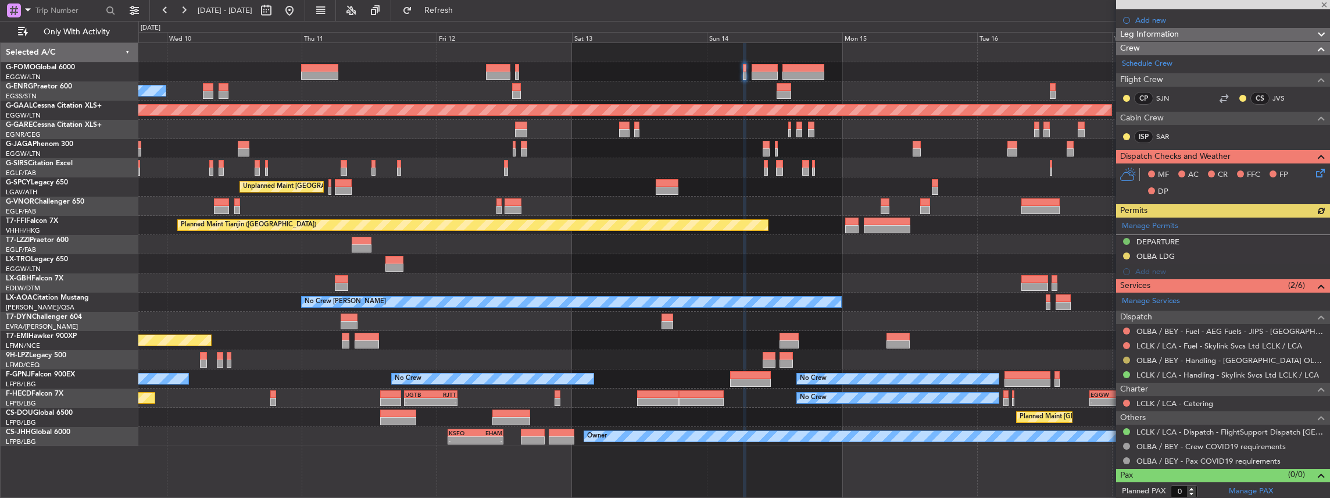
click at [1127, 358] on button at bounding box center [1126, 359] width 7 height 7
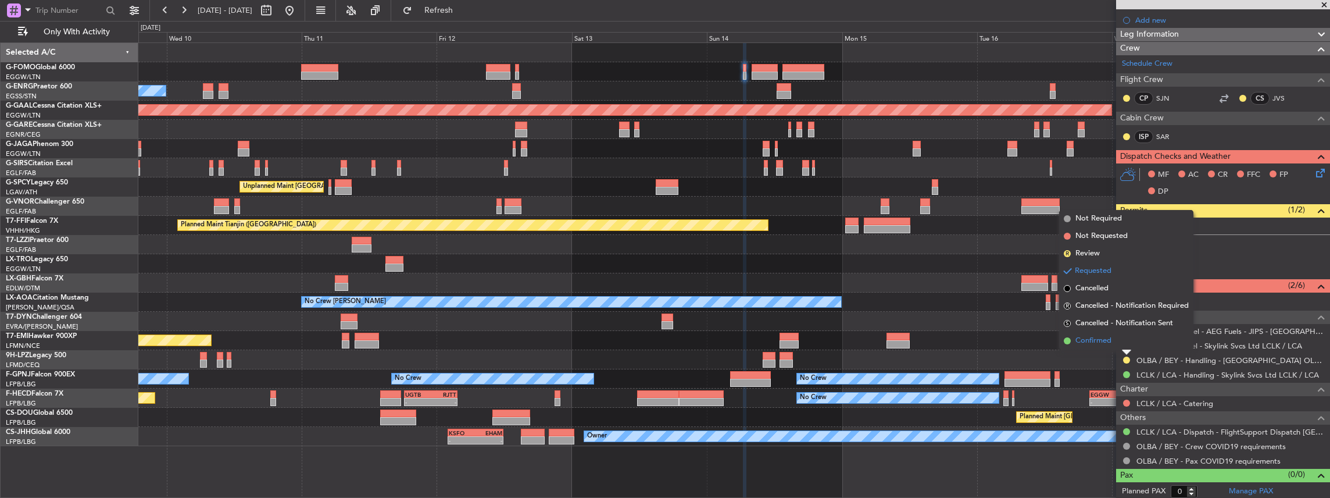
click at [1105, 342] on span "Confirmed" at bounding box center [1093, 341] width 36 height 12
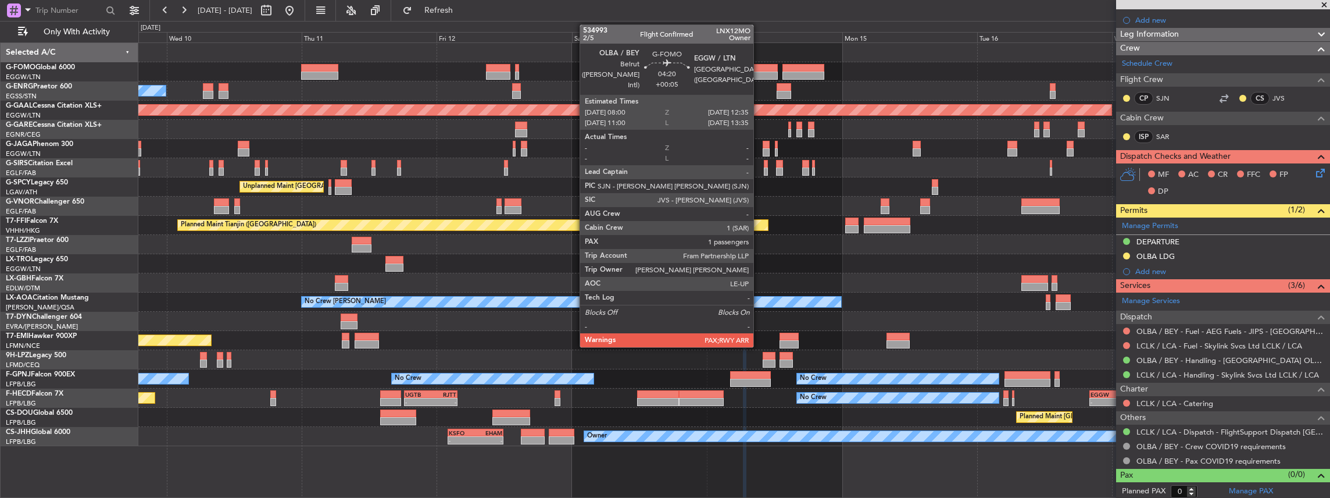
click at [759, 76] on div at bounding box center [765, 76] width 26 height 8
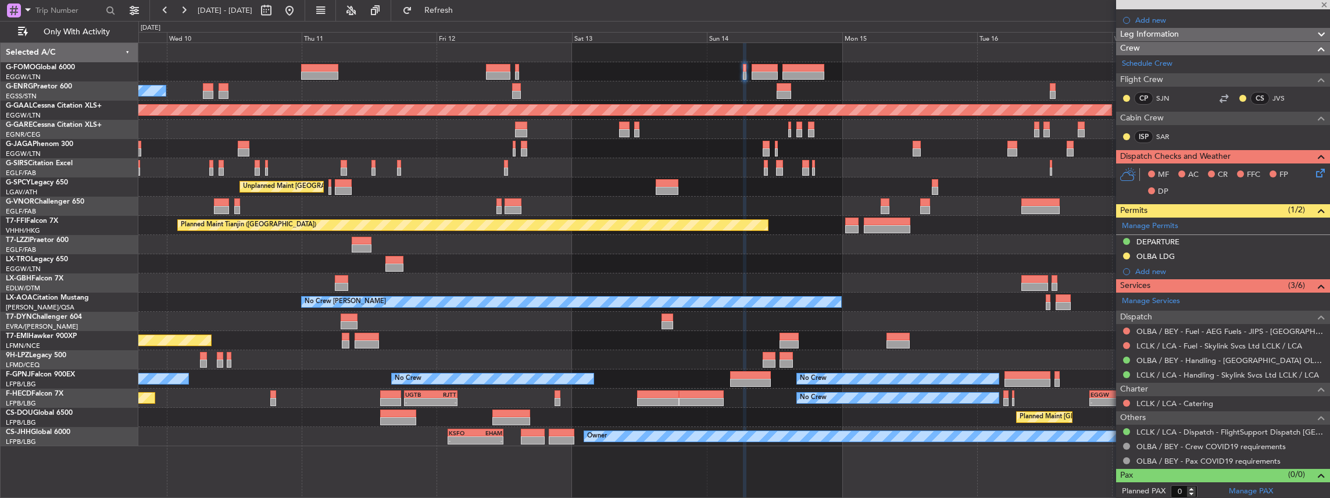
type input "1"
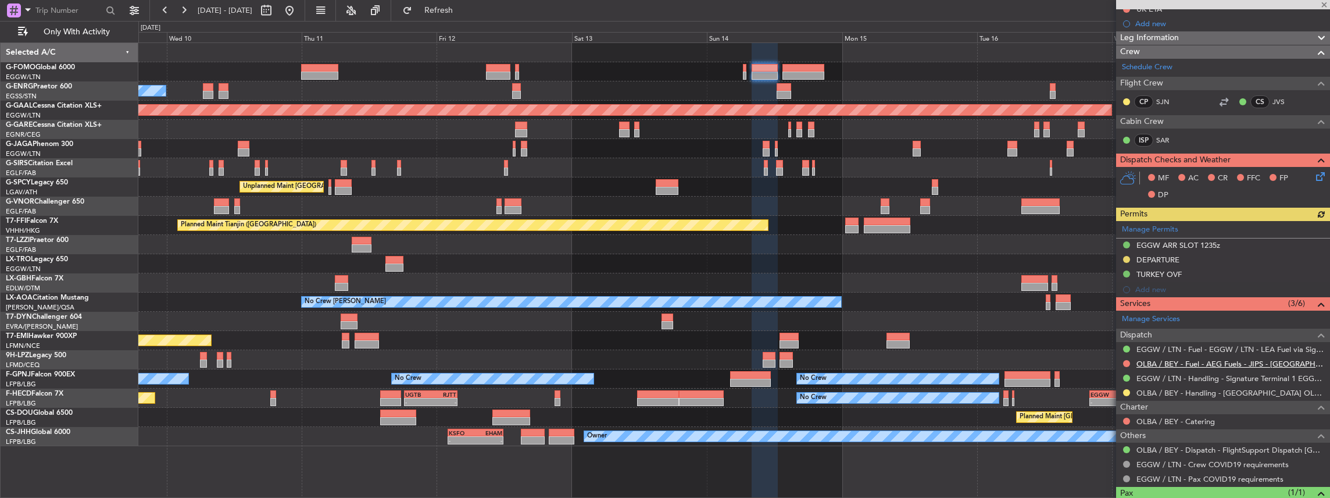
scroll to position [155, 0]
click at [1128, 389] on button at bounding box center [1126, 392] width 7 height 7
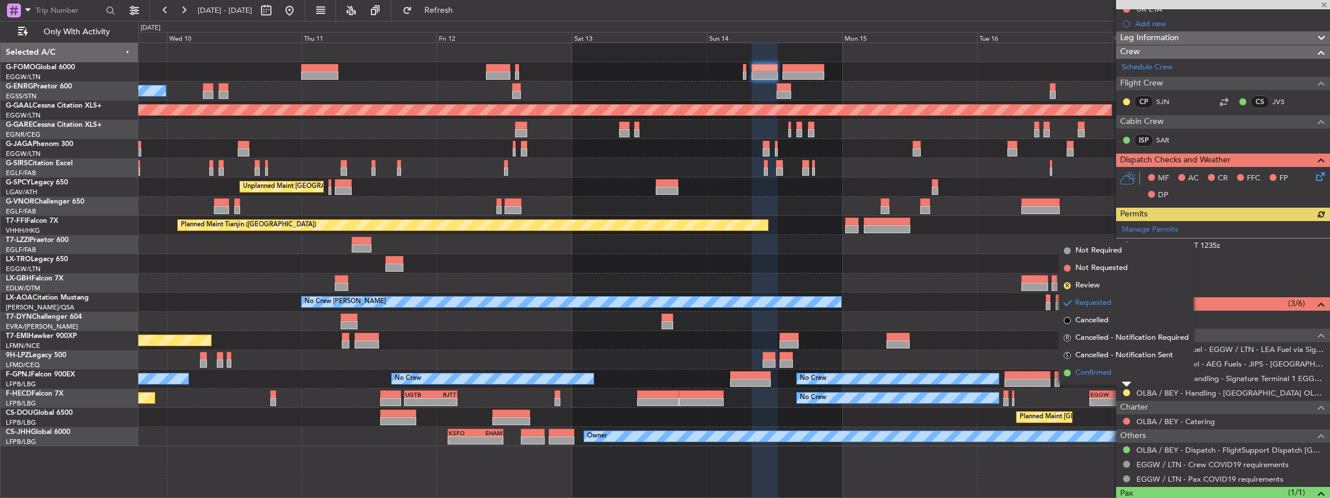
click at [1110, 366] on li "Confirmed" at bounding box center [1126, 372] width 134 height 17
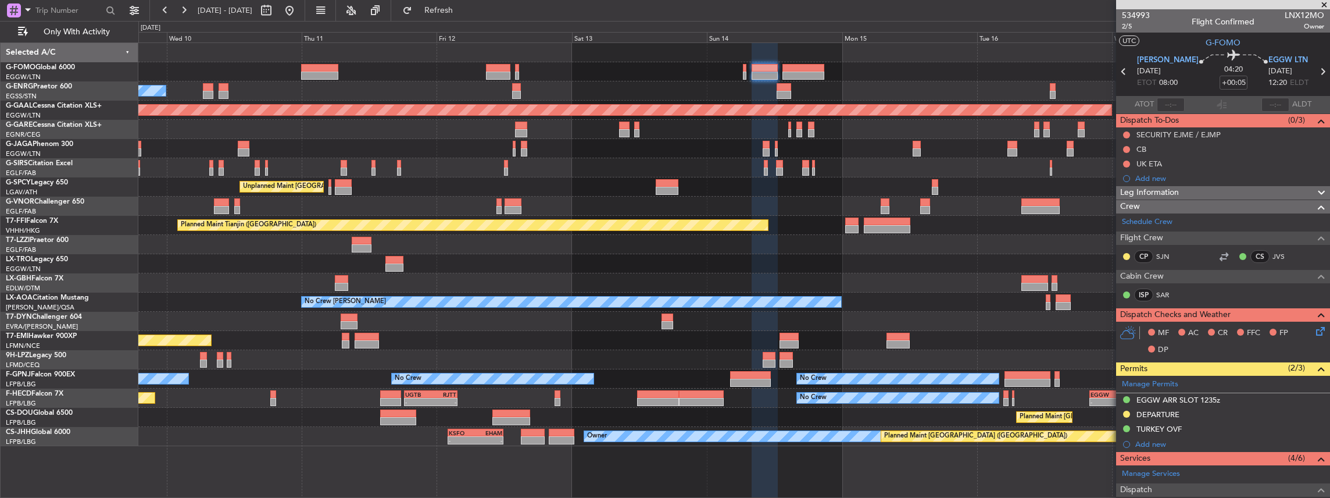
scroll to position [155, 0]
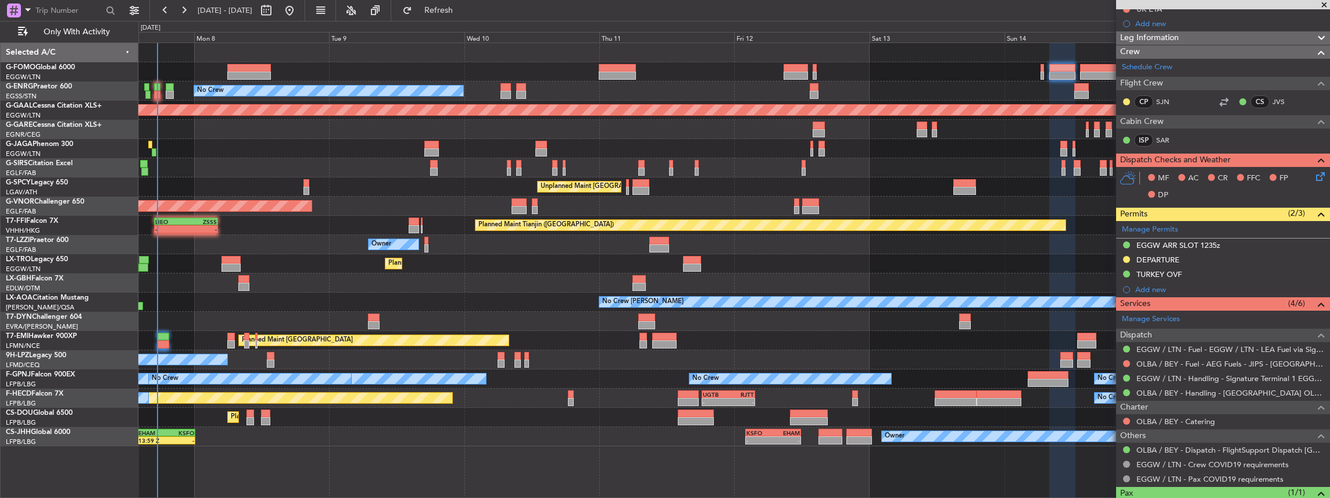
click at [593, 323] on div "Planned Maint [GEOGRAPHIC_DATA] ([GEOGRAPHIC_DATA]) No Crew Planned [GEOGRAPHIC…" at bounding box center [734, 244] width 1192 height 403
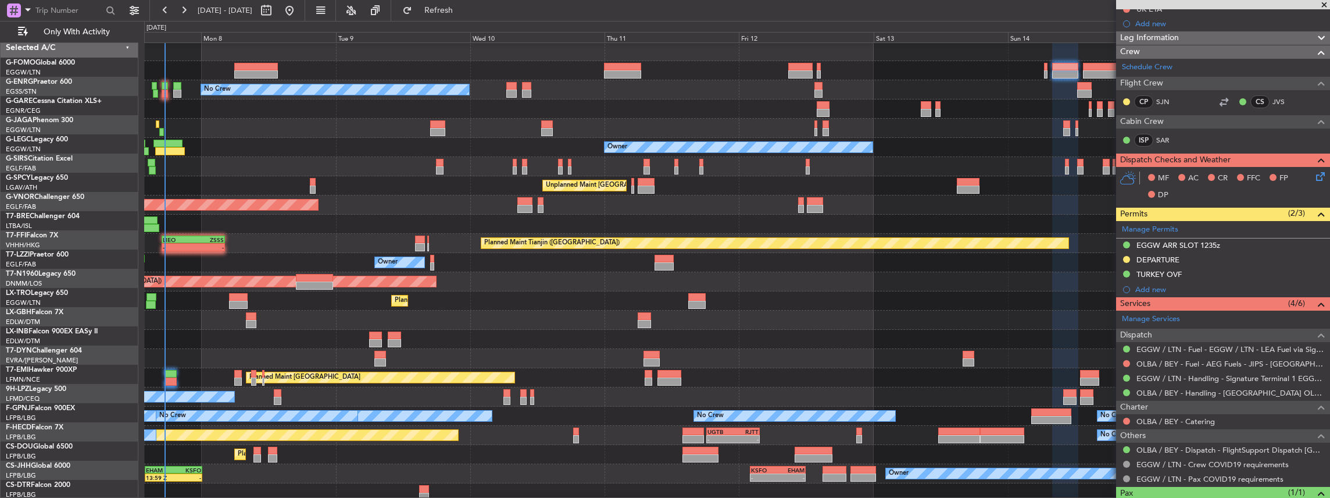
scroll to position [0, 0]
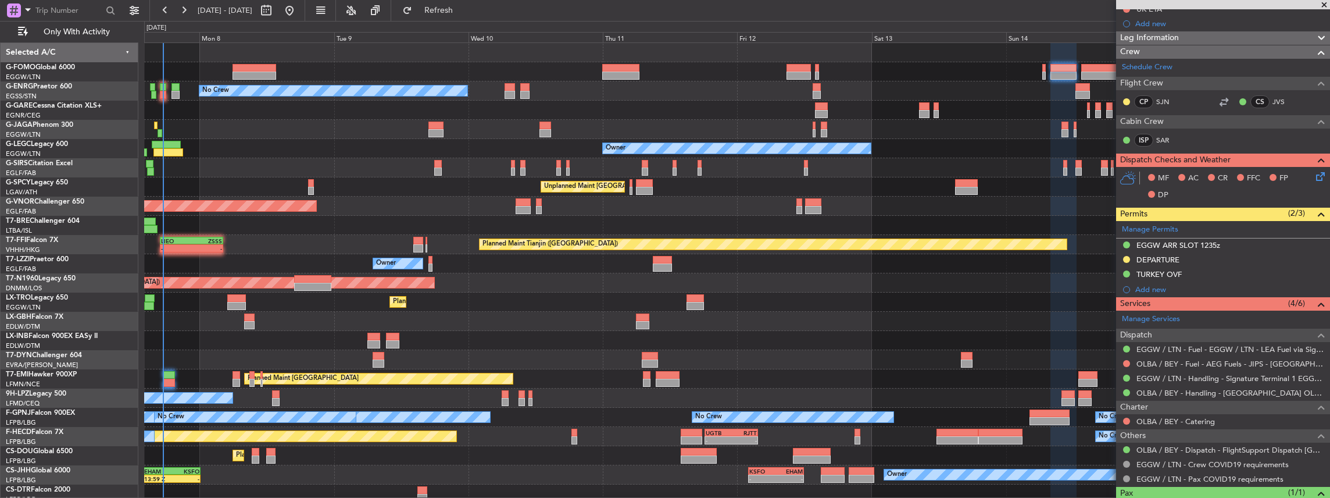
click at [864, 374] on div "Planned Maint [GEOGRAPHIC_DATA] ([GEOGRAPHIC_DATA]) No Crew Owner Unplanned Mai…" at bounding box center [737, 273] width 1186 height 460
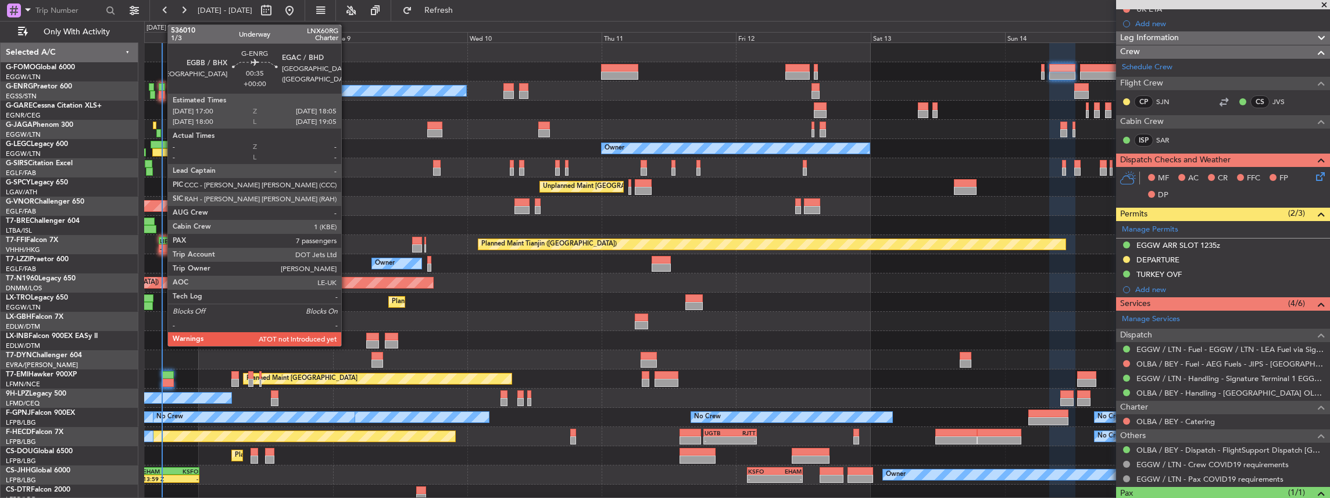
click at [162, 96] on div at bounding box center [162, 95] width 6 height 8
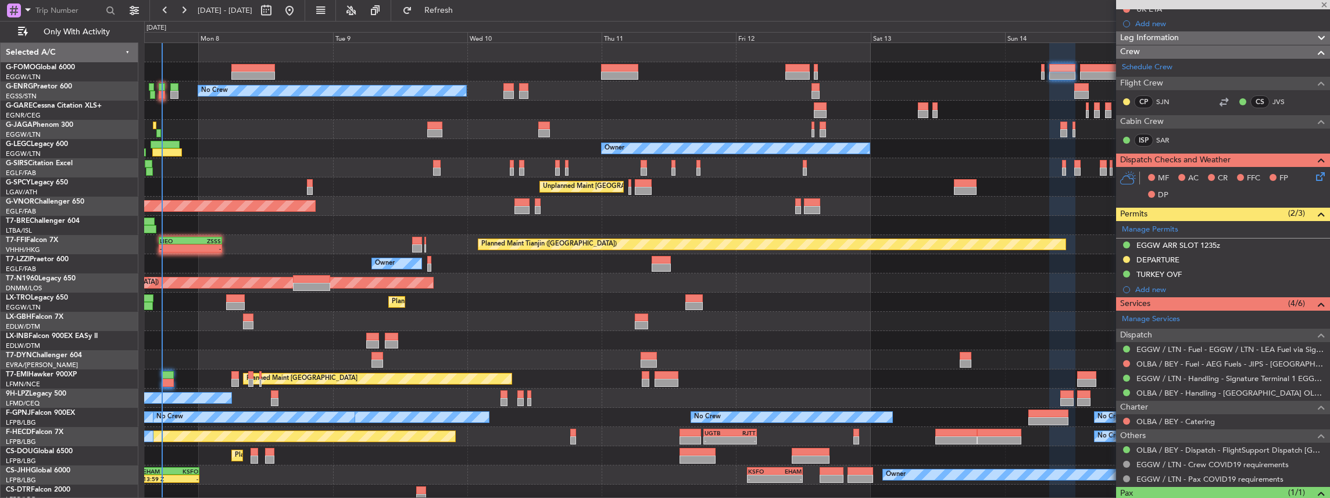
type input "7"
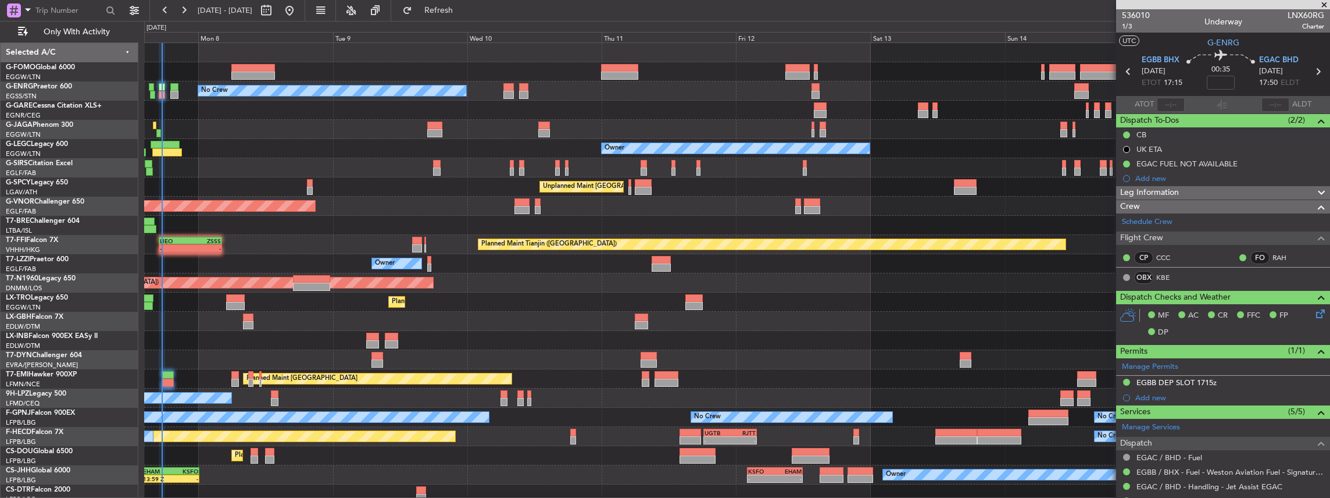
click at [1289, 16] on span "LNX60RG" at bounding box center [1306, 15] width 37 height 12
copy span "LNX60RG"
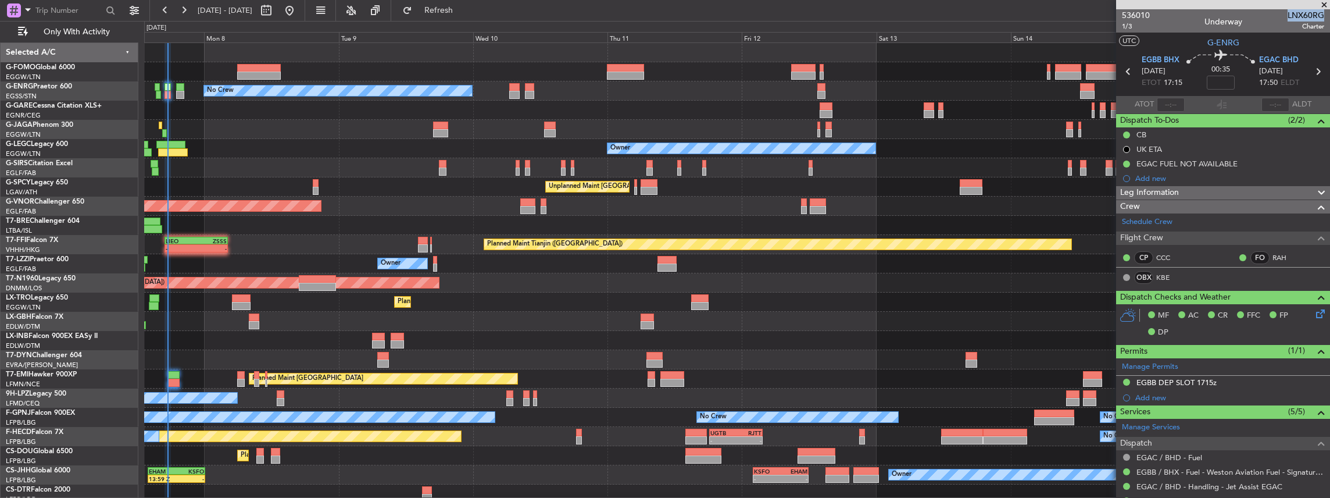
click at [400, 201] on div "Planned Maint [GEOGRAPHIC_DATA] ([GEOGRAPHIC_DATA]) No Crew Owner Unplanned Mai…" at bounding box center [737, 273] width 1186 height 460
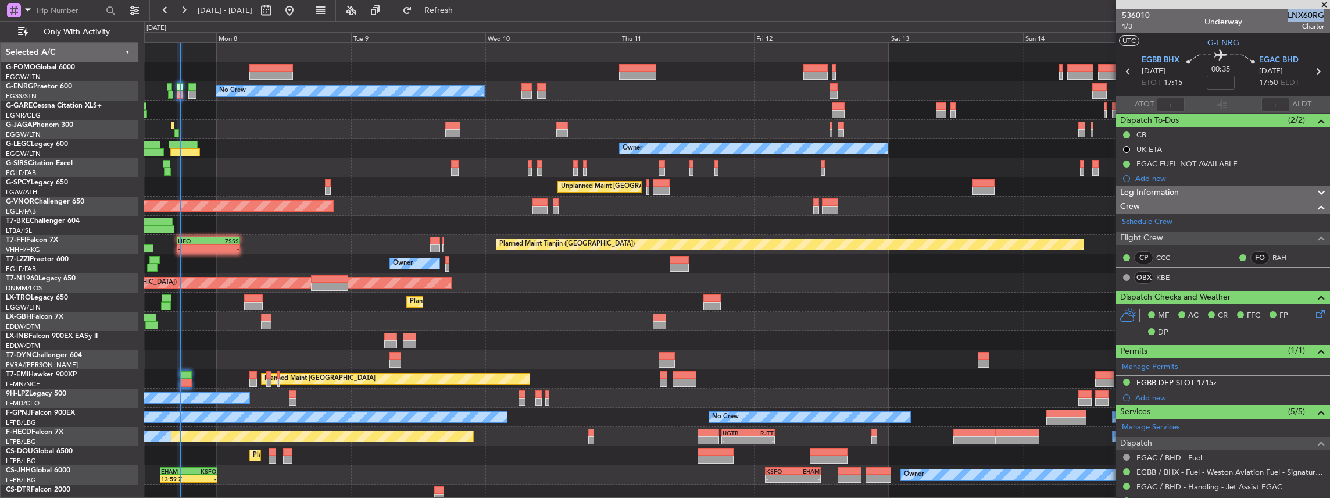
click at [228, 227] on div "Planned Maint [GEOGRAPHIC_DATA] ([GEOGRAPHIC_DATA]) No Crew Owner Unplanned Mai…" at bounding box center [737, 273] width 1186 height 460
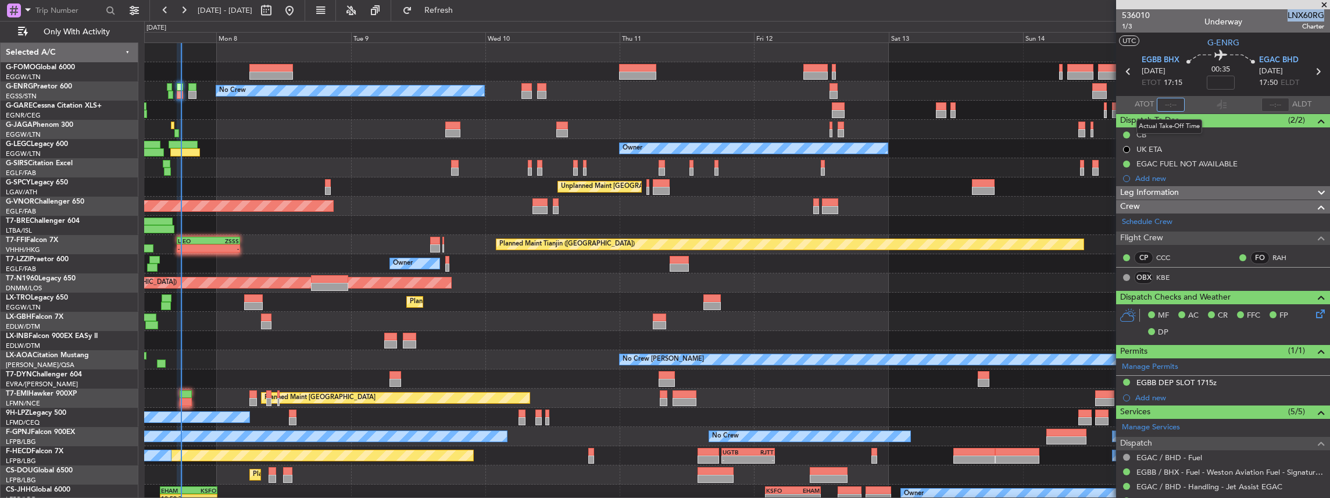
click at [1173, 105] on input "text" at bounding box center [1171, 105] width 28 height 14
type input "17:39"
click at [896, 205] on div "Planned Maint [GEOGRAPHIC_DATA] ([GEOGRAPHIC_DATA])" at bounding box center [737, 205] width 1186 height 19
click at [923, 180] on div "Unplanned Maint [GEOGRAPHIC_DATA] ([PERSON_NAME] Intl)" at bounding box center [737, 186] width 1186 height 19
click at [1200, 106] on section "ATOT 17:39 ALDT" at bounding box center [1223, 104] width 214 height 17
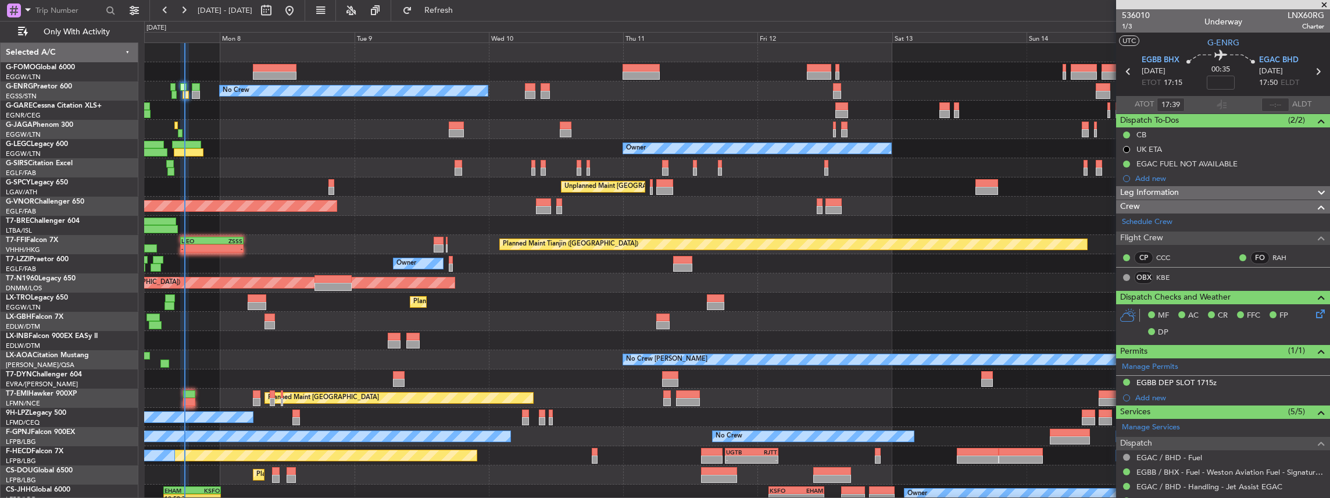
click at [377, 301] on div "Planned Maint [GEOGRAPHIC_DATA] ([GEOGRAPHIC_DATA]) No Crew Owner Unplanned Mai…" at bounding box center [737, 283] width 1186 height 480
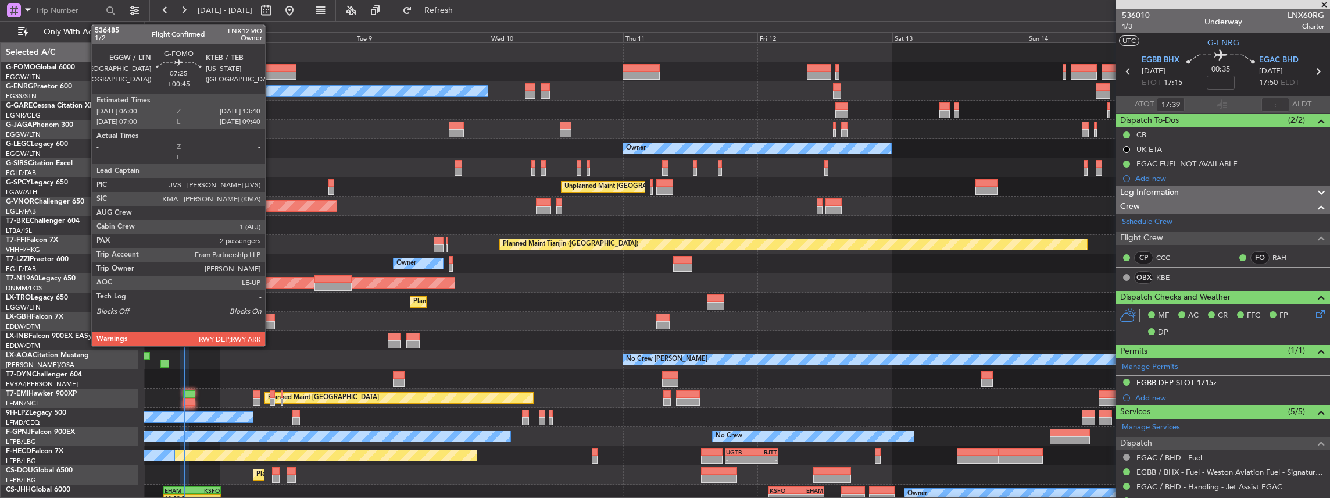
click at [271, 66] on div at bounding box center [274, 68] width 43 height 8
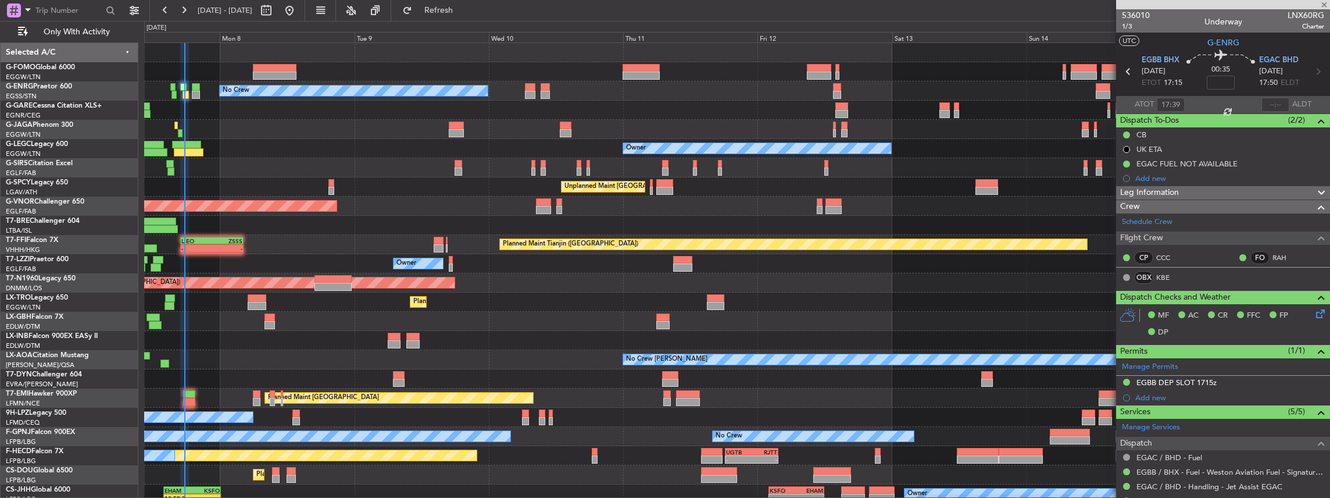
type input "+00:45"
type input "2"
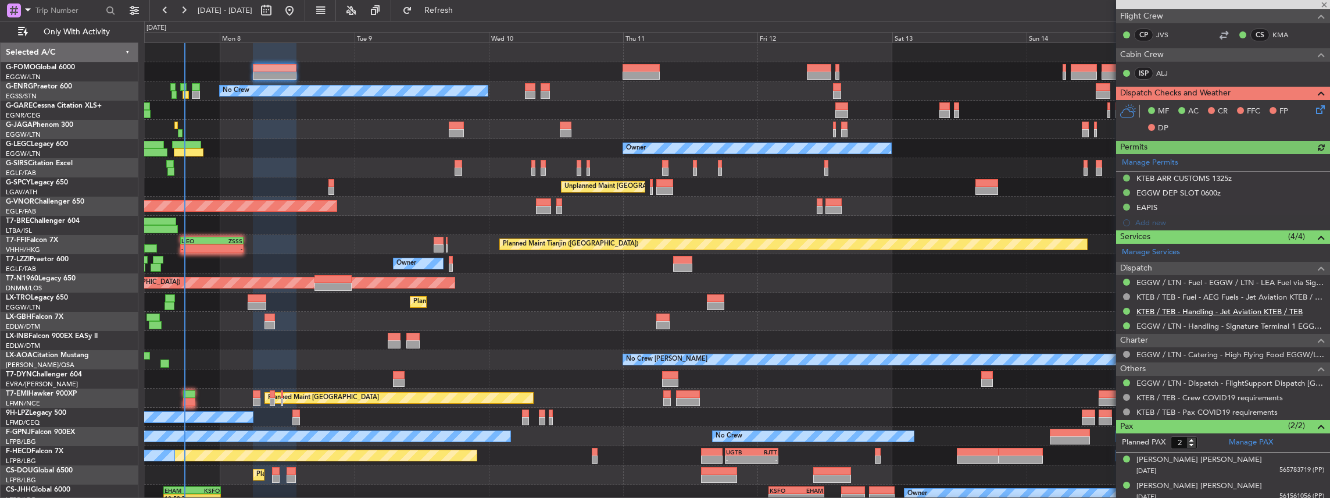
scroll to position [210, 0]
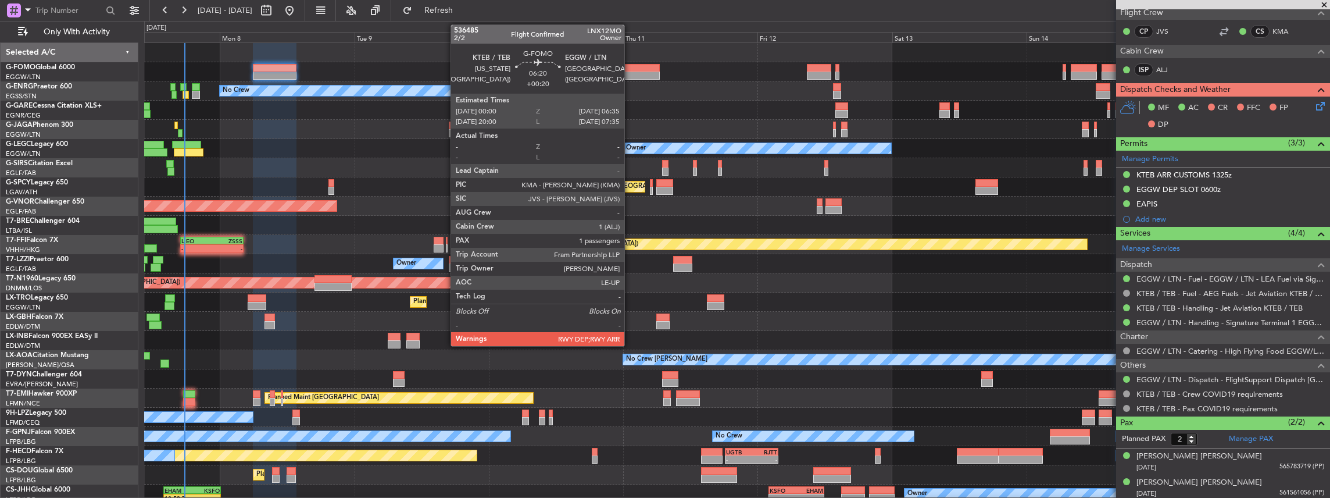
click at [631, 72] on div at bounding box center [641, 76] width 37 height 8
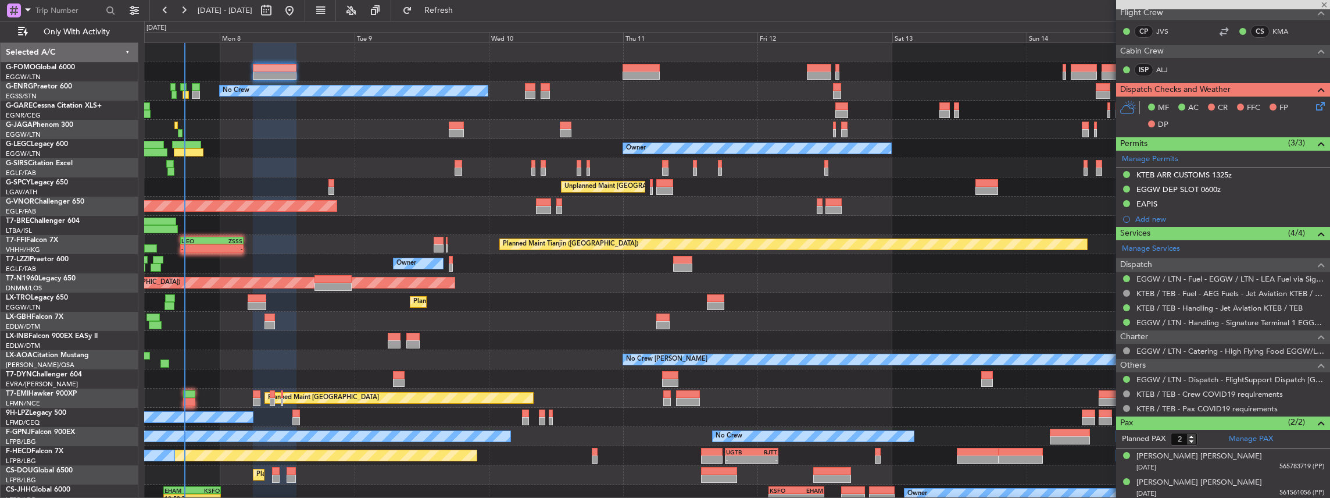
type input "+00:20"
type input "1"
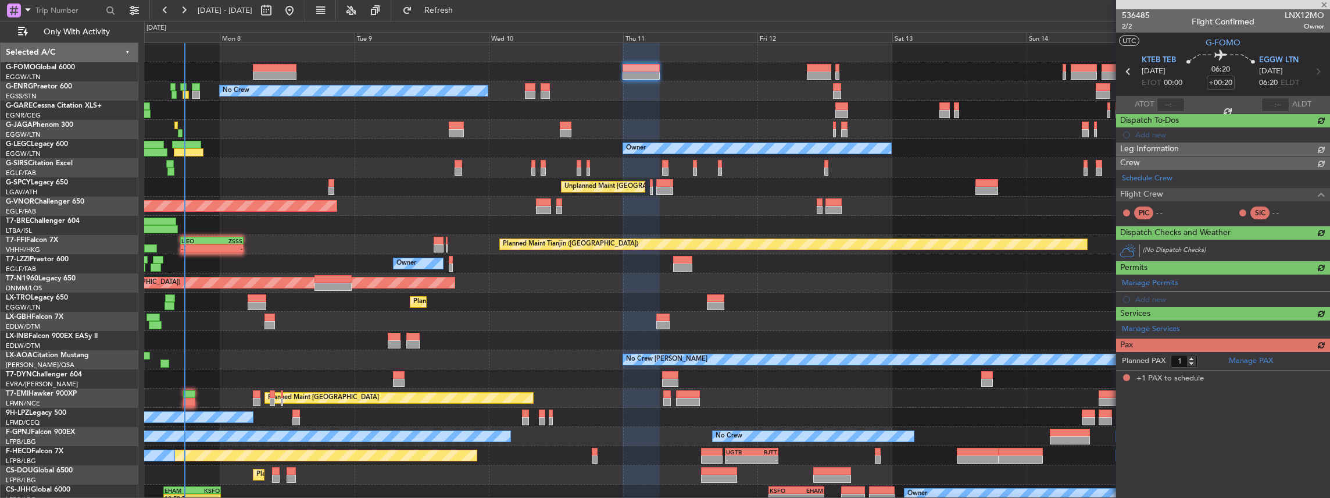
scroll to position [0, 0]
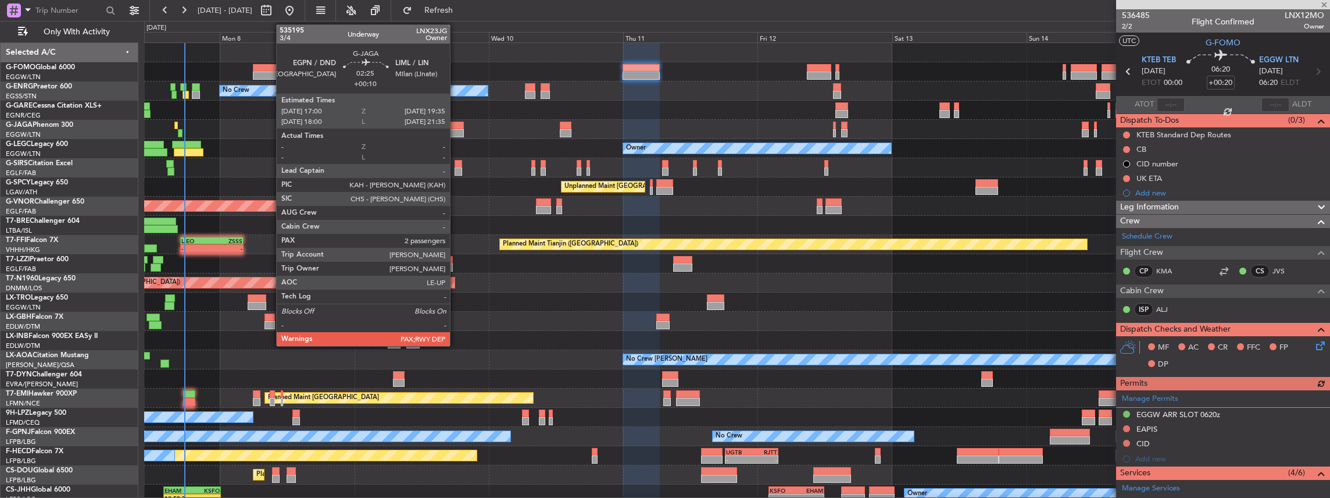
click at [456, 128] on div at bounding box center [456, 125] width 15 height 8
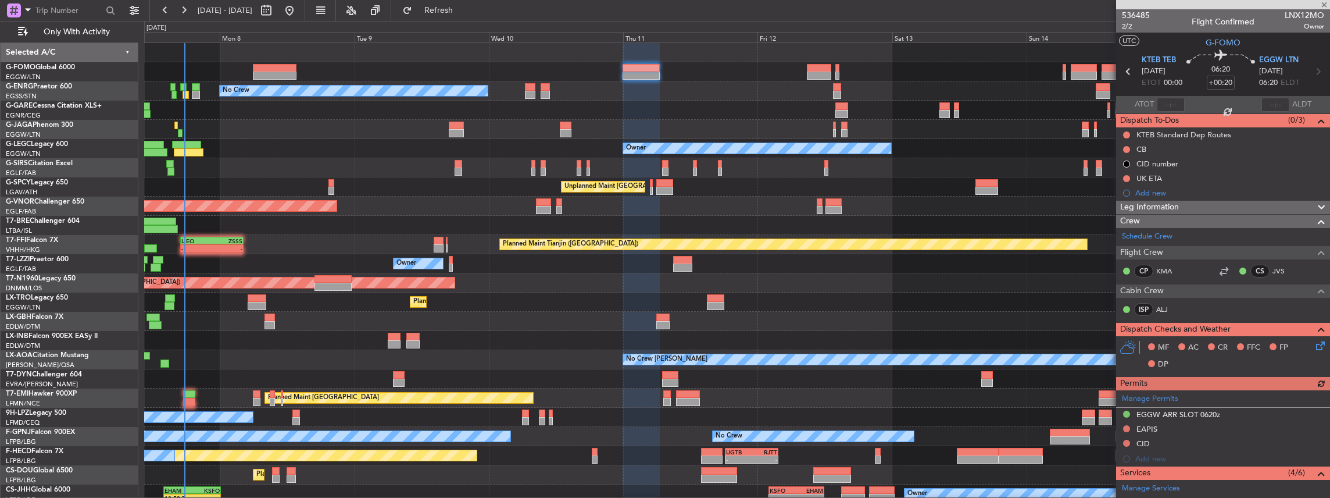
type input "+00:10"
type input "2"
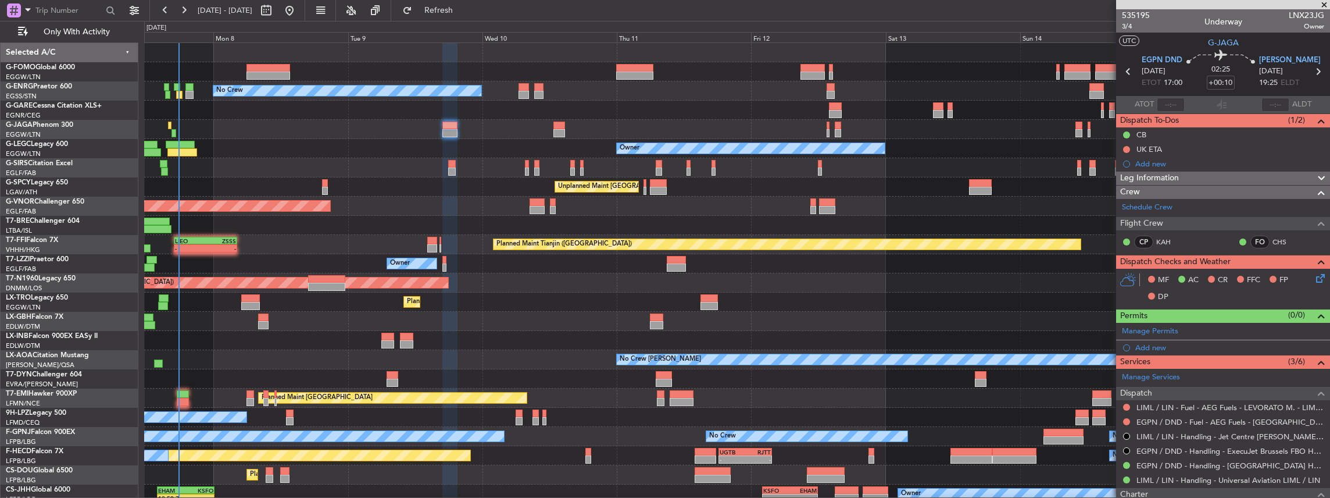
click at [769, 378] on div "Planned Maint [GEOGRAPHIC_DATA] ([GEOGRAPHIC_DATA]) No Crew Owner Unplanned Mai…" at bounding box center [737, 283] width 1186 height 480
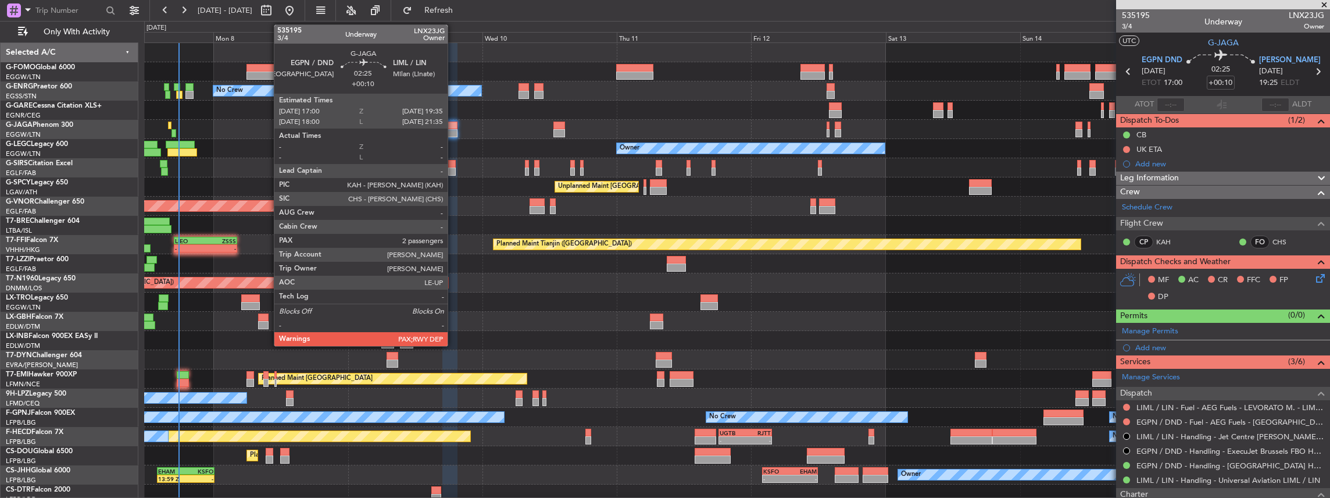
click at [453, 128] on div at bounding box center [449, 125] width 15 height 8
click at [449, 131] on div at bounding box center [449, 133] width 15 height 8
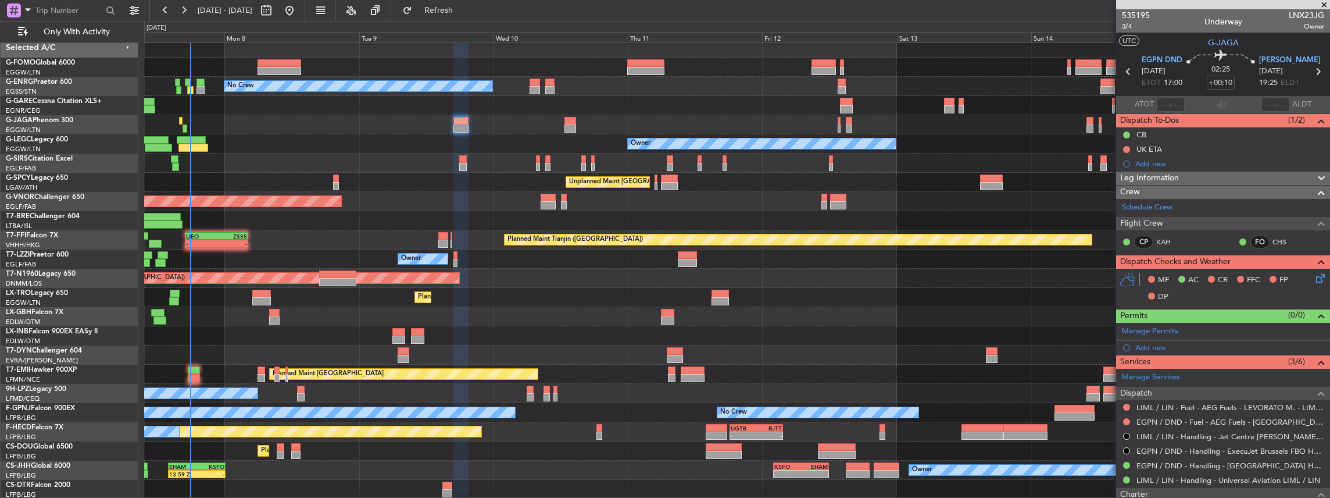
click at [566, 370] on div "Planned Maint [GEOGRAPHIC_DATA] ([GEOGRAPHIC_DATA]) No Crew Owner Unplanned Mai…" at bounding box center [737, 268] width 1186 height 460
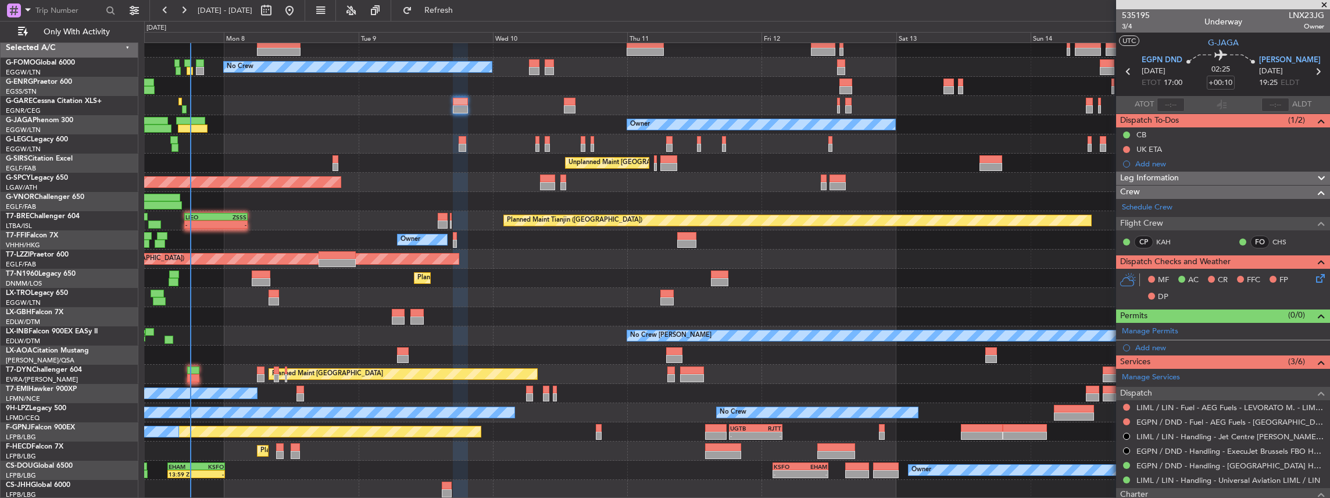
scroll to position [24, 0]
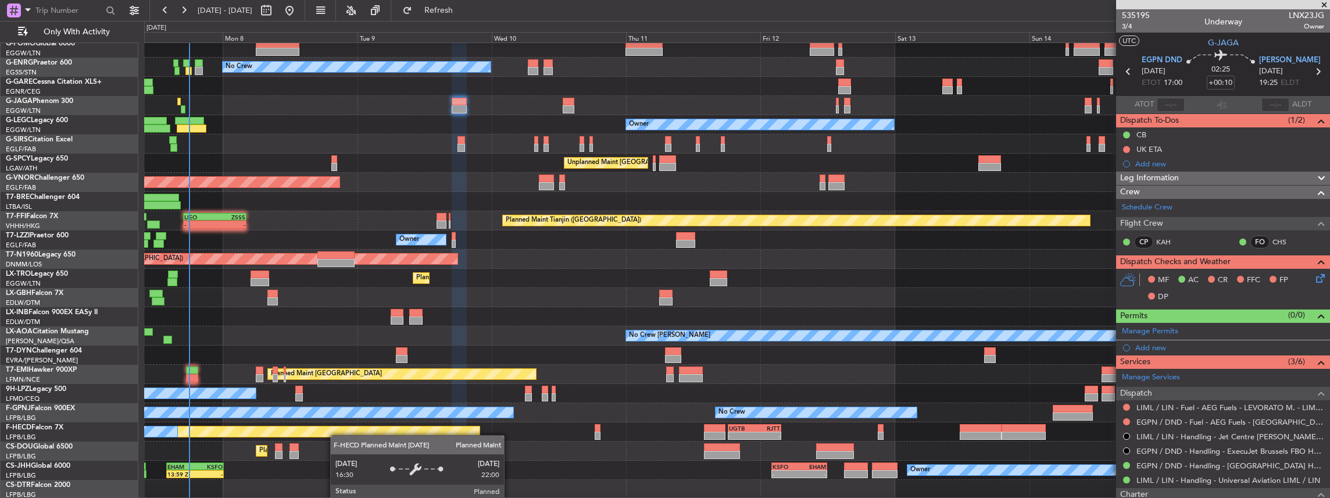
click at [335, 426] on div "Planned Maint [GEOGRAPHIC_DATA] ([GEOGRAPHIC_DATA]) No Crew Owner Unplanned Mai…" at bounding box center [737, 259] width 1186 height 480
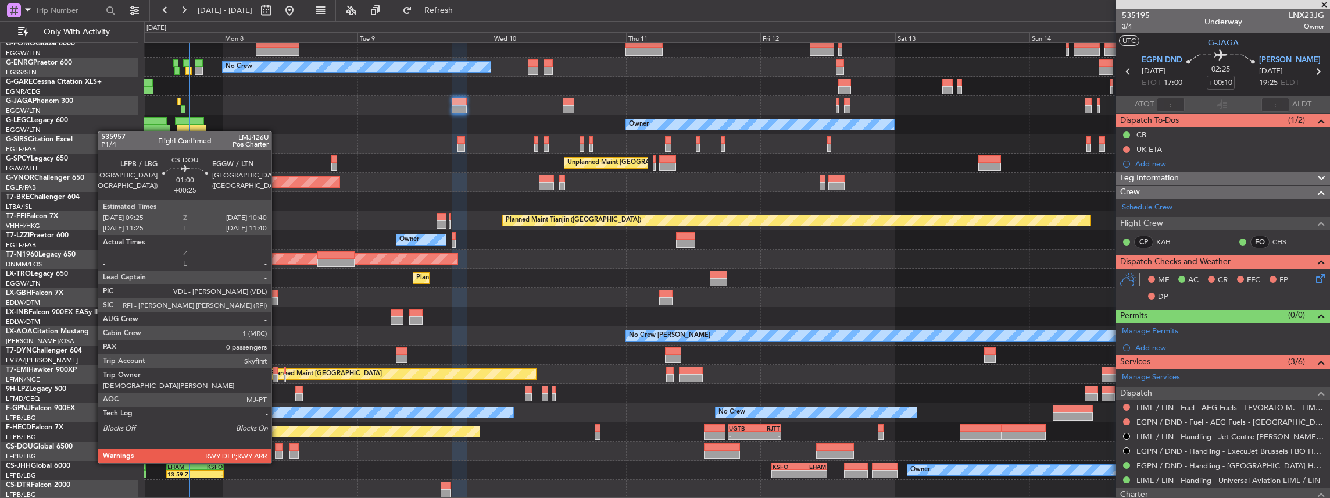
click at [277, 451] on div at bounding box center [279, 455] width 8 height 8
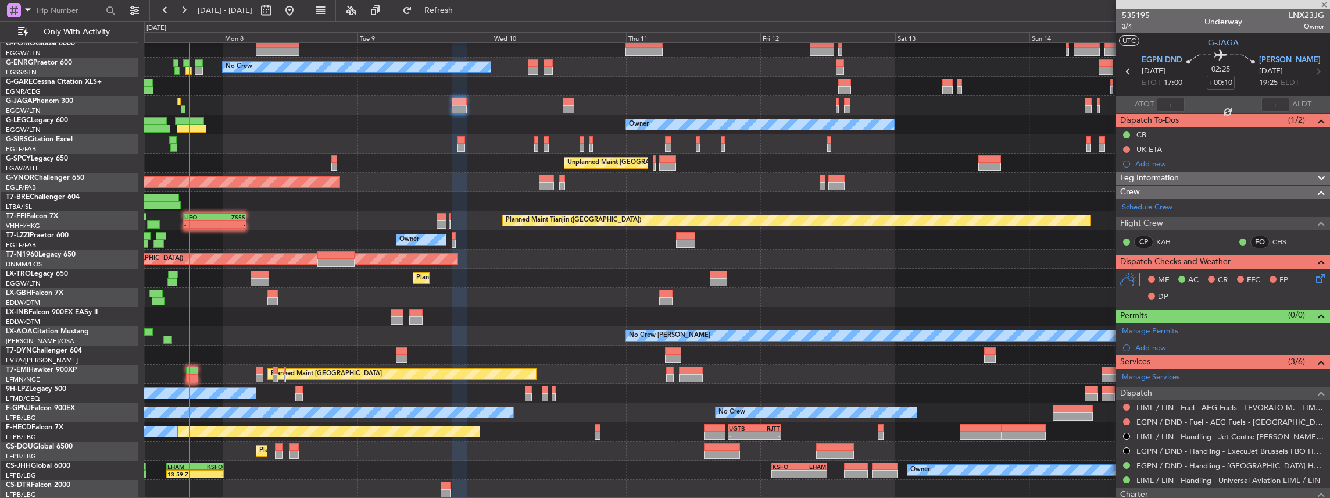
type input "+00:25"
type input "0"
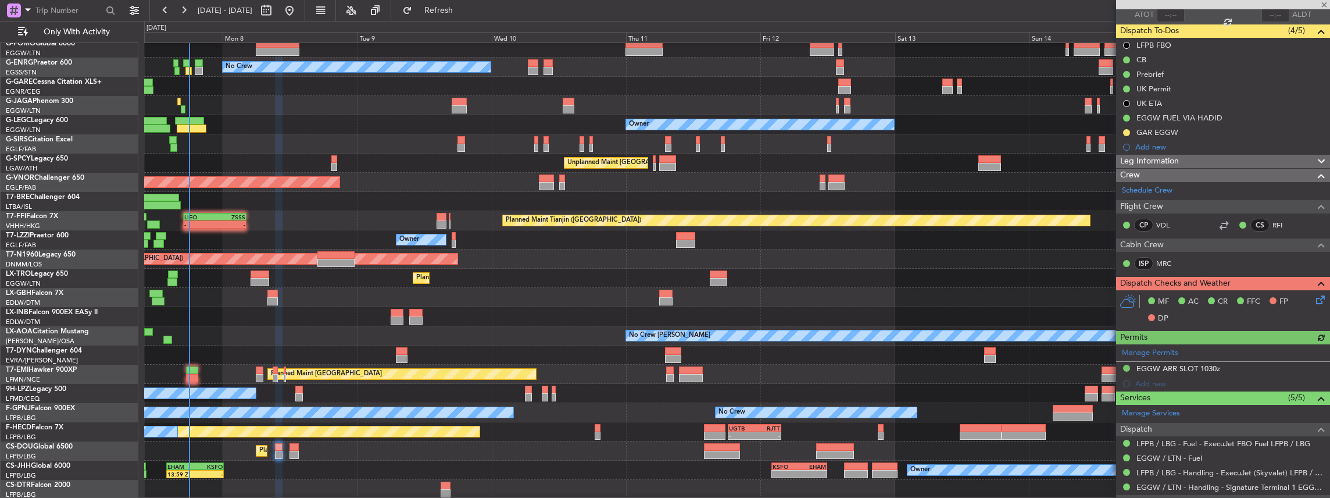
scroll to position [116, 0]
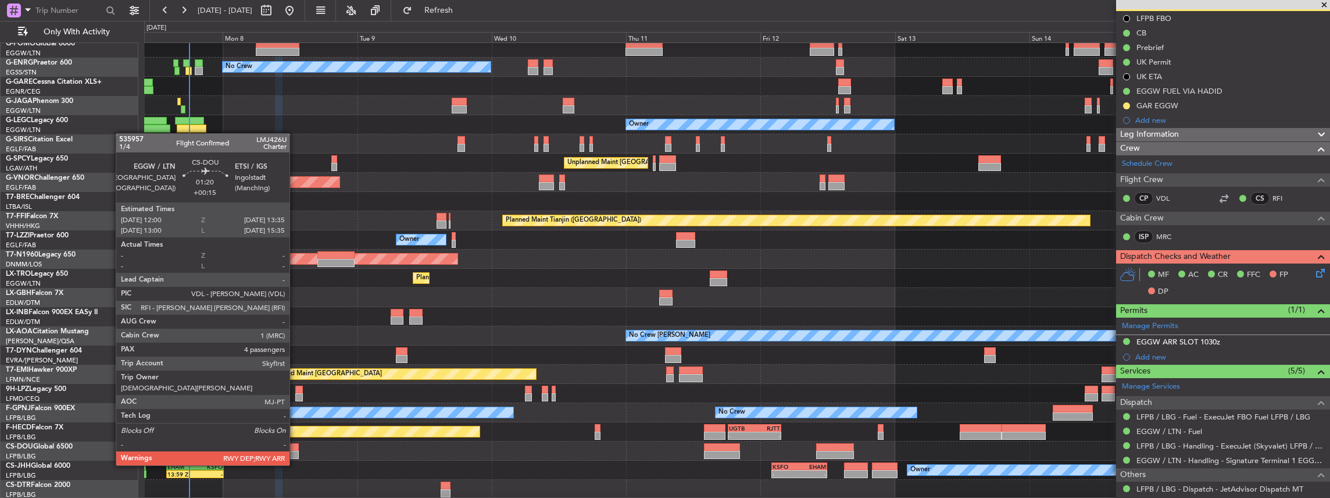
click at [293, 451] on div at bounding box center [293, 455] width 9 height 8
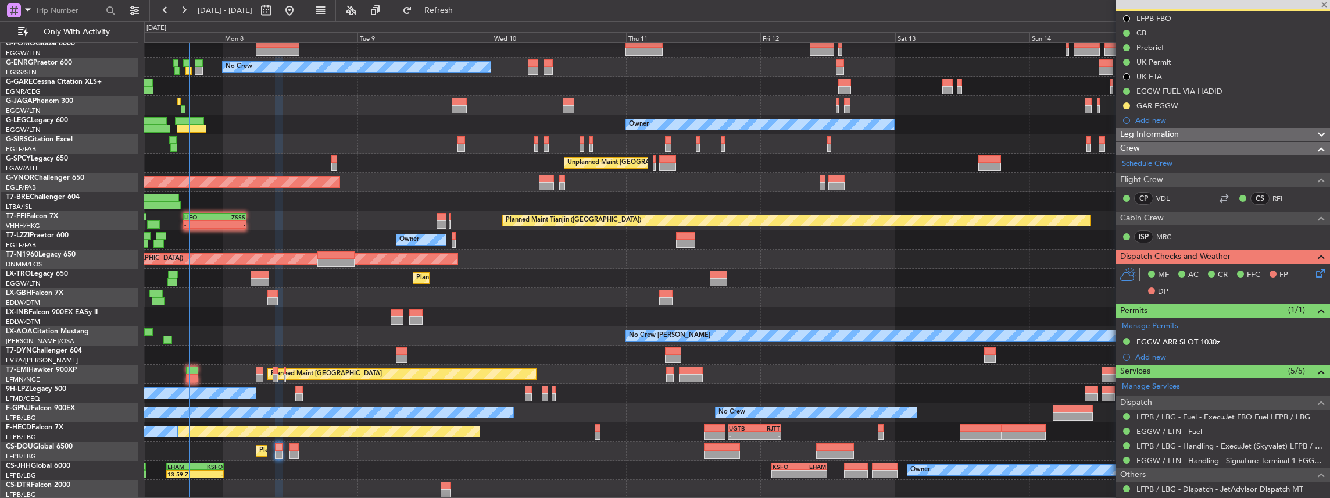
type input "+00:15"
type input "4"
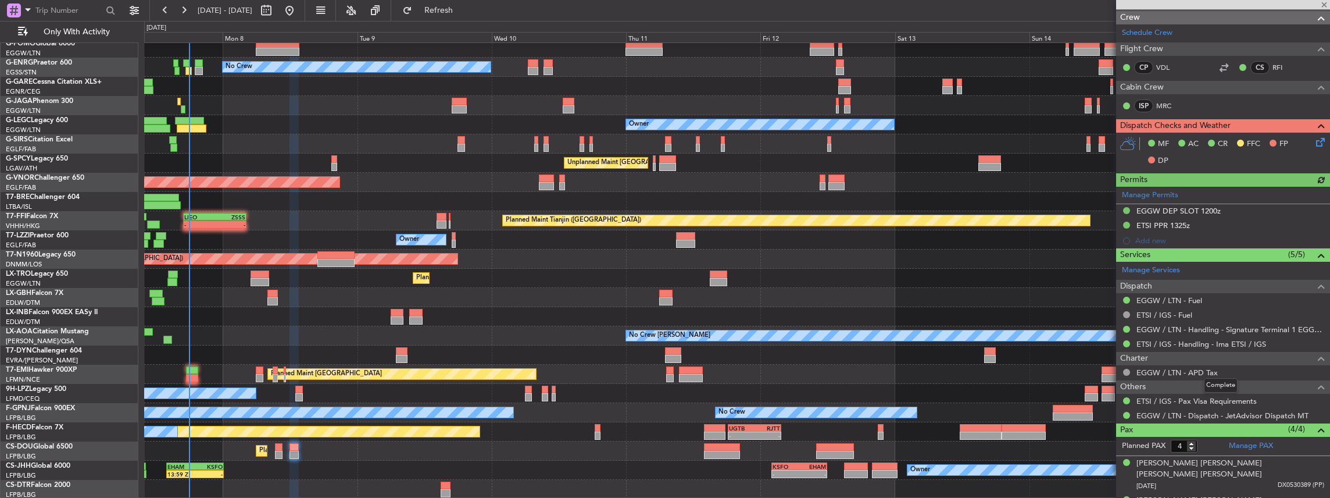
scroll to position [0, 0]
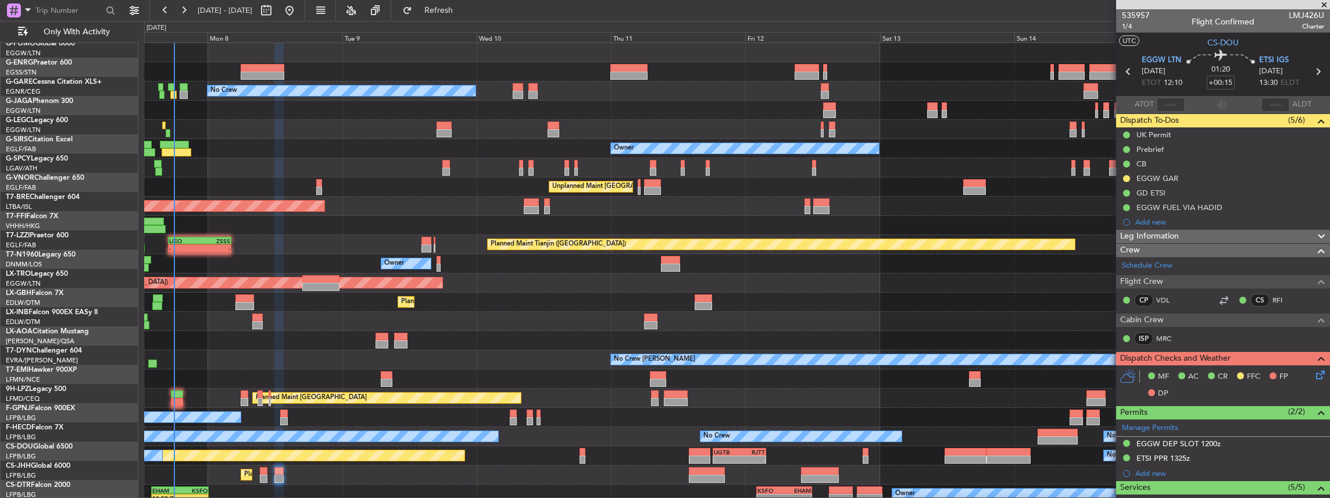
click at [391, 248] on div "Planned Maint [GEOGRAPHIC_DATA] ([GEOGRAPHIC_DATA]) No Crew Owner Unplanned Mai…" at bounding box center [737, 283] width 1186 height 480
